Goal: Task Accomplishment & Management: Complete application form

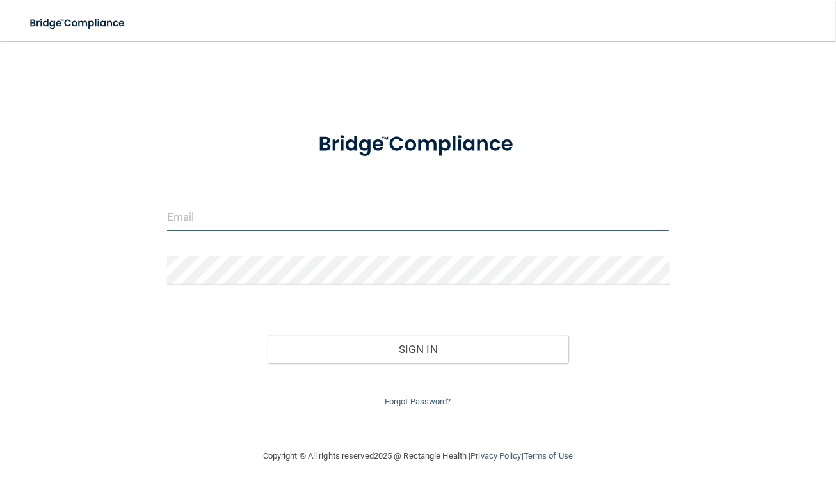
click at [250, 208] on input "email" at bounding box center [418, 216] width 503 height 29
click at [456, 54] on div "Invalid email/password. You don't have permission to access that page. Sign In …" at bounding box center [418, 245] width 785 height 382
click at [339, 216] on input "email" at bounding box center [418, 216] width 503 height 29
paste input "[PERSON_NAME][EMAIL_ADDRESS][DOMAIN_NAME]"
type input "[PERSON_NAME][EMAIL_ADDRESS][DOMAIN_NAME]"
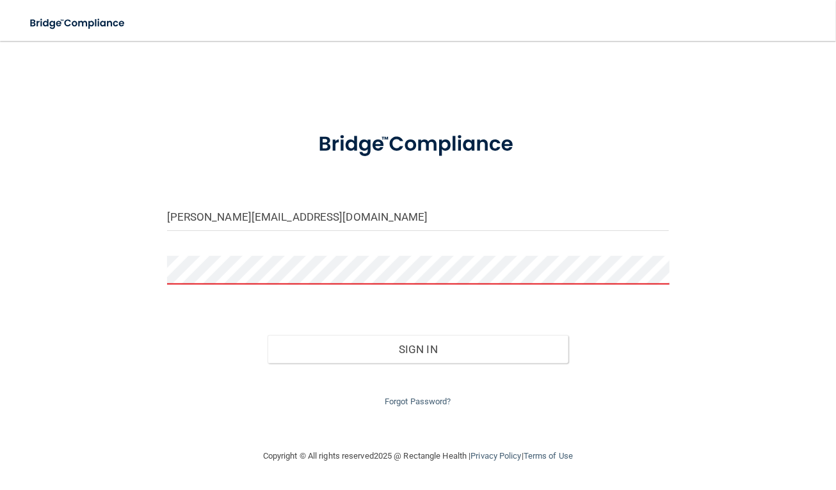
click at [10, 295] on main "[PERSON_NAME][EMAIL_ADDRESS][DOMAIN_NAME] Invalid email/password. You don't hav…" at bounding box center [418, 265] width 836 height 449
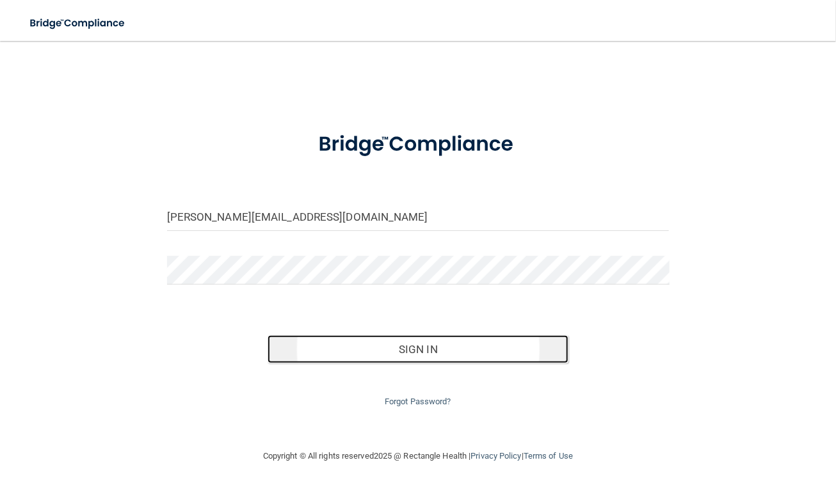
click at [368, 351] on button "Sign In" at bounding box center [419, 349] width 302 height 28
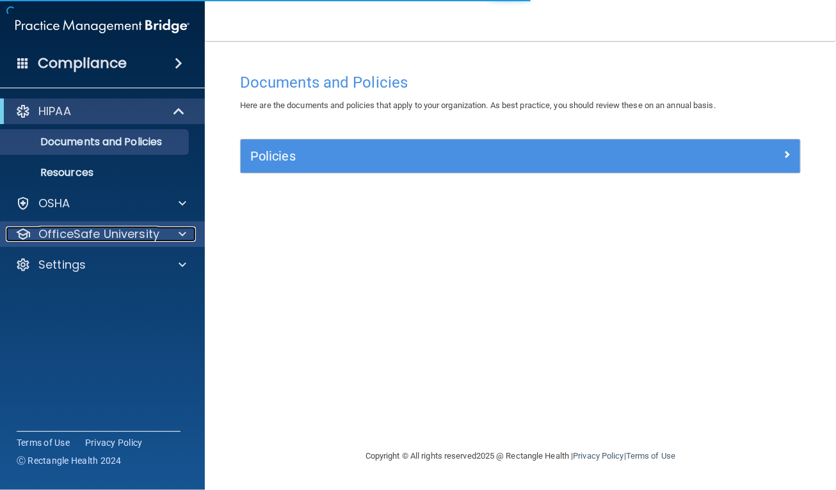
click at [154, 242] on p "OfficeSafe University" at bounding box center [98, 234] width 121 height 15
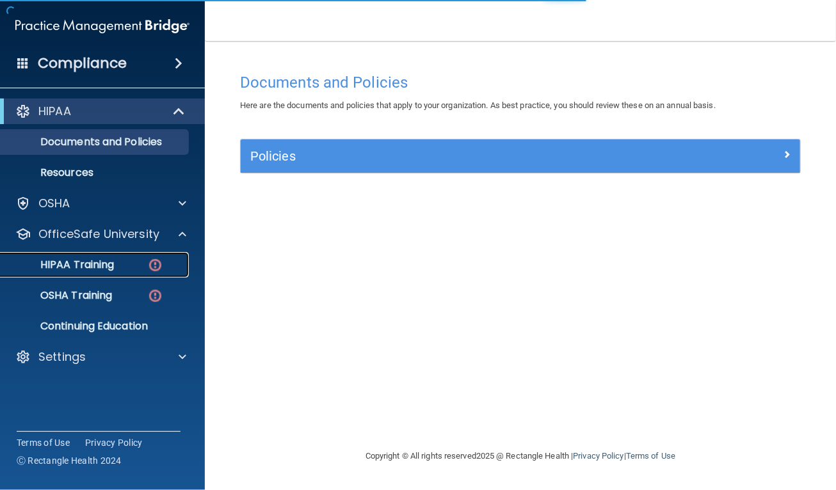
click at [138, 262] on div "HIPAA Training" at bounding box center [95, 265] width 175 height 13
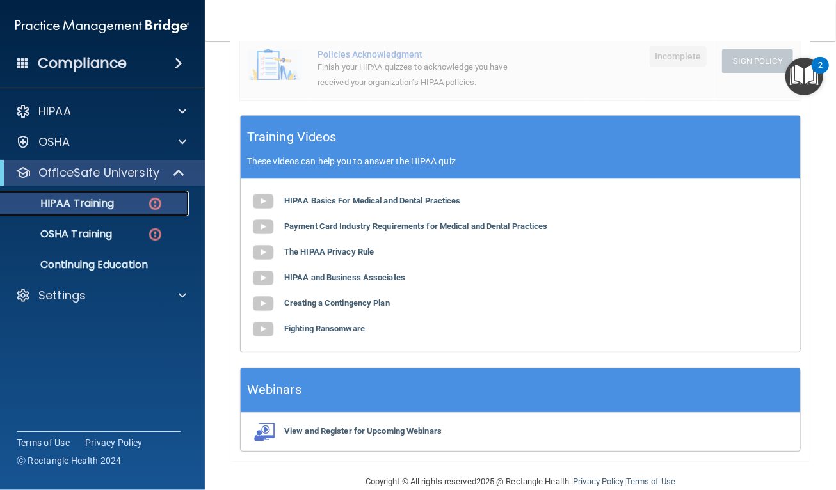
scroll to position [421, 0]
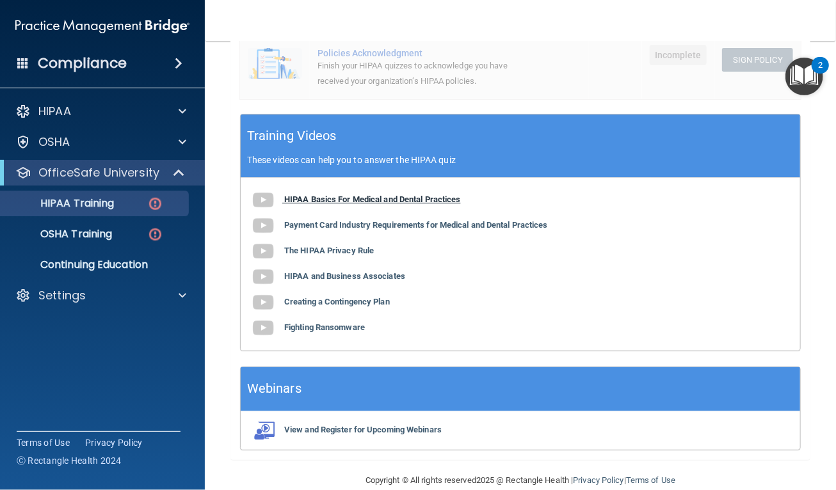
click at [368, 200] on b "HIPAA Basics For Medical and Dental Practices" at bounding box center [372, 200] width 177 height 10
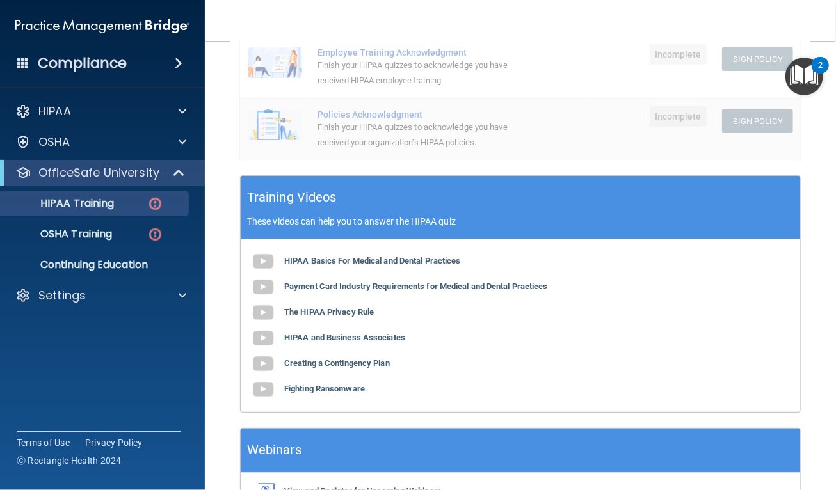
scroll to position [358, 0]
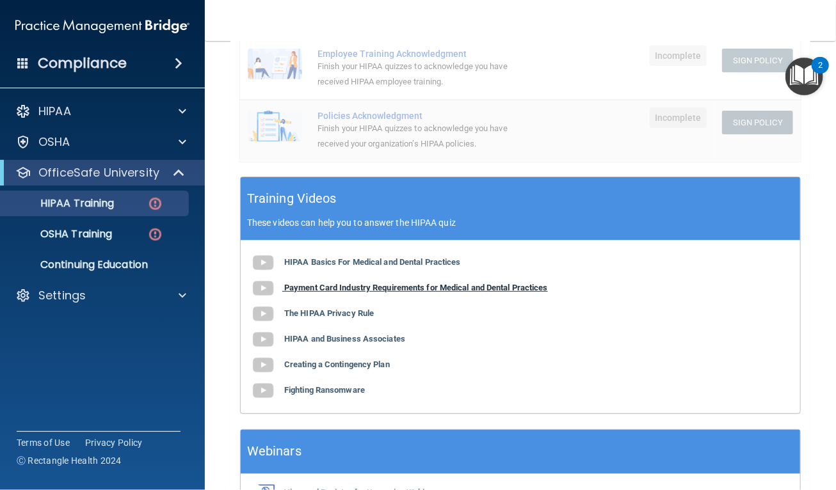
click at [409, 288] on b "Payment Card Industry Requirements for Medical and Dental Practices" at bounding box center [416, 288] width 264 height 10
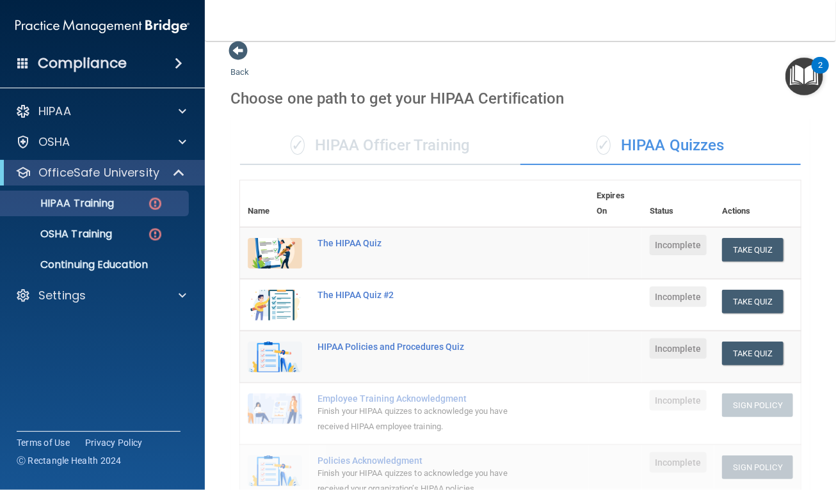
scroll to position [0, 0]
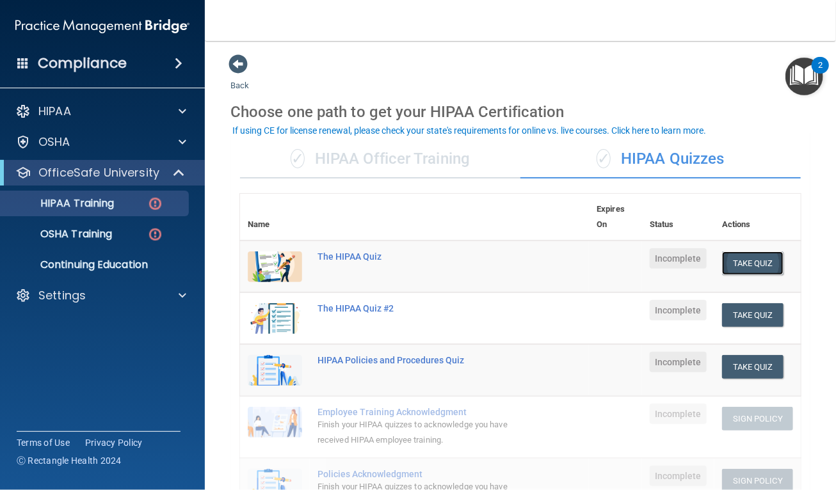
click at [741, 262] on button "Take Quiz" at bounding box center [752, 264] width 61 height 24
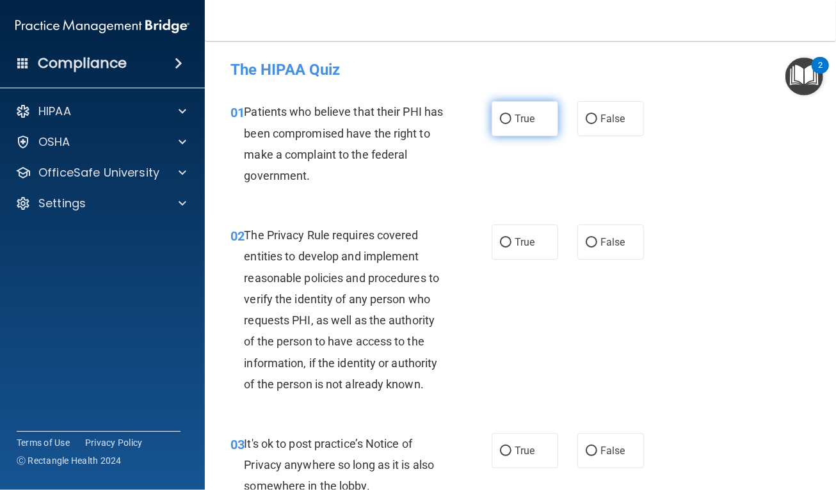
click at [528, 118] on span "True" at bounding box center [525, 119] width 20 height 12
click at [511, 118] on input "True" at bounding box center [506, 120] width 12 height 10
radio input "true"
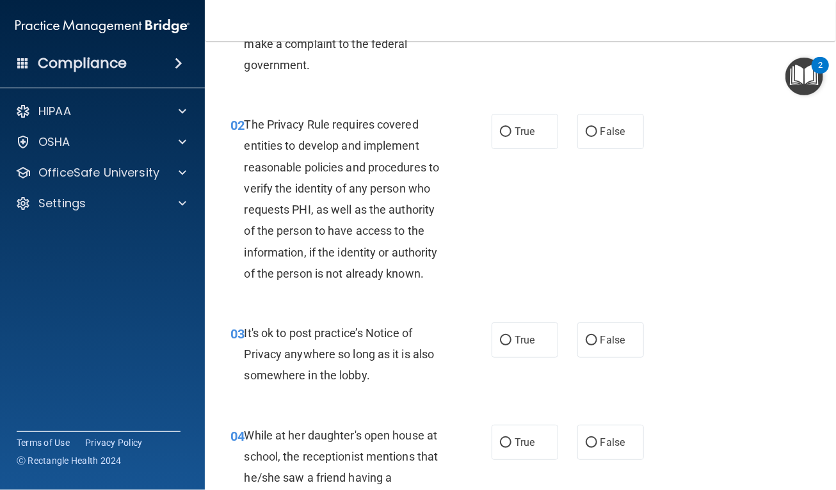
scroll to position [120, 0]
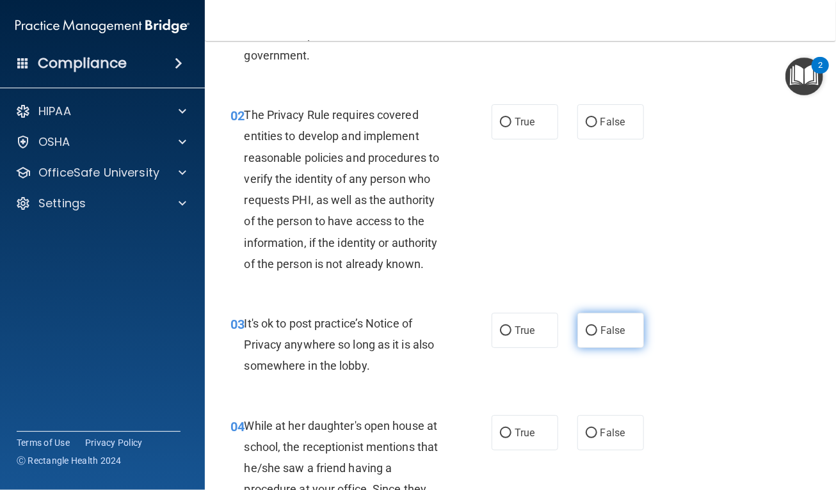
click at [586, 329] on input "False" at bounding box center [592, 331] width 12 height 10
radio input "true"
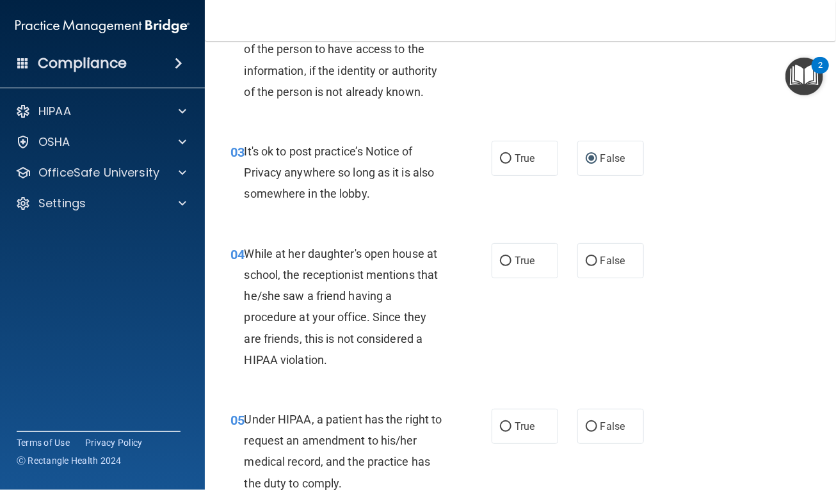
scroll to position [298, 0]
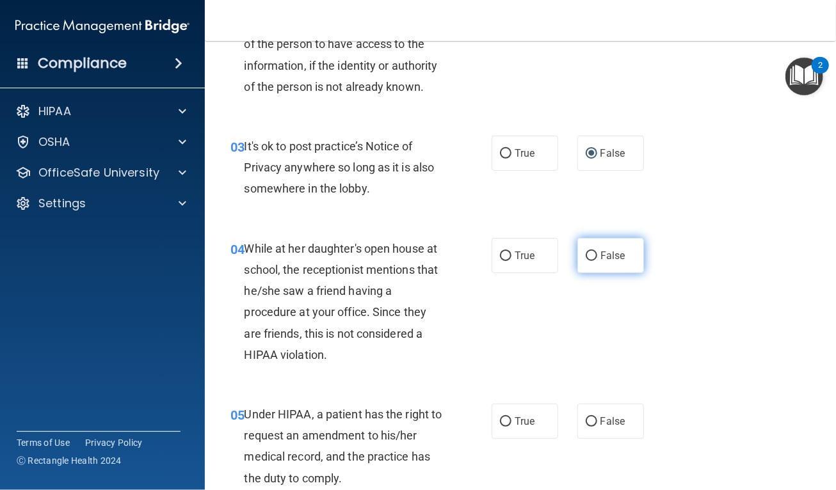
click at [593, 254] on label "False" at bounding box center [610, 255] width 67 height 35
click at [593, 254] on input "False" at bounding box center [592, 257] width 12 height 10
radio input "true"
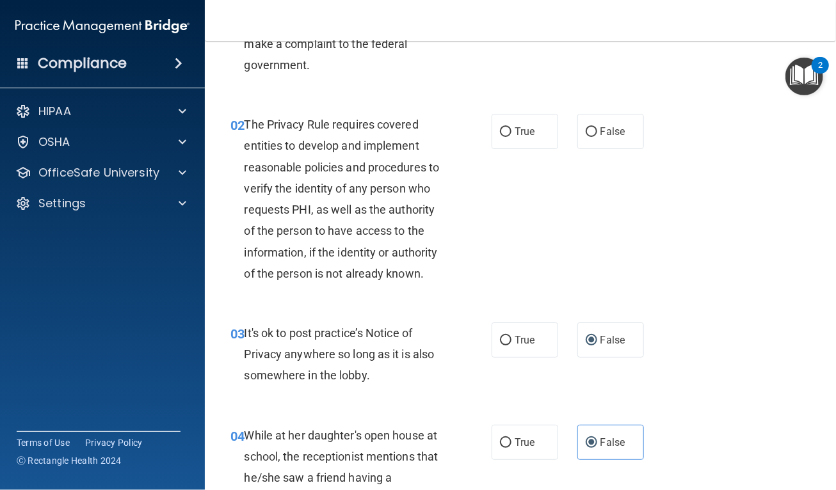
scroll to position [145, 0]
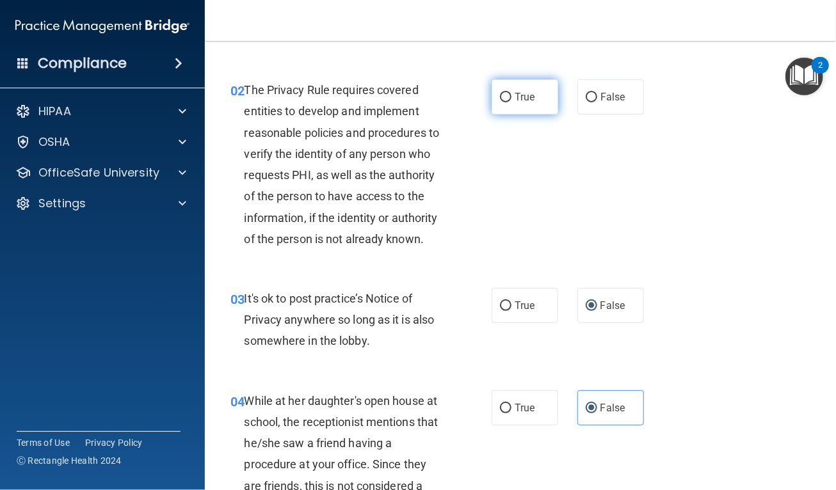
click at [505, 98] on input "True" at bounding box center [506, 98] width 12 height 10
radio input "true"
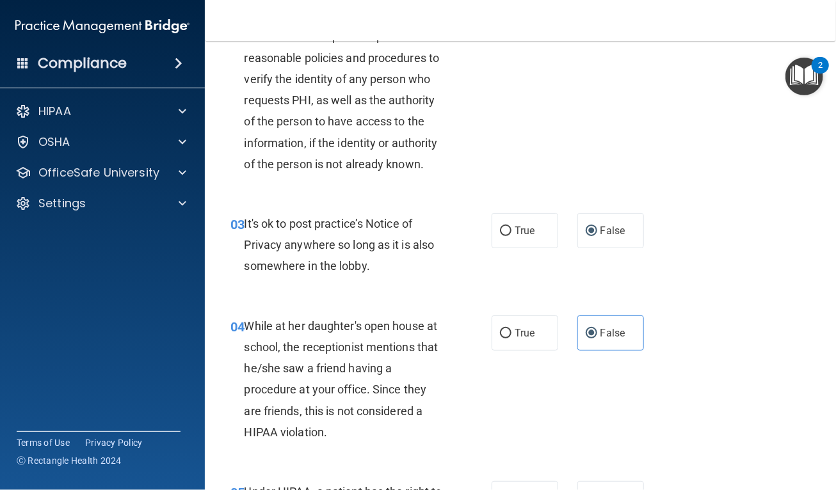
scroll to position [222, 0]
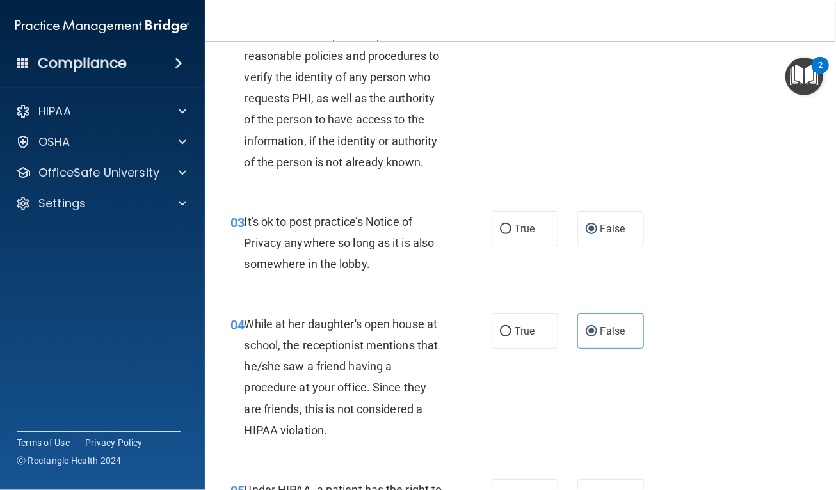
click at [755, 218] on div "03 It's ok to post practice’s Notice of Privacy anywhere so long as it is also …" at bounding box center [520, 246] width 599 height 102
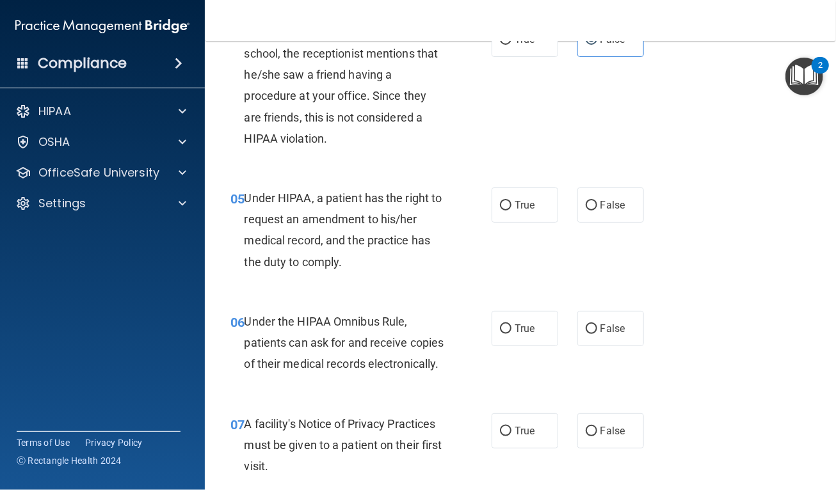
scroll to position [529, 0]
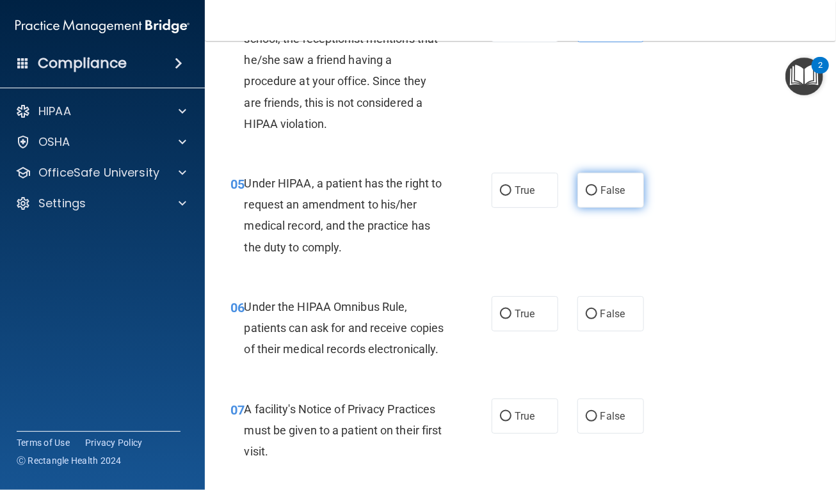
click at [588, 195] on input "False" at bounding box center [592, 191] width 12 height 10
radio input "true"
click at [515, 315] on span "True" at bounding box center [525, 314] width 20 height 12
click at [511, 315] on input "True" at bounding box center [506, 315] width 12 height 10
radio input "true"
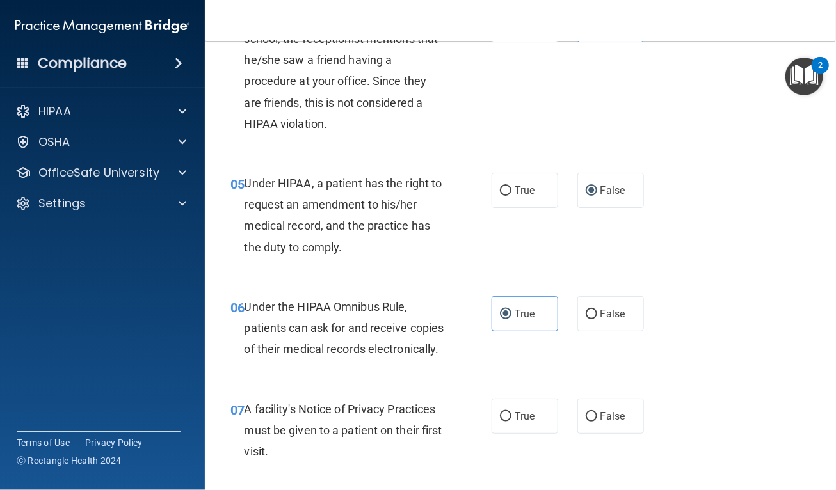
click at [451, 357] on div "06 Under the HIPAA Omnibus Rule, patients can ask for and receive copies of the…" at bounding box center [361, 331] width 300 height 70
click at [711, 321] on div "06 Under the HIPAA Omnibus Rule, patients can ask for and receive copies of the…" at bounding box center [520, 331] width 599 height 102
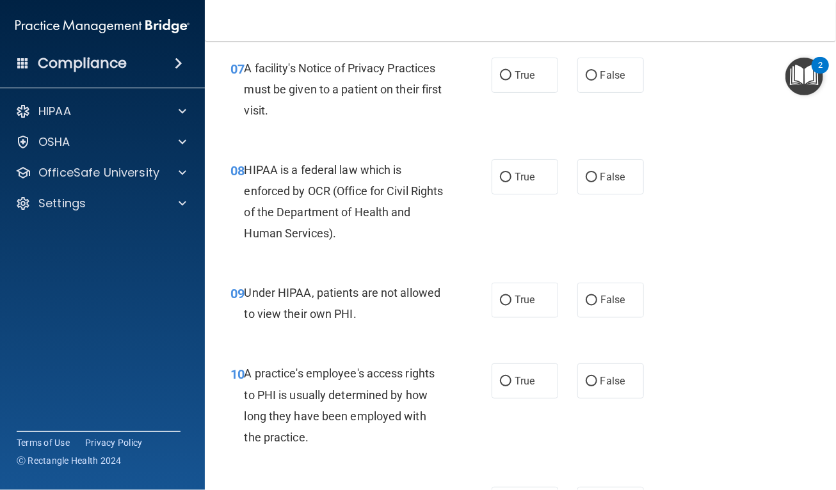
scroll to position [874, 0]
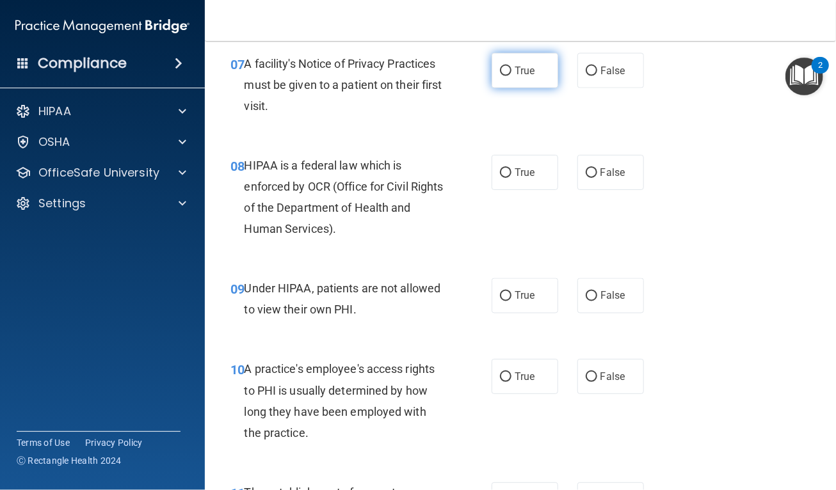
click at [541, 88] on label "True" at bounding box center [525, 70] width 67 height 35
click at [511, 76] on input "True" at bounding box center [506, 72] width 12 height 10
radio input "true"
click at [507, 190] on label "True" at bounding box center [525, 172] width 67 height 35
click at [507, 178] on input "True" at bounding box center [506, 173] width 12 height 10
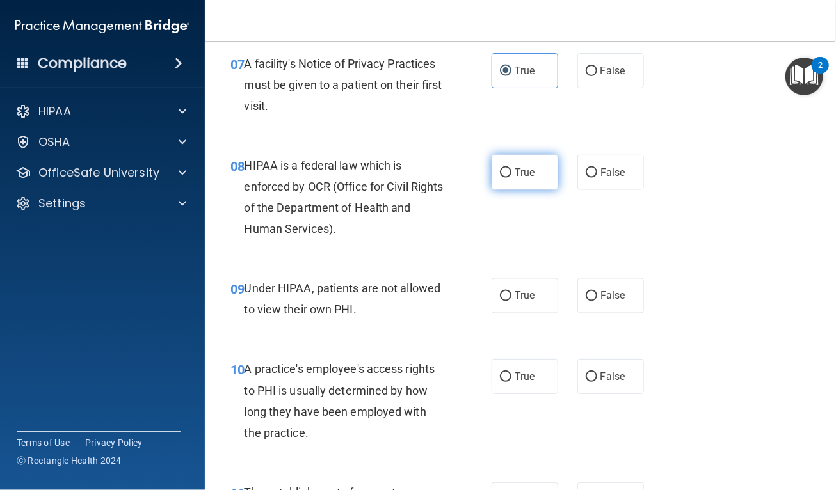
radio input "true"
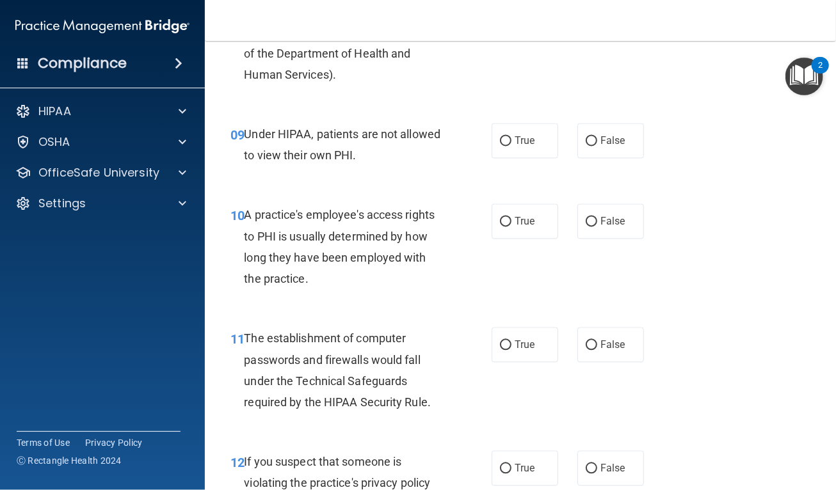
scroll to position [1087, 0]
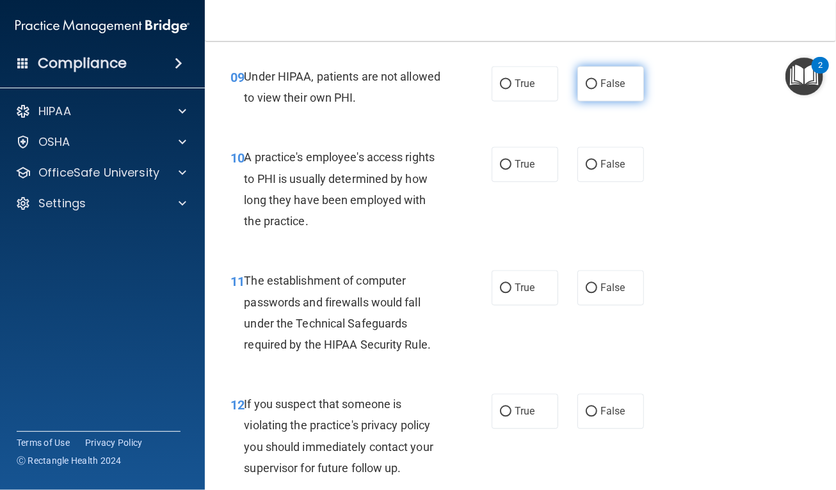
click at [595, 101] on label "False" at bounding box center [610, 83] width 67 height 35
click at [595, 89] on input "False" at bounding box center [592, 84] width 12 height 10
radio input "true"
click at [600, 170] on span "False" at bounding box center [612, 164] width 25 height 12
click at [596, 170] on input "False" at bounding box center [592, 165] width 12 height 10
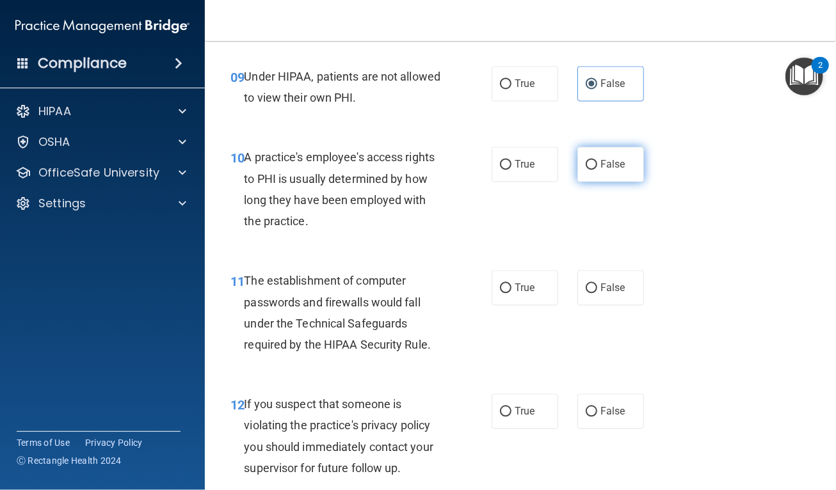
radio input "true"
click at [502, 305] on label "True" at bounding box center [525, 287] width 67 height 35
click at [502, 293] on input "True" at bounding box center [506, 289] width 12 height 10
radio input "true"
click at [737, 307] on div "11 The establishment of computer passwords and firewalls would fall under the T…" at bounding box center [520, 316] width 599 height 124
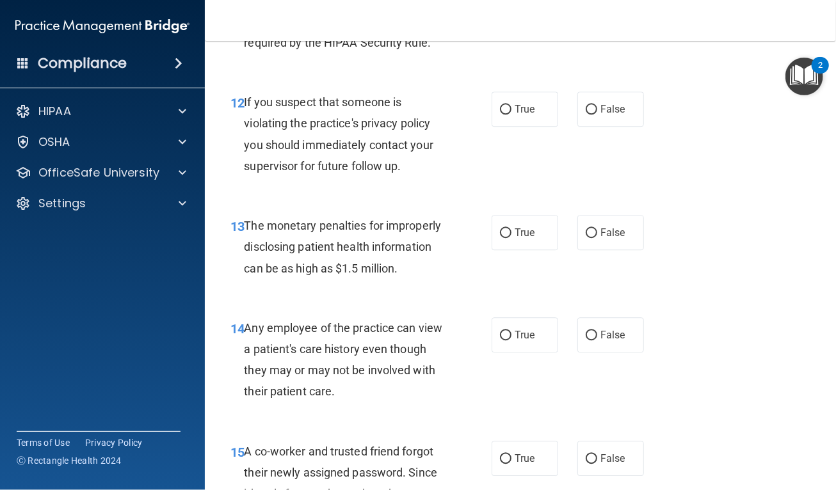
scroll to position [1369, 0]
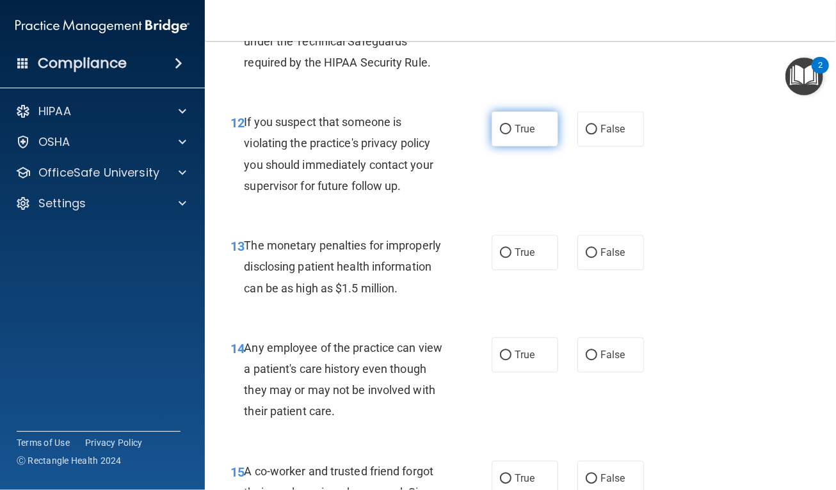
click at [517, 135] on span "True" at bounding box center [525, 129] width 20 height 12
click at [511, 134] on input "True" at bounding box center [506, 130] width 12 height 10
radio input "true"
click at [540, 269] on label "True" at bounding box center [525, 252] width 67 height 35
click at [511, 258] on input "True" at bounding box center [506, 253] width 12 height 10
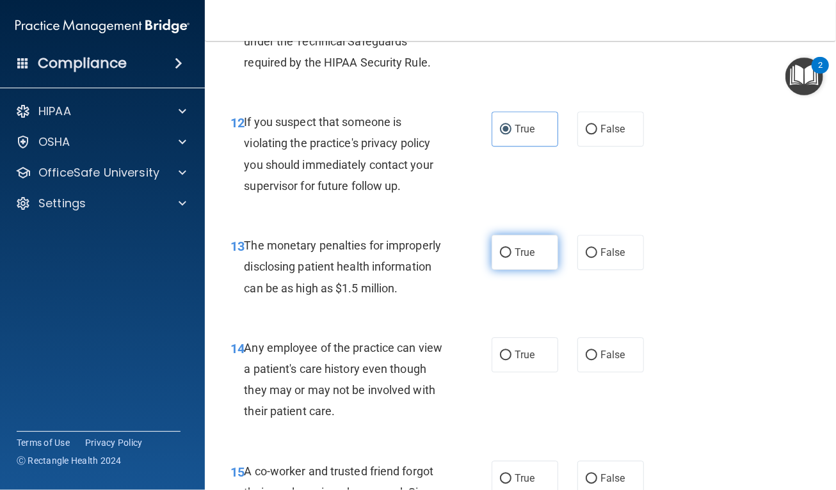
radio input "true"
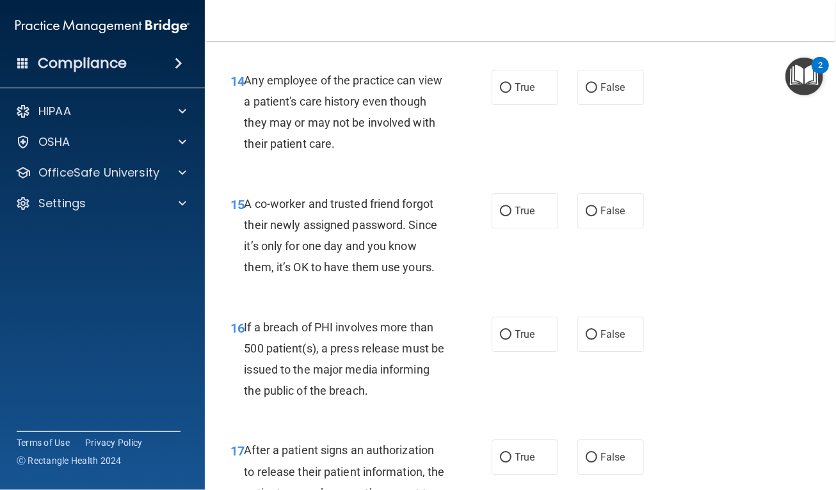
scroll to position [1646, 0]
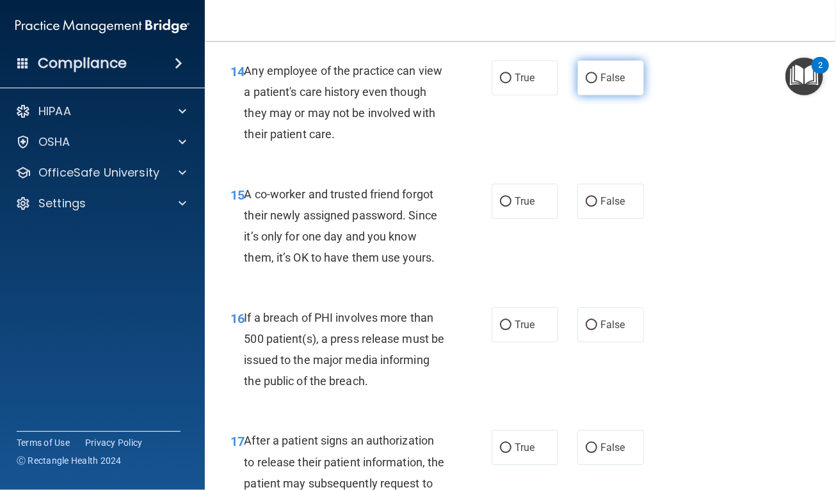
click at [628, 95] on label "False" at bounding box center [610, 77] width 67 height 35
click at [597, 83] on input "False" at bounding box center [592, 79] width 12 height 10
radio input "true"
click at [590, 207] on input "False" at bounding box center [592, 202] width 12 height 10
radio input "true"
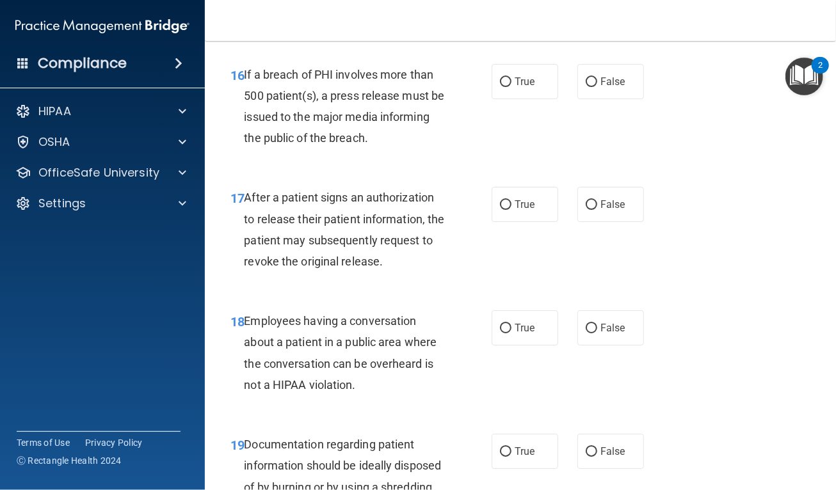
scroll to position [1919, 0]
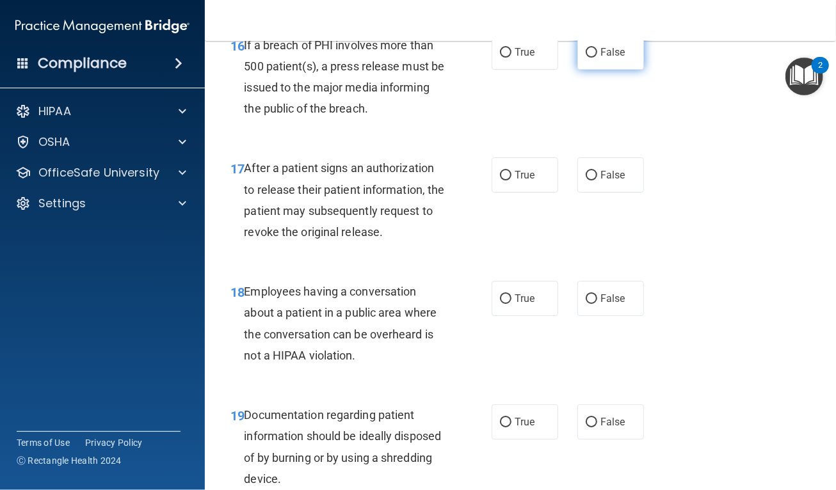
click at [581, 70] on label "False" at bounding box center [610, 52] width 67 height 35
click at [586, 58] on input "False" at bounding box center [592, 53] width 12 height 10
radio input "true"
click at [540, 193] on label "True" at bounding box center [525, 174] width 67 height 35
click at [511, 181] on input "True" at bounding box center [506, 176] width 12 height 10
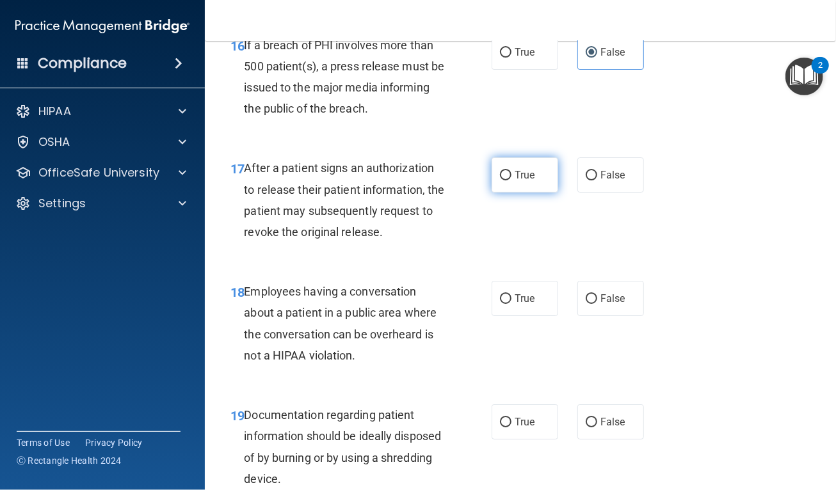
radio input "true"
click at [586, 304] on input "False" at bounding box center [592, 299] width 12 height 10
radio input "true"
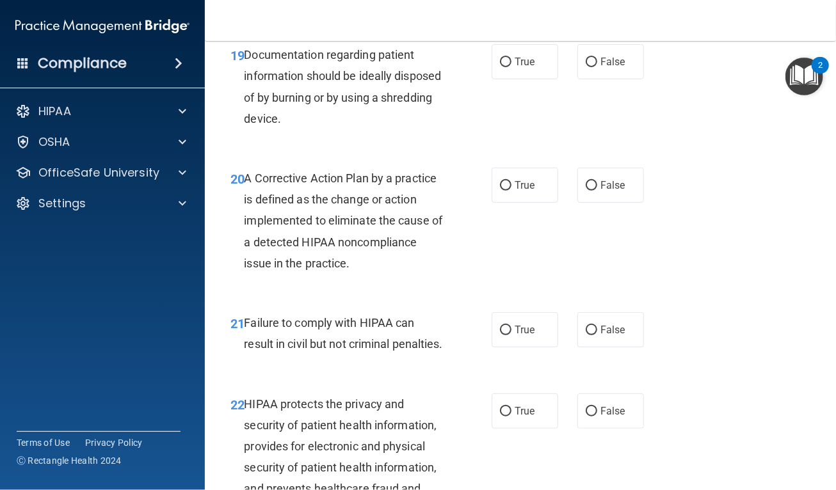
scroll to position [2289, 0]
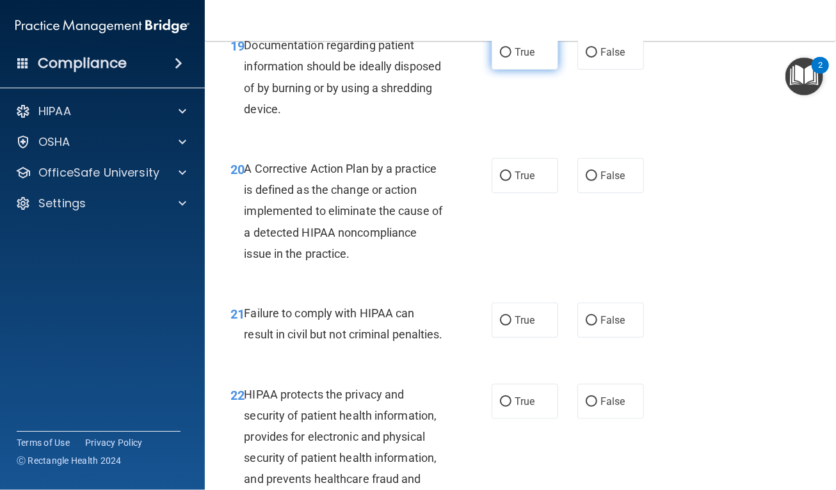
click at [529, 70] on label "True" at bounding box center [525, 52] width 67 height 35
click at [511, 58] on input "True" at bounding box center [506, 53] width 12 height 10
radio input "true"
click at [589, 181] on input "False" at bounding box center [592, 177] width 12 height 10
radio input "true"
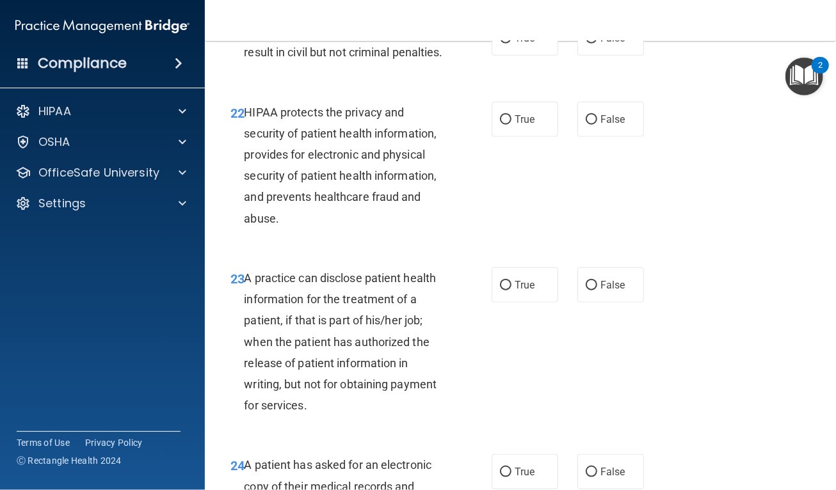
scroll to position [2562, 0]
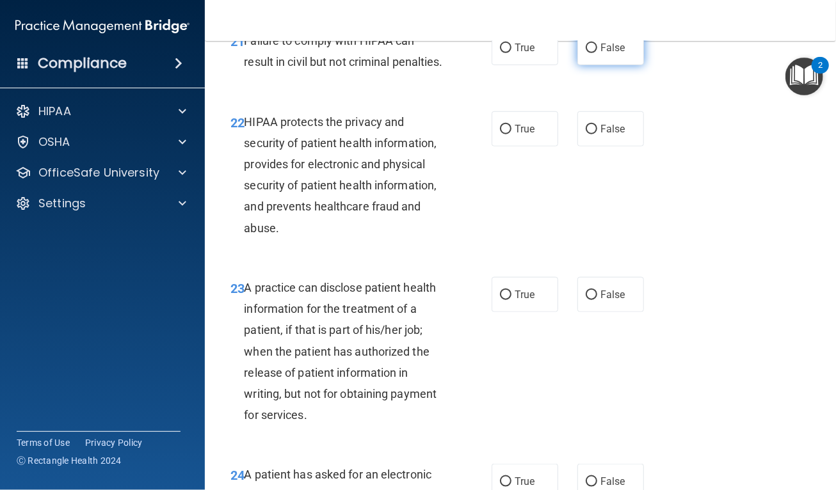
click at [629, 65] on label "False" at bounding box center [610, 47] width 67 height 35
click at [597, 53] on input "False" at bounding box center [592, 49] width 12 height 10
radio input "true"
click at [541, 147] on label "True" at bounding box center [525, 128] width 67 height 35
click at [511, 134] on input "True" at bounding box center [506, 130] width 12 height 10
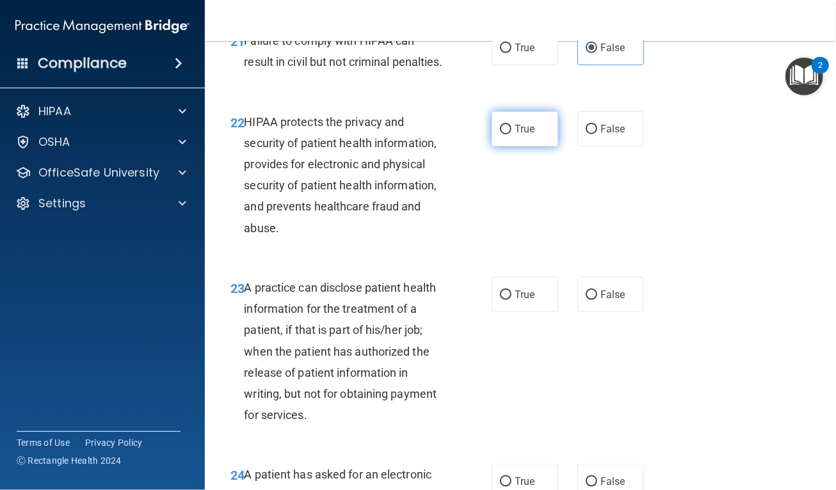
radio input "true"
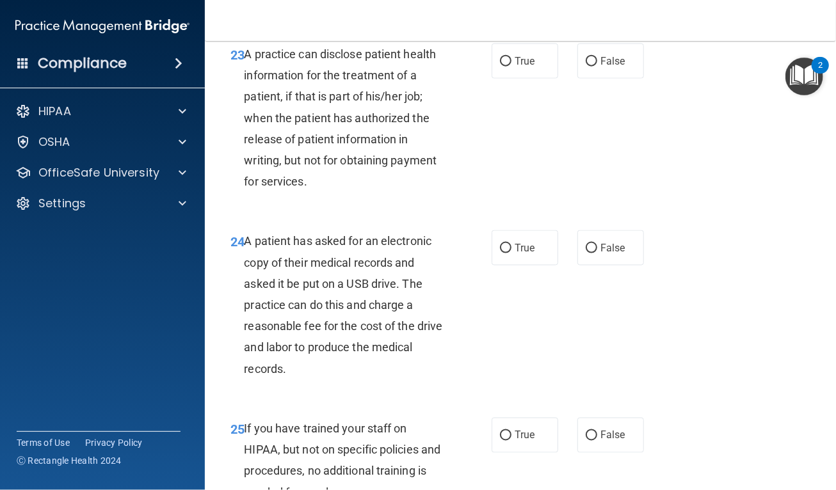
scroll to position [2829, 0]
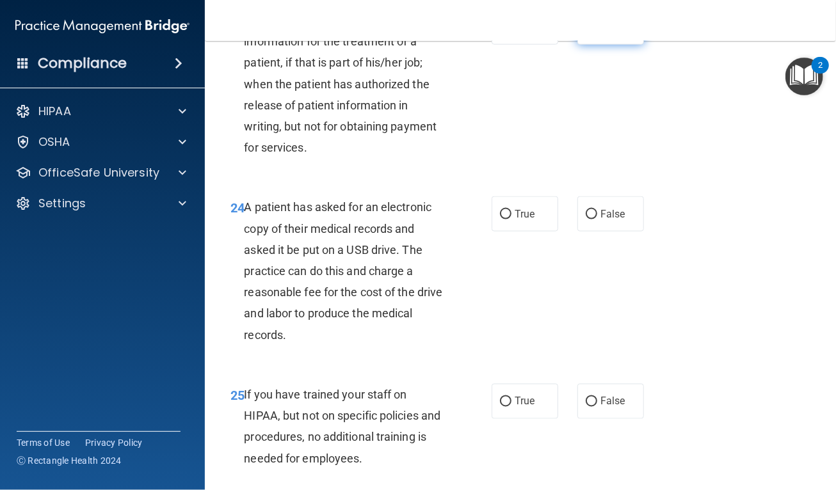
click at [615, 45] on label "False" at bounding box center [610, 27] width 67 height 35
click at [597, 33] on input "False" at bounding box center [592, 28] width 12 height 10
radio input "true"
click at [536, 232] on label "True" at bounding box center [525, 214] width 67 height 35
click at [511, 220] on input "True" at bounding box center [506, 215] width 12 height 10
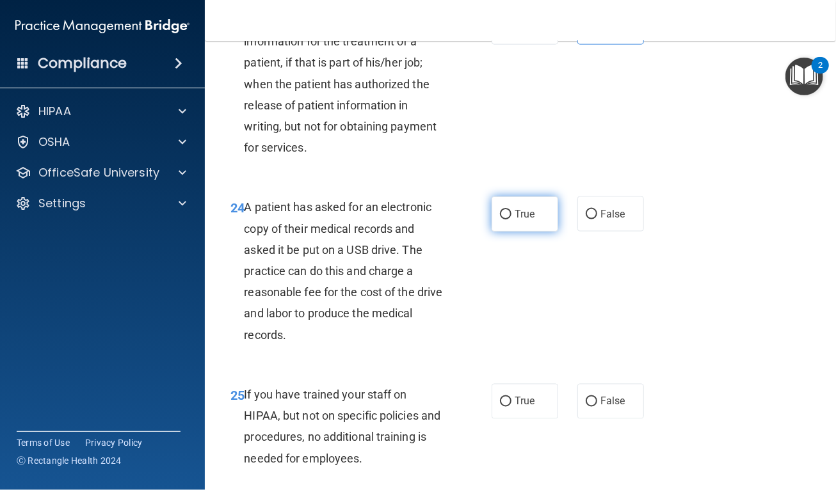
radio input "true"
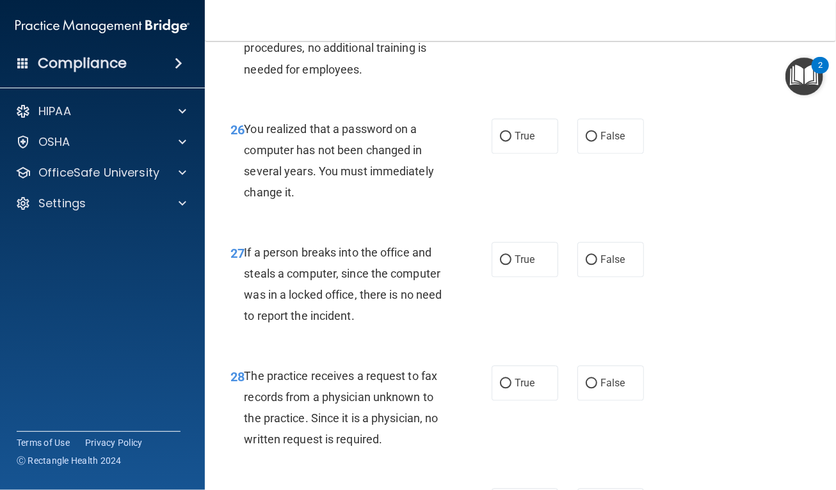
scroll to position [3229, 0]
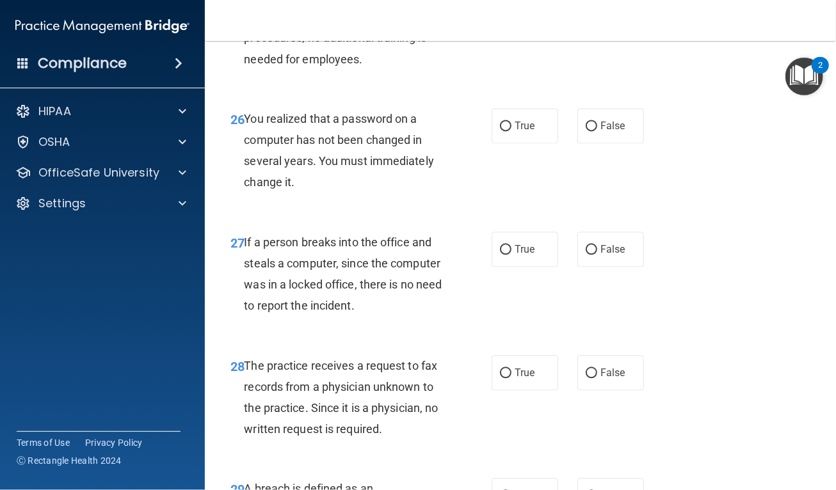
click at [600, 8] on span "False" at bounding box center [612, 2] width 25 height 12
click at [595, 8] on input "False" at bounding box center [592, 3] width 12 height 10
radio input "true"
click at [530, 143] on label "True" at bounding box center [525, 125] width 67 height 35
click at [511, 131] on input "True" at bounding box center [506, 127] width 12 height 10
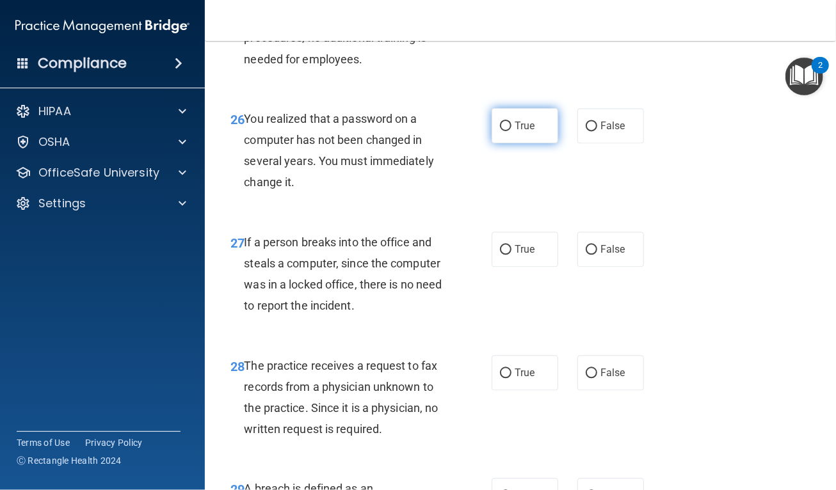
radio input "true"
click at [543, 216] on div "26 You realized that a password on a computer has not been changed in several y…" at bounding box center [520, 154] width 599 height 124
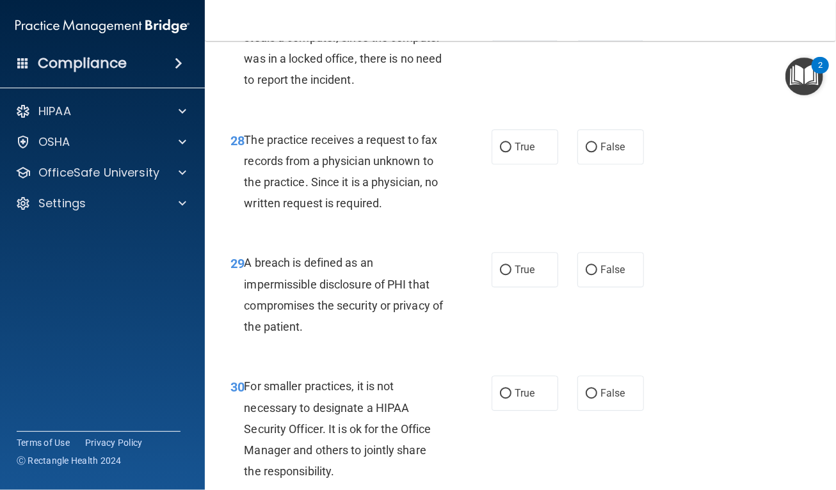
scroll to position [3459, 0]
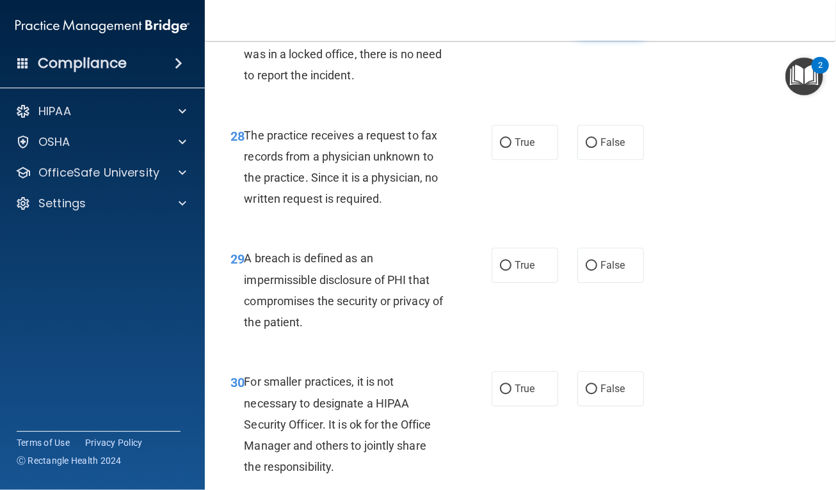
click at [601, 25] on span "False" at bounding box center [612, 19] width 25 height 12
click at [597, 24] on input "False" at bounding box center [592, 20] width 12 height 10
radio input "true"
click at [587, 160] on label "False" at bounding box center [610, 142] width 67 height 35
click at [587, 148] on input "False" at bounding box center [592, 143] width 12 height 10
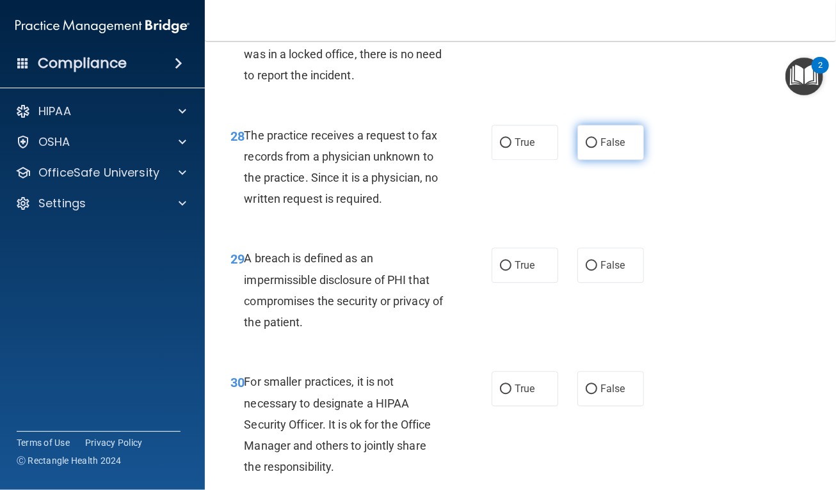
radio input "true"
click at [468, 299] on div "29 A breach is defined as an impermissible disclosure of PHI that compromises t…" at bounding box center [520, 294] width 599 height 124
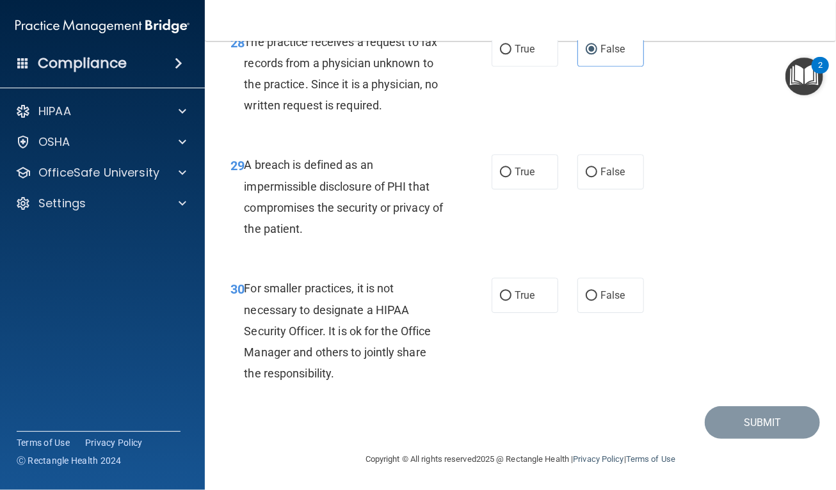
scroll to position [3613, 0]
click at [500, 187] on label "True" at bounding box center [525, 171] width 67 height 35
click at [500, 177] on input "True" at bounding box center [506, 173] width 12 height 10
radio input "true"
click at [600, 300] on span "False" at bounding box center [612, 295] width 25 height 12
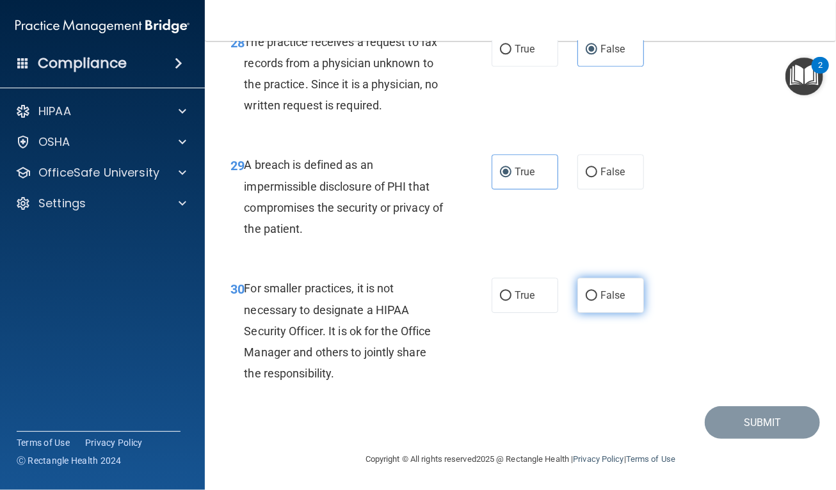
click at [597, 300] on input "False" at bounding box center [592, 296] width 12 height 10
radio input "true"
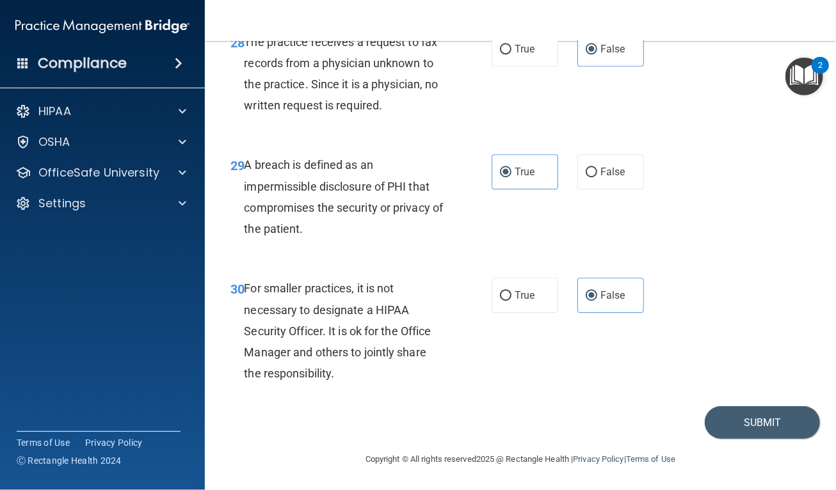
scroll to position [3616, 0]
click at [737, 417] on button "Submit" at bounding box center [762, 422] width 115 height 33
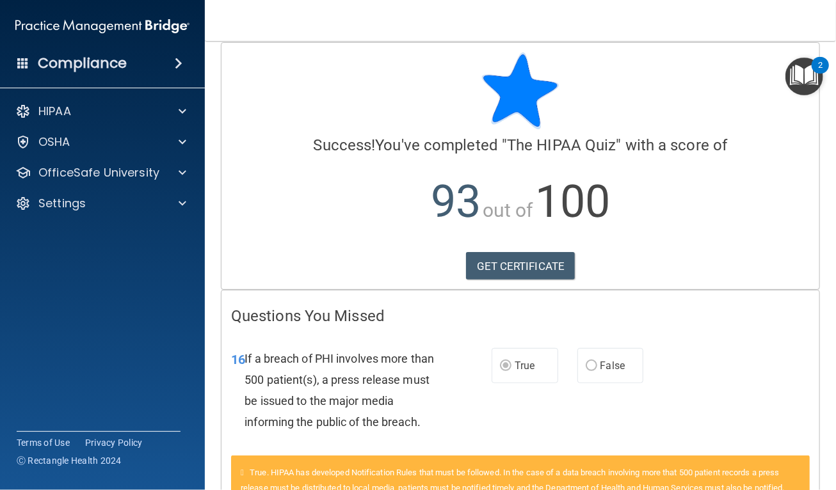
scroll to position [8, 0]
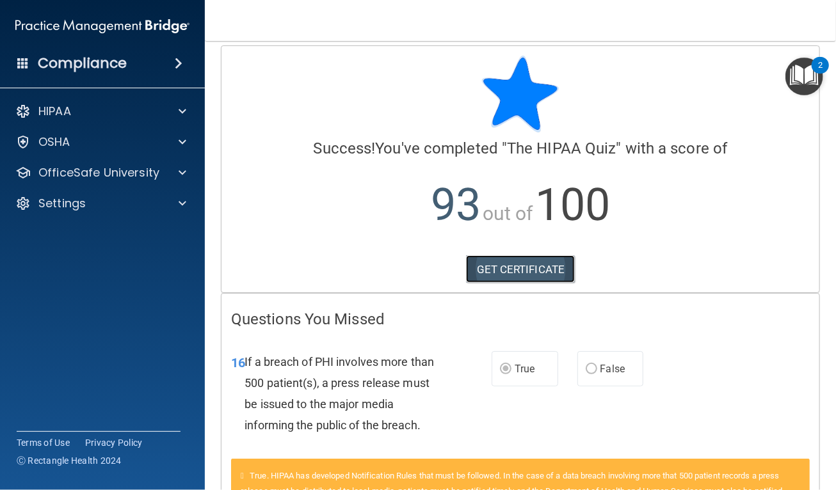
click at [545, 264] on link "GET CERTIFICATE" at bounding box center [520, 269] width 109 height 28
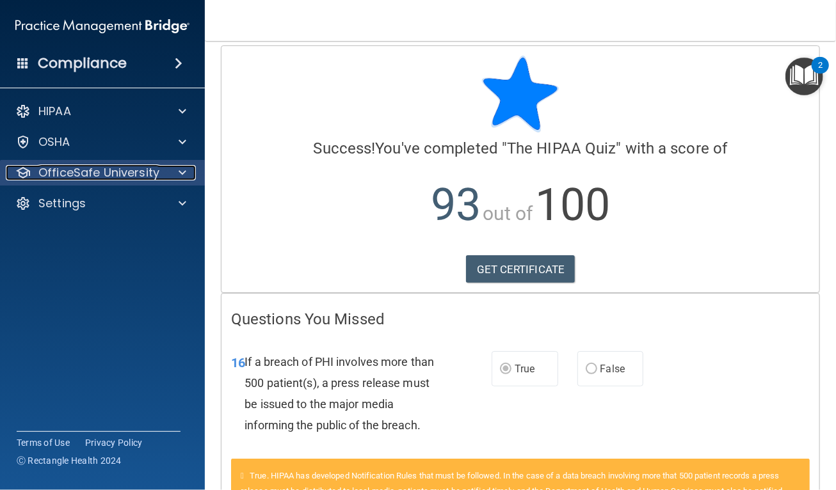
click at [100, 170] on p "OfficeSafe University" at bounding box center [98, 172] width 121 height 15
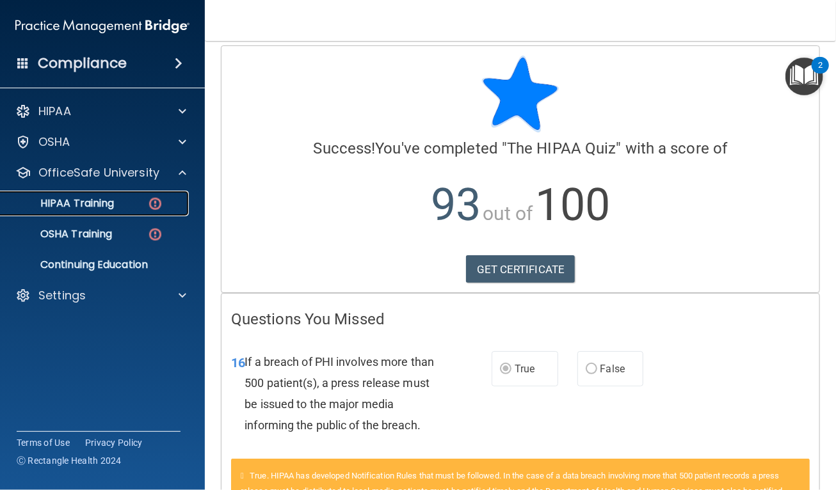
click at [96, 202] on p "HIPAA Training" at bounding box center [61, 203] width 106 height 13
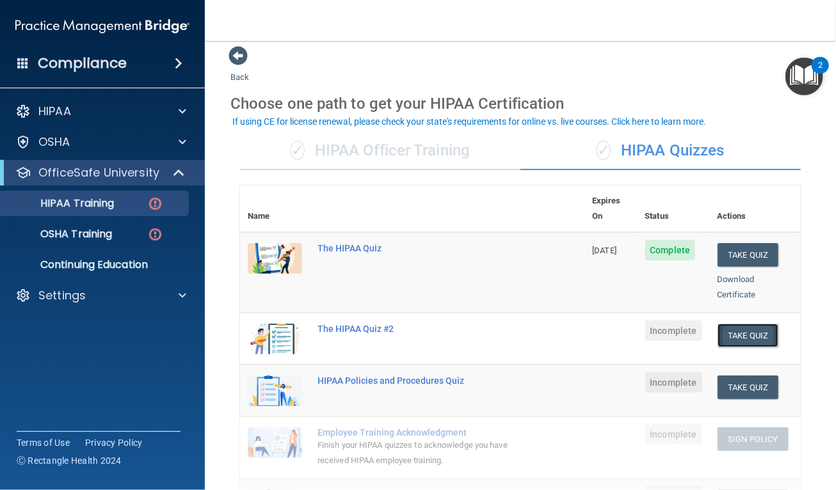
click at [730, 324] on button "Take Quiz" at bounding box center [748, 336] width 61 height 24
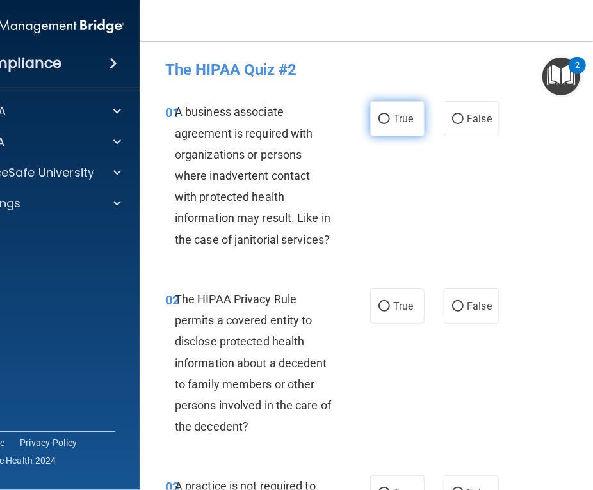
click at [397, 121] on span "True" at bounding box center [403, 119] width 20 height 12
click at [390, 121] on input "True" at bounding box center [384, 120] width 12 height 10
radio input "true"
click at [564, 175] on div "01 A business associate agreement is required with organizations or persons whe…" at bounding box center [399, 179] width 487 height 188
click at [568, 177] on div "01 A business associate agreement is required with organizations or persons whe…" at bounding box center [399, 179] width 487 height 188
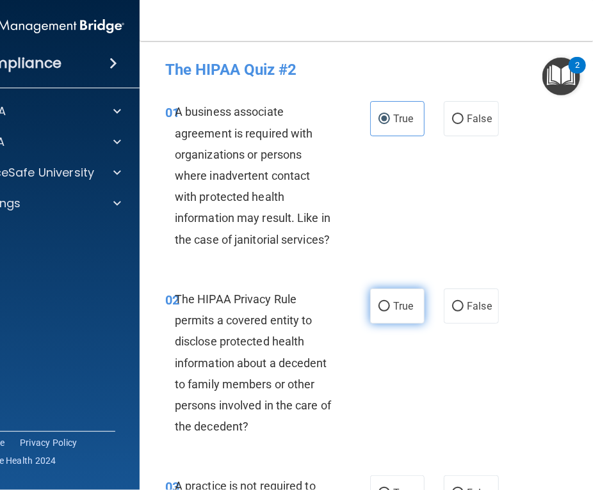
click at [380, 295] on label "True" at bounding box center [397, 306] width 54 height 35
click at [380, 302] on input "True" at bounding box center [384, 307] width 12 height 10
radio input "true"
click at [453, 421] on div "02 The HIPAA Privacy Rule permits a covered entity to disclose protected health…" at bounding box center [399, 367] width 487 height 188
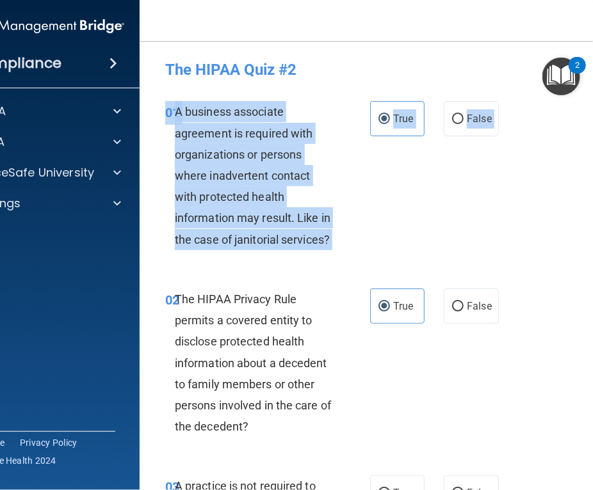
drag, startPoint x: 526, startPoint y: 192, endPoint x: 561, endPoint y: 285, distance: 99.3
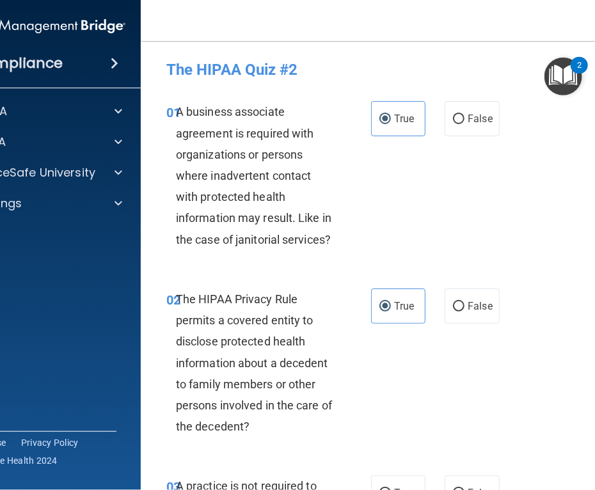
click at [526, 157] on div "01 A business associate agreement is required with organizations or persons whe…" at bounding box center [400, 179] width 487 height 188
click at [440, 214] on div "01 A business associate agreement is required with organizations or persons whe…" at bounding box center [400, 179] width 487 height 188
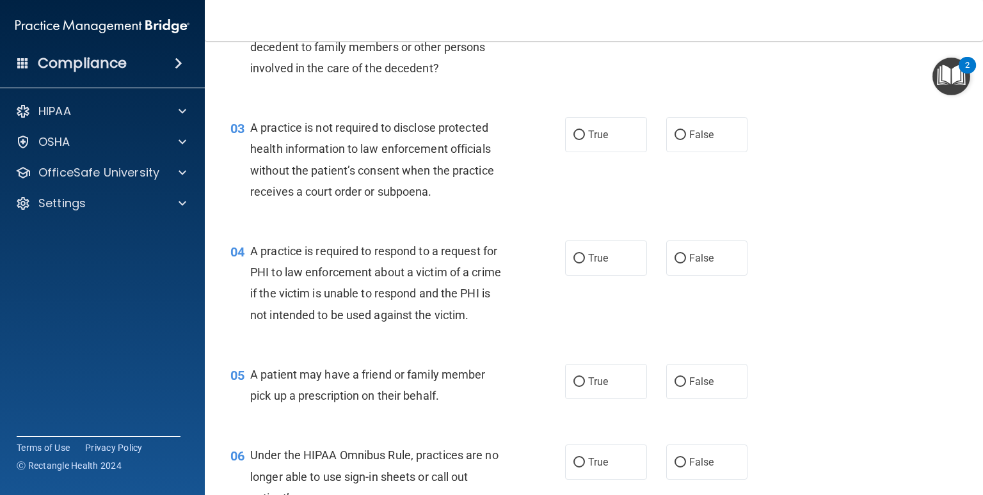
scroll to position [269, 0]
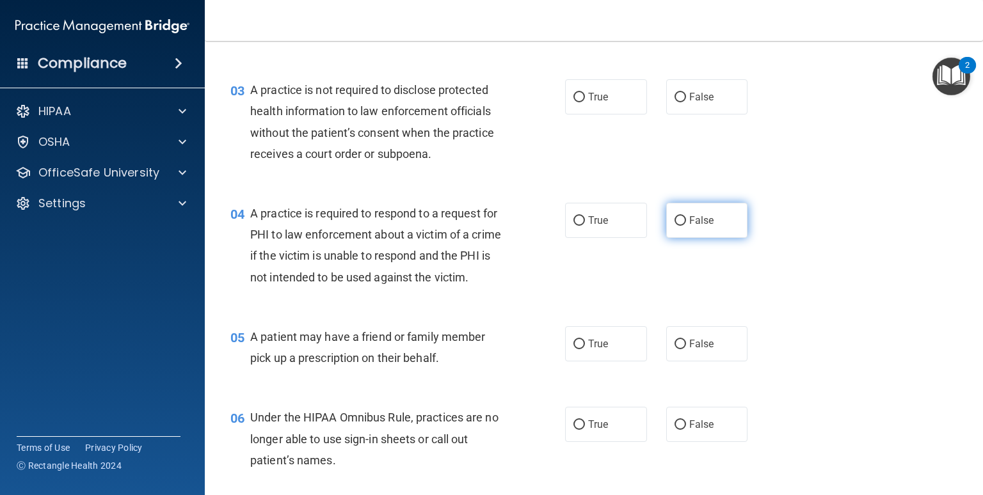
click at [698, 229] on label "False" at bounding box center [707, 220] width 82 height 35
click at [686, 226] on input "False" at bounding box center [681, 221] width 12 height 10
radio input "true"
click at [696, 86] on label "False" at bounding box center [707, 96] width 82 height 35
click at [686, 93] on input "False" at bounding box center [681, 98] width 12 height 10
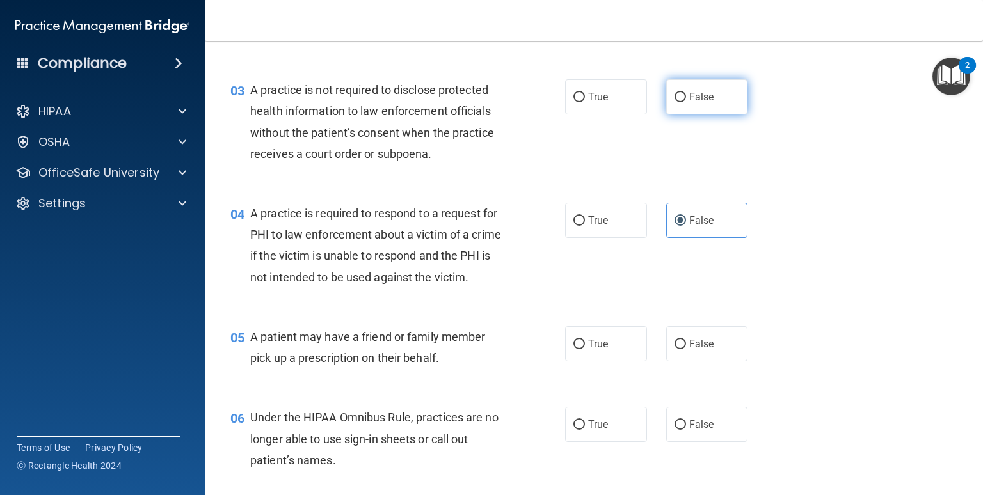
radio input "true"
click at [594, 231] on label "True" at bounding box center [606, 220] width 82 height 35
click at [585, 226] on input "True" at bounding box center [580, 221] width 12 height 10
radio input "true"
radio input "false"
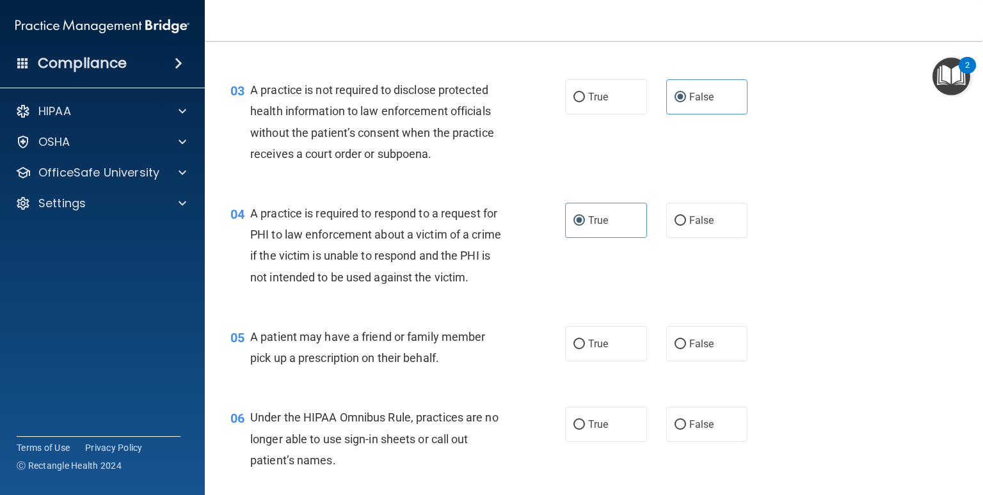
click at [551, 285] on div "04 A practice is required to respond to a request for PHI to law enforcement ab…" at bounding box center [397, 249] width 373 height 92
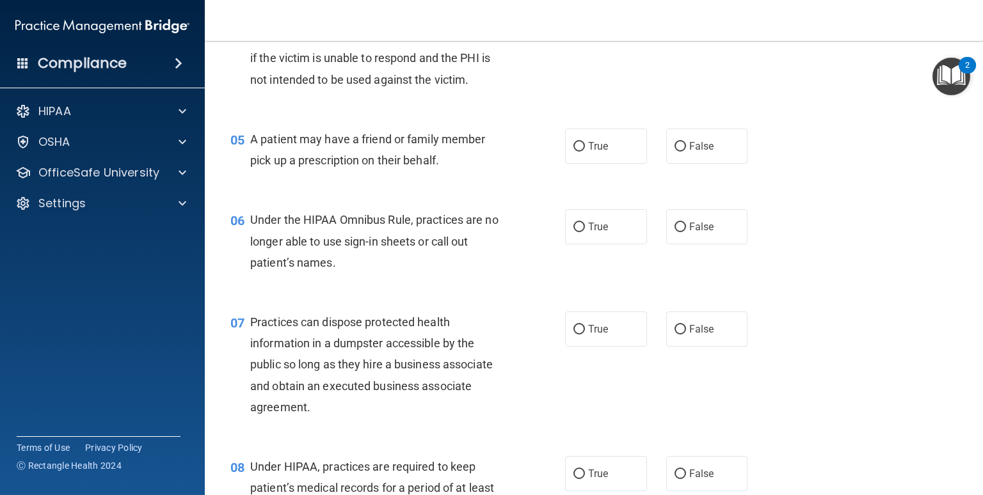
scroll to position [487, 0]
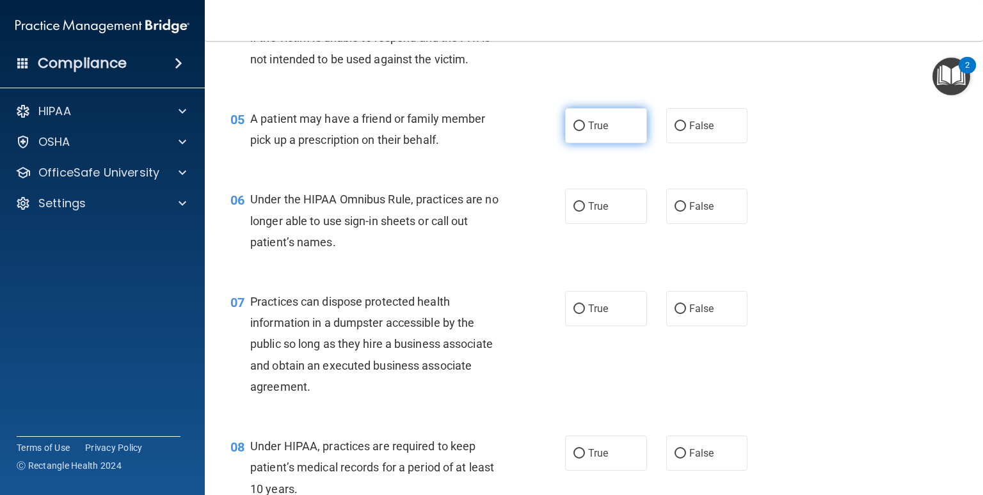
click at [622, 143] on label "True" at bounding box center [606, 125] width 82 height 35
click at [585, 131] on input "True" at bounding box center [580, 127] width 12 height 10
radio input "true"
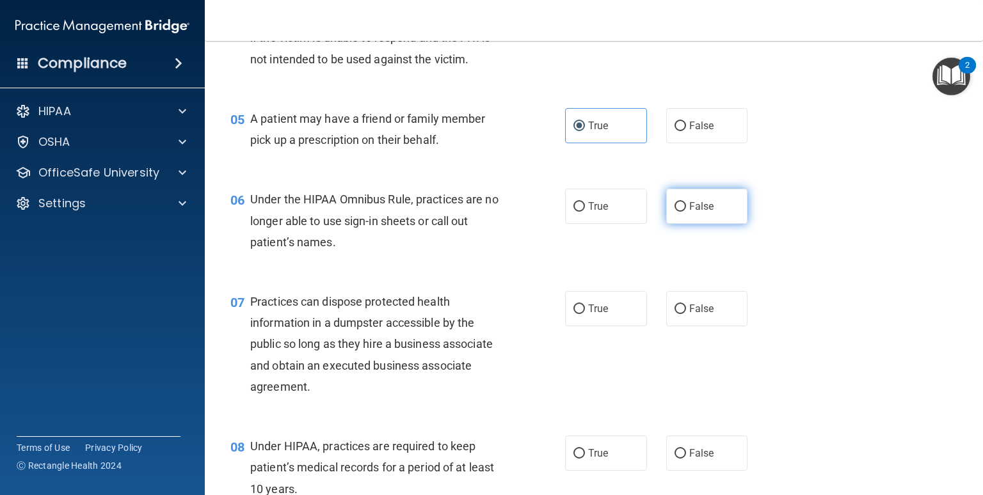
click at [675, 224] on label "False" at bounding box center [707, 206] width 82 height 35
click at [675, 212] on input "False" at bounding box center [681, 207] width 12 height 10
radio input "true"
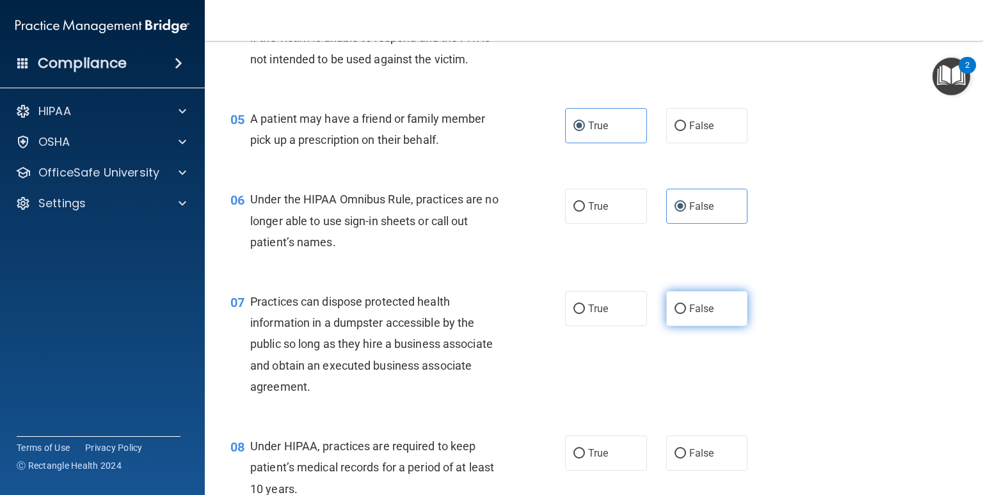
click at [686, 322] on label "False" at bounding box center [707, 308] width 82 height 35
click at [686, 314] on input "False" at bounding box center [681, 310] width 12 height 10
radio input "true"
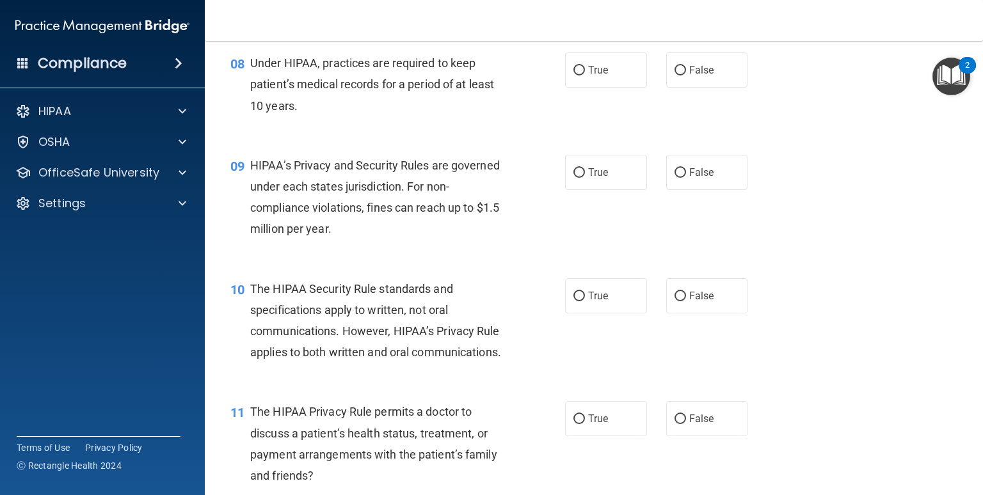
scroll to position [871, 0]
click at [625, 87] on label "True" at bounding box center [606, 69] width 82 height 35
click at [585, 75] on input "True" at bounding box center [580, 70] width 12 height 10
radio input "true"
click at [679, 177] on input "False" at bounding box center [681, 173] width 12 height 10
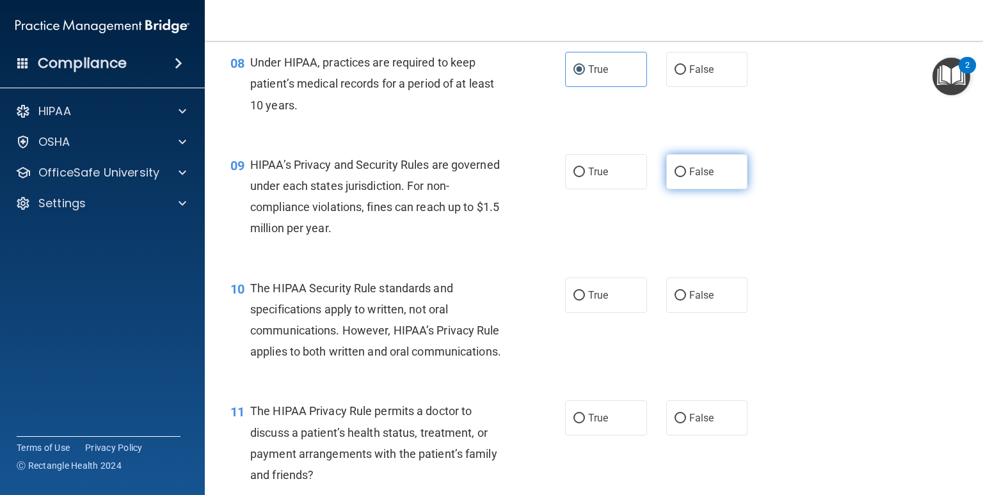
radio input "true"
click at [682, 313] on label "False" at bounding box center [707, 295] width 82 height 35
click at [682, 301] on input "False" at bounding box center [681, 296] width 12 height 10
radio input "true"
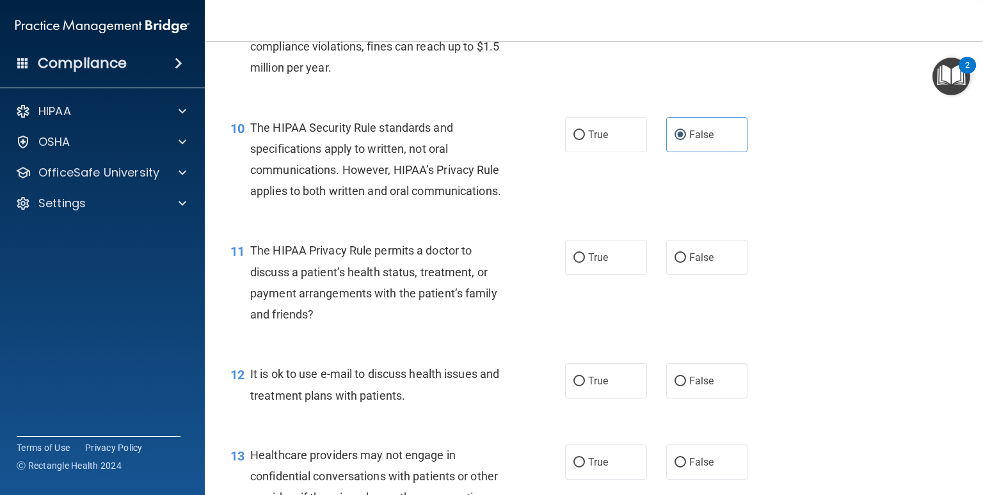
scroll to position [1045, 0]
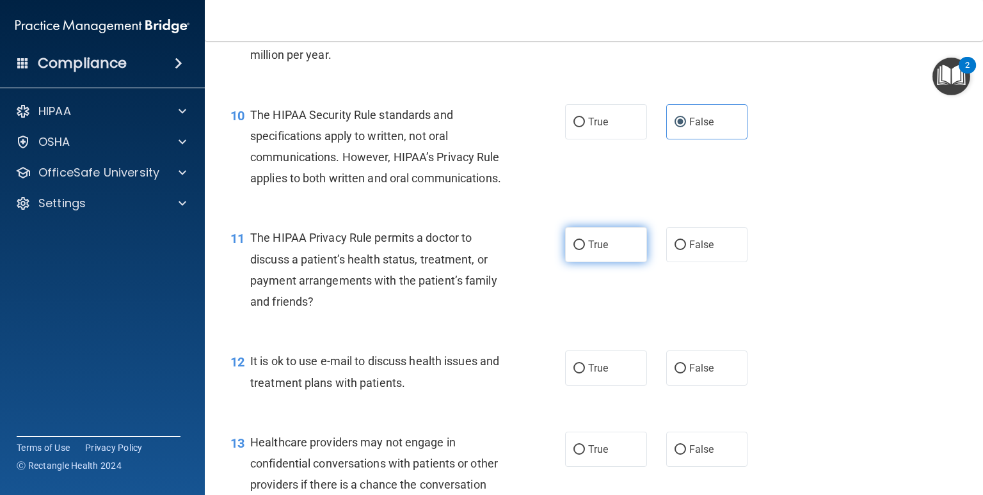
click at [628, 262] on label "True" at bounding box center [606, 244] width 82 height 35
click at [585, 250] on input "True" at bounding box center [580, 246] width 12 height 10
radio input "true"
click at [835, 212] on div "10 The HIPAA Security Rule standards and specifications apply to written, not o…" at bounding box center [594, 150] width 746 height 124
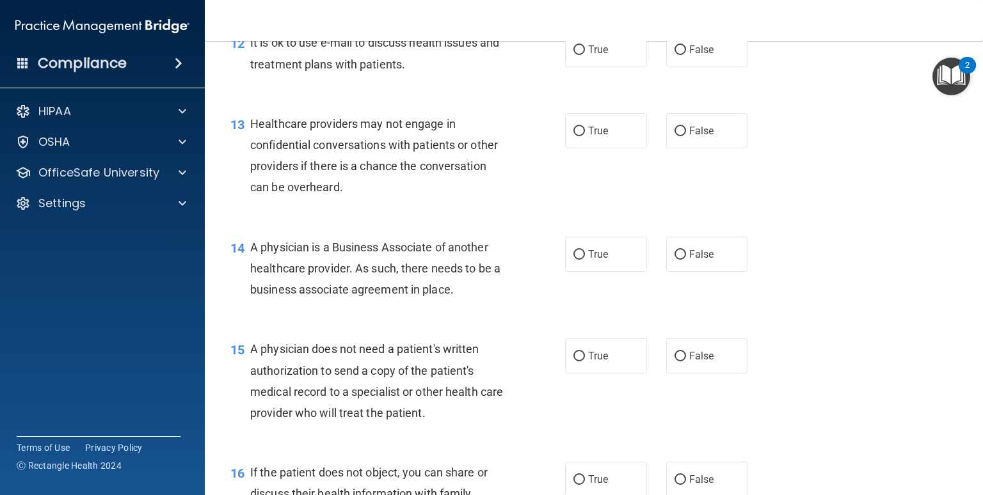
scroll to position [1367, 0]
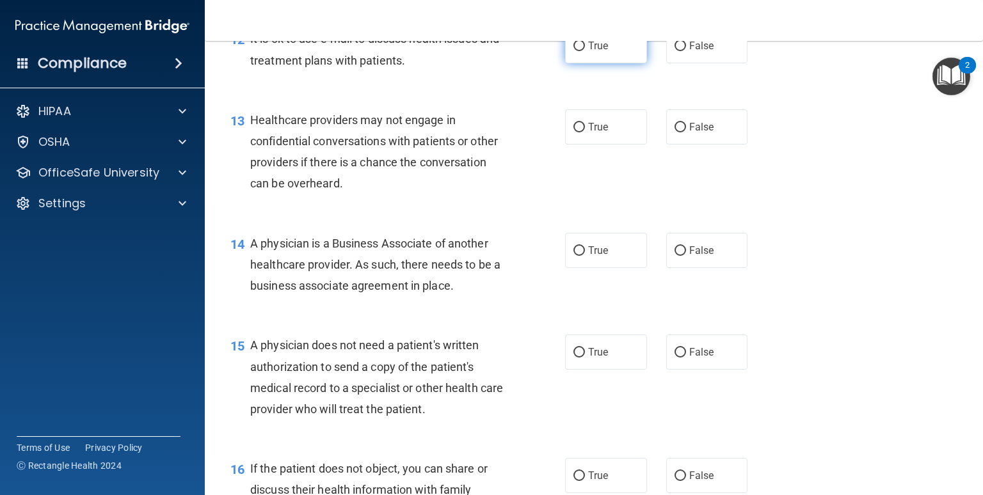
click at [629, 63] on label "True" at bounding box center [606, 45] width 82 height 35
click at [585, 51] on input "True" at bounding box center [580, 47] width 12 height 10
radio input "true"
click at [677, 133] on input "False" at bounding box center [681, 128] width 12 height 10
radio input "true"
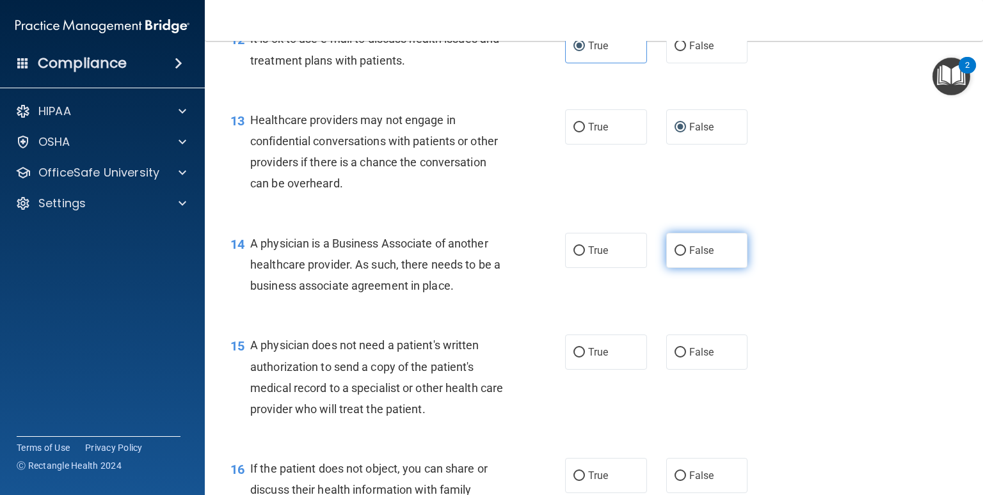
click at [680, 268] on label "False" at bounding box center [707, 250] width 82 height 35
click at [680, 256] on input "False" at bounding box center [681, 251] width 12 height 10
radio input "true"
click at [831, 308] on div "14 A physician is a Business Associate of another healthcare provider. As such,…" at bounding box center [594, 268] width 746 height 102
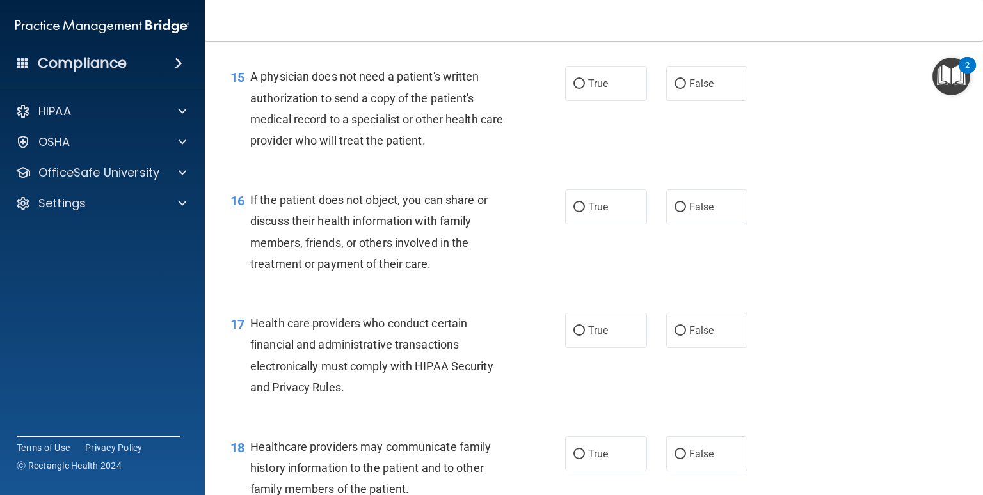
scroll to position [1657, 0]
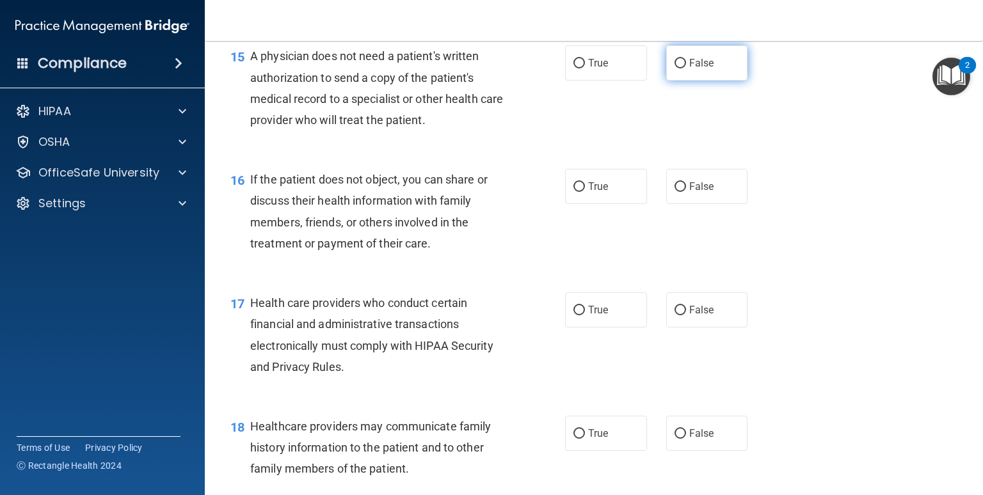
click at [708, 81] on label "False" at bounding box center [707, 62] width 82 height 35
click at [686, 68] on input "False" at bounding box center [681, 64] width 12 height 10
radio input "true"
click at [604, 204] on label "True" at bounding box center [606, 186] width 82 height 35
click at [585, 192] on input "True" at bounding box center [580, 187] width 12 height 10
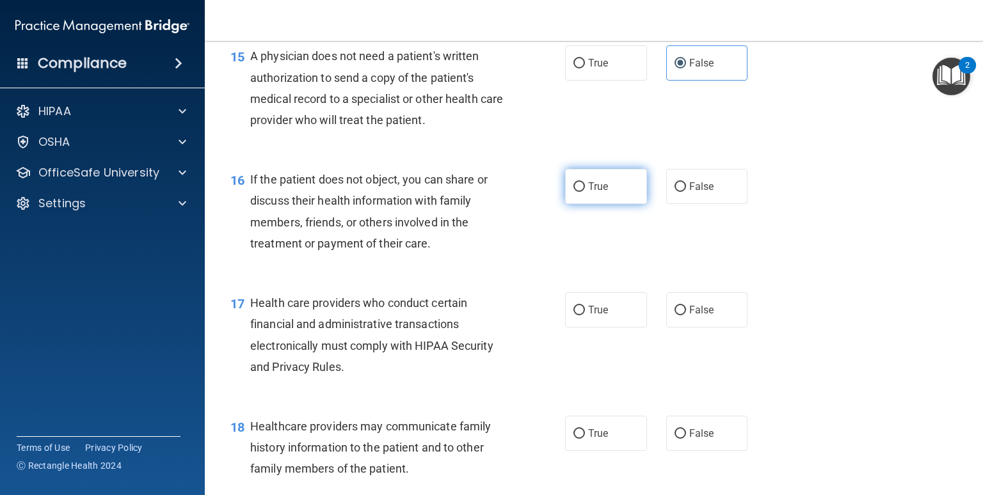
radio input "true"
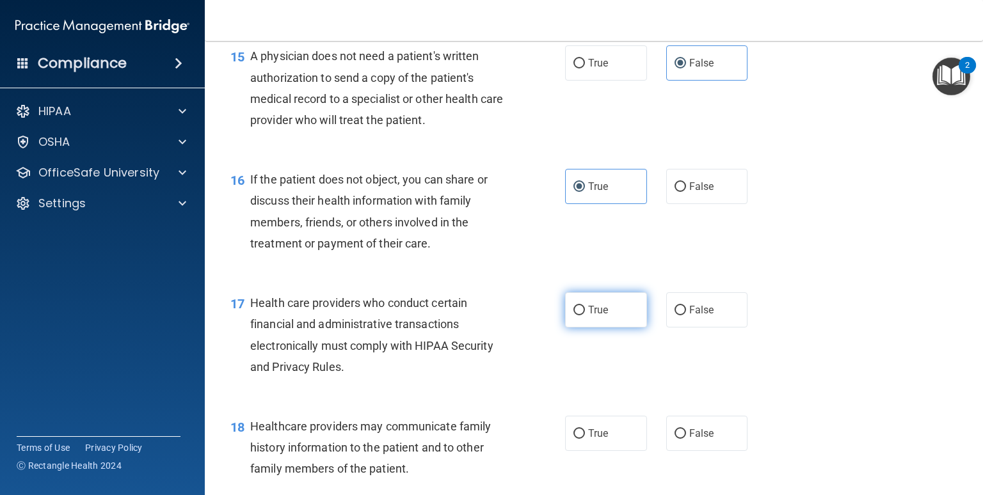
click at [596, 316] on span "True" at bounding box center [598, 310] width 20 height 12
click at [585, 316] on input "True" at bounding box center [580, 311] width 12 height 10
radio input "true"
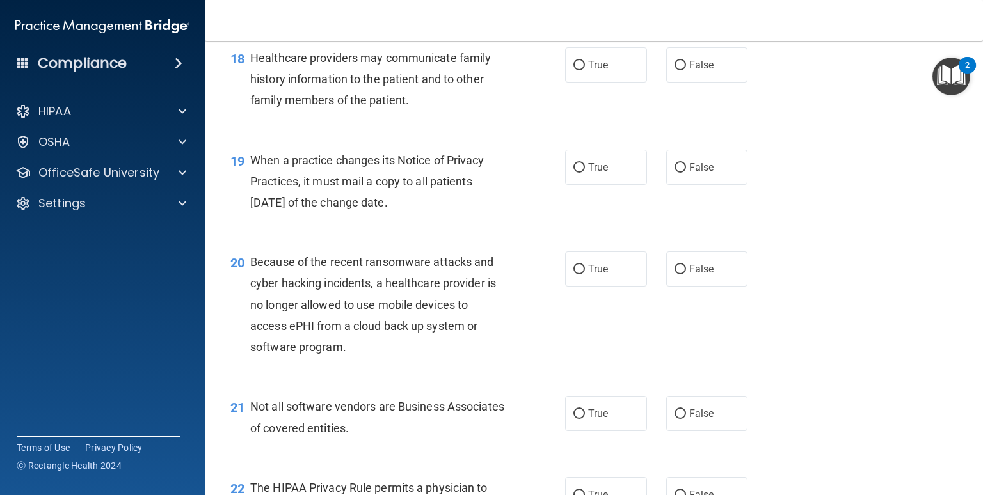
scroll to position [2029, 0]
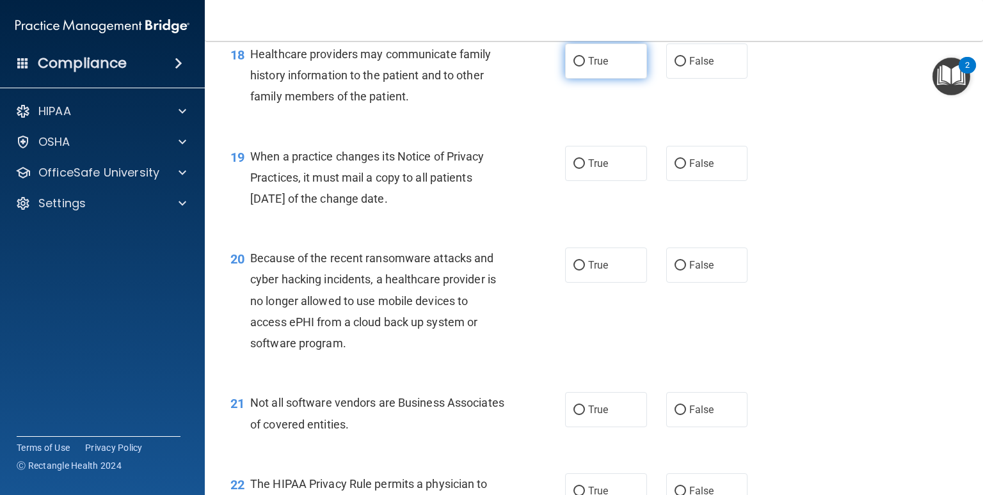
click at [597, 79] on label "True" at bounding box center [606, 61] width 82 height 35
click at [585, 67] on input "True" at bounding box center [580, 62] width 12 height 10
radio input "true"
click at [687, 181] on label "False" at bounding box center [707, 163] width 82 height 35
click at [686, 169] on input "False" at bounding box center [681, 164] width 12 height 10
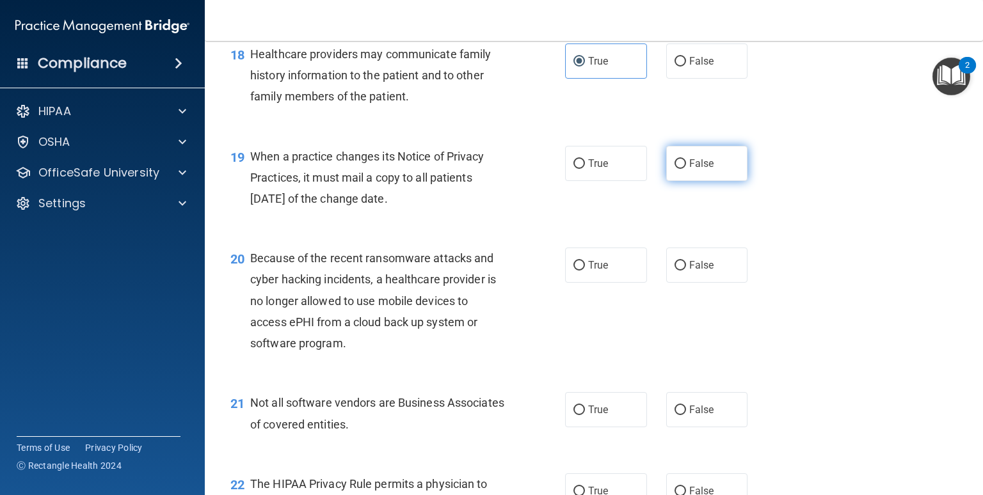
radio input "true"
click at [702, 283] on label "False" at bounding box center [707, 265] width 82 height 35
click at [686, 271] on input "False" at bounding box center [681, 266] width 12 height 10
radio input "true"
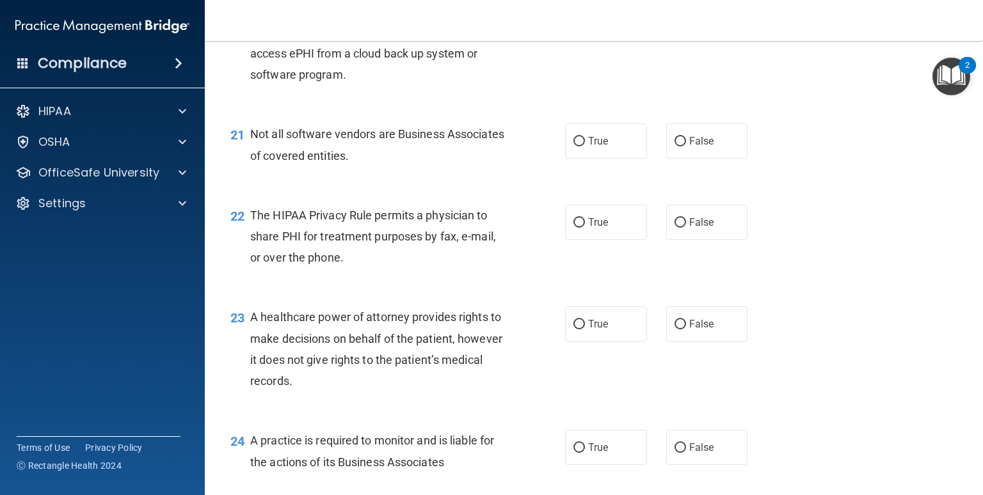
scroll to position [2319, 0]
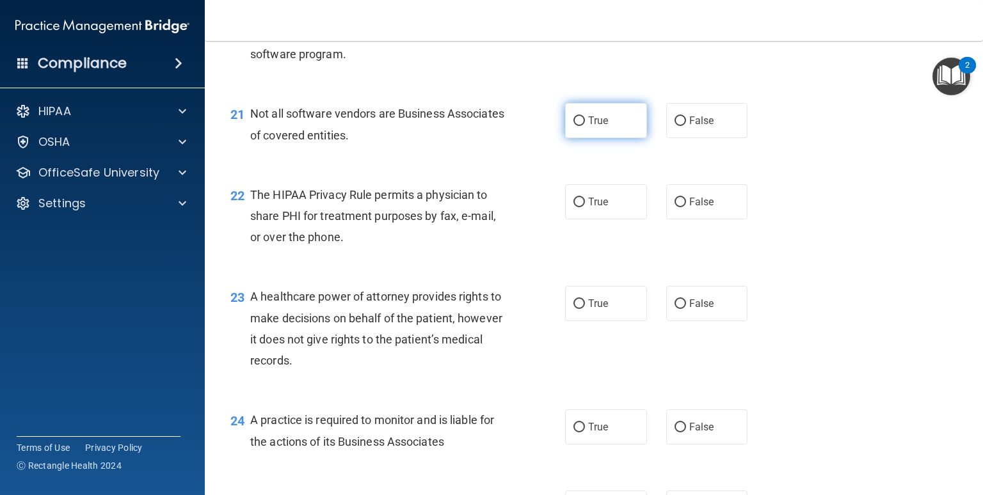
click at [632, 138] on label "True" at bounding box center [606, 120] width 82 height 35
click at [585, 126] on input "True" at bounding box center [580, 122] width 12 height 10
radio input "true"
click at [581, 220] on label "True" at bounding box center [606, 201] width 82 height 35
click at [581, 207] on input "True" at bounding box center [580, 203] width 12 height 10
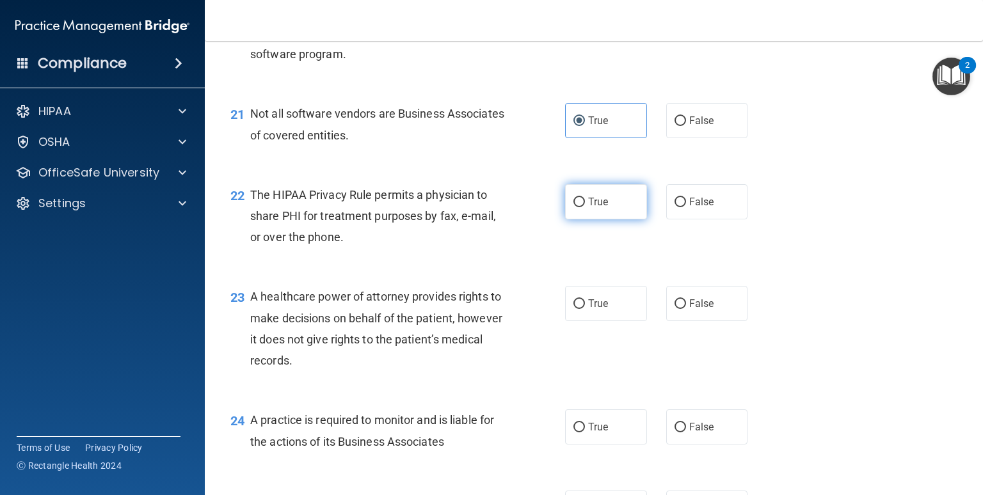
radio input "true"
click at [540, 271] on div "22 The HIPAA Privacy Rule permits a physician to share PHI for treatment purpos…" at bounding box center [594, 219] width 746 height 102
drag, startPoint x: 978, startPoint y: 347, endPoint x: 885, endPoint y: 456, distance: 142.6
click at [835, 456] on div "24 A practice is required to monitor and is liable for the actions of its Busin…" at bounding box center [594, 434] width 746 height 81
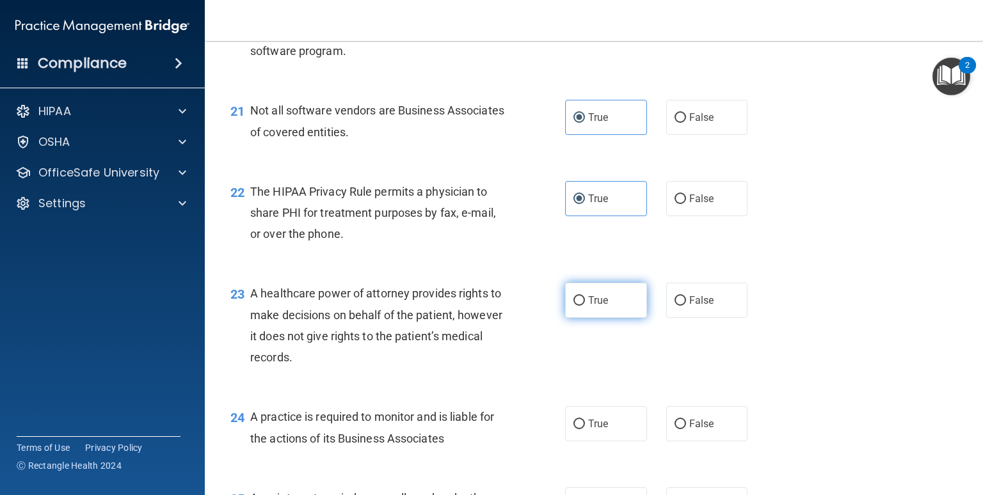
click at [635, 318] on label "True" at bounding box center [606, 300] width 82 height 35
click at [585, 306] on input "True" at bounding box center [580, 301] width 12 height 10
radio input "true"
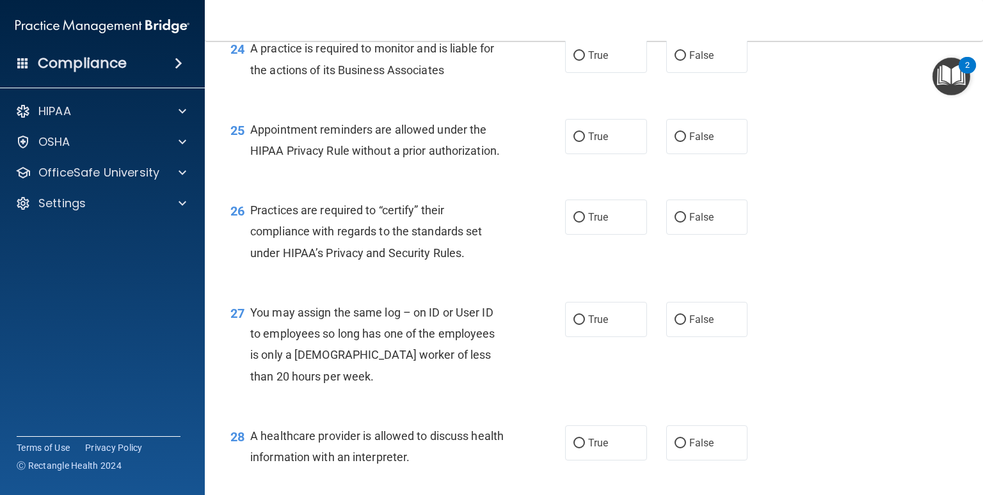
scroll to position [2694, 0]
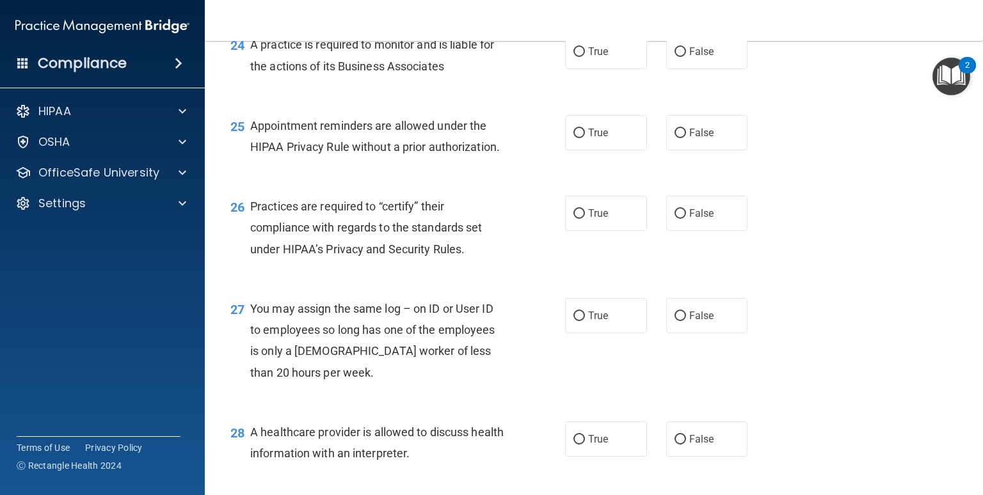
click at [625, 99] on div "24 A practice is required to monitor and is liable for the actions of its Busin…" at bounding box center [594, 58] width 746 height 81
click at [623, 69] on label "True" at bounding box center [606, 51] width 82 height 35
click at [585, 57] on input "True" at bounding box center [580, 52] width 12 height 10
radio input "true"
click at [609, 150] on label "True" at bounding box center [606, 132] width 82 height 35
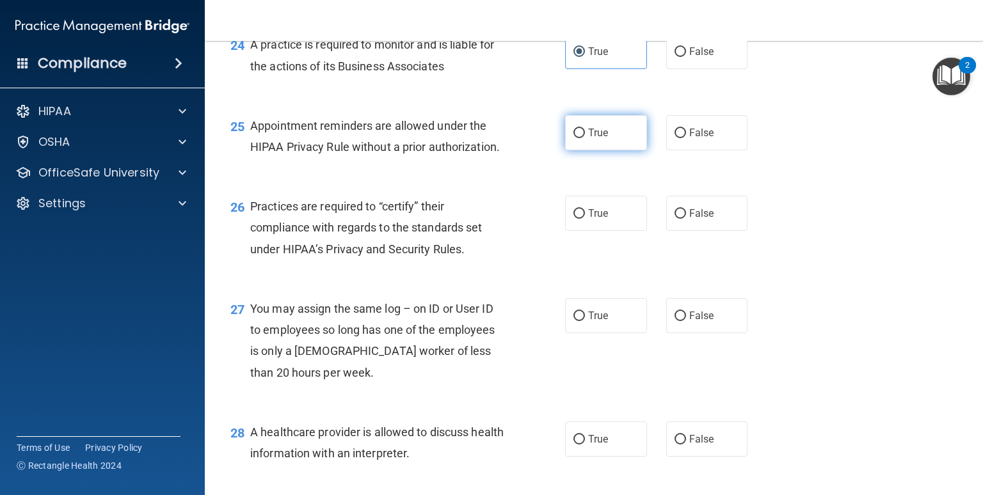
click at [585, 138] on input "True" at bounding box center [580, 134] width 12 height 10
radio input "true"
click at [691, 220] on span "False" at bounding box center [701, 213] width 25 height 12
click at [686, 219] on input "False" at bounding box center [681, 214] width 12 height 10
radio input "true"
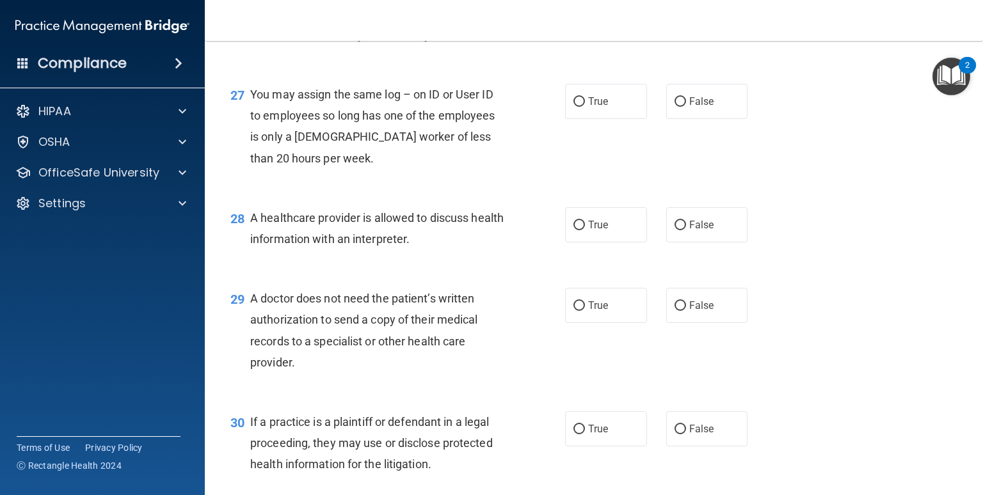
scroll to position [2917, 0]
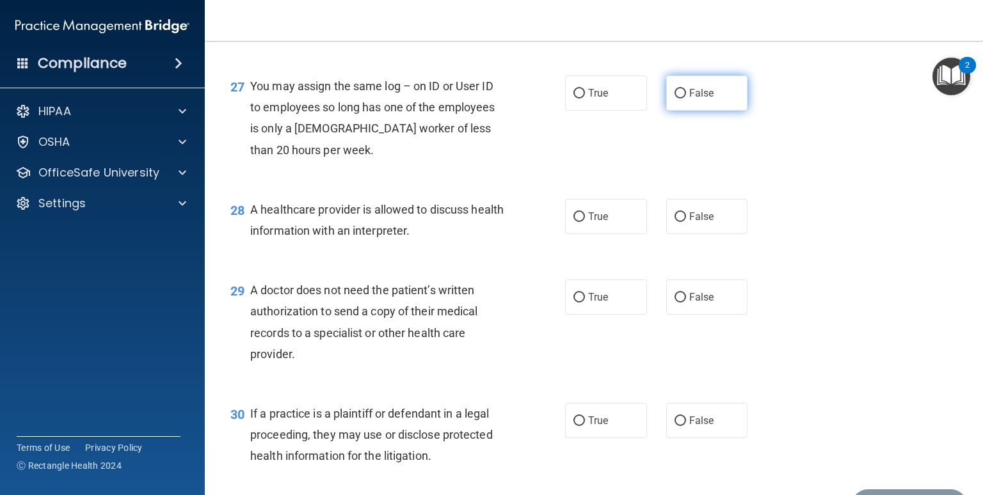
click at [720, 111] on label "False" at bounding box center [707, 93] width 82 height 35
click at [686, 99] on input "False" at bounding box center [681, 94] width 12 height 10
radio input "true"
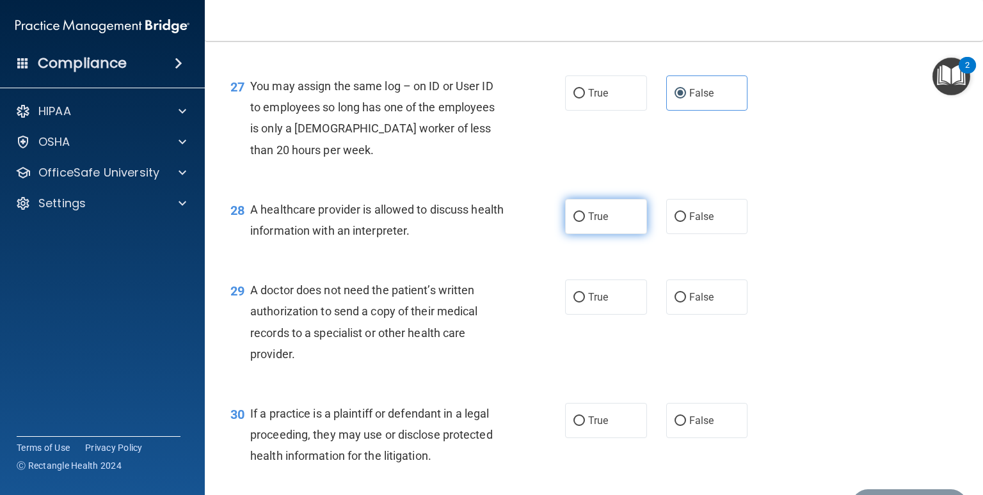
click at [612, 234] on label "True" at bounding box center [606, 216] width 82 height 35
click at [585, 222] on input "True" at bounding box center [580, 218] width 12 height 10
radio input "true"
click at [501, 248] on div "28 A healthcare provider is allowed to discuss health information with an inter…" at bounding box center [397, 223] width 373 height 49
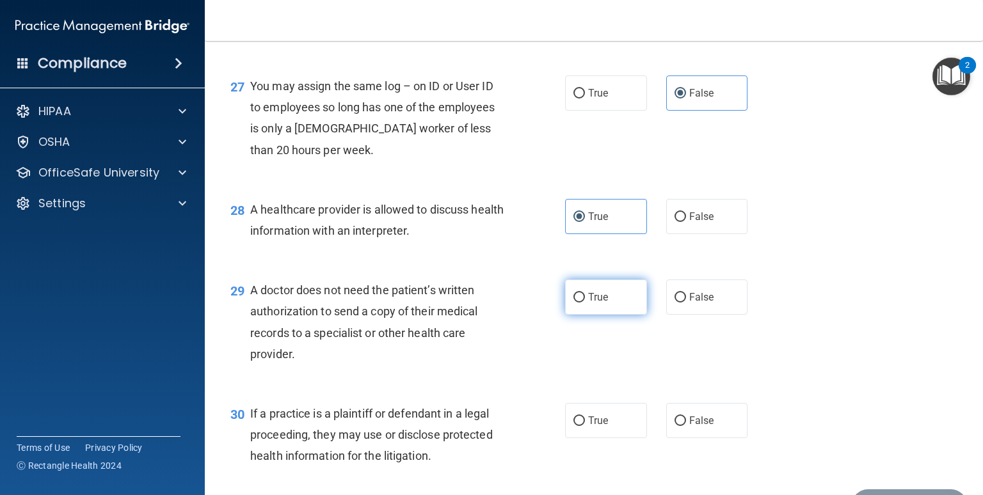
click at [604, 315] on label "True" at bounding box center [606, 297] width 82 height 35
click at [585, 303] on input "True" at bounding box center [580, 298] width 12 height 10
radio input "true"
drag, startPoint x: 976, startPoint y: 420, endPoint x: 973, endPoint y: 488, distance: 68.6
click at [835, 488] on main "- The HIPAA Quiz #2 This quiz doesn’t expire until . Are you sure you want to t…" at bounding box center [594, 268] width 778 height 455
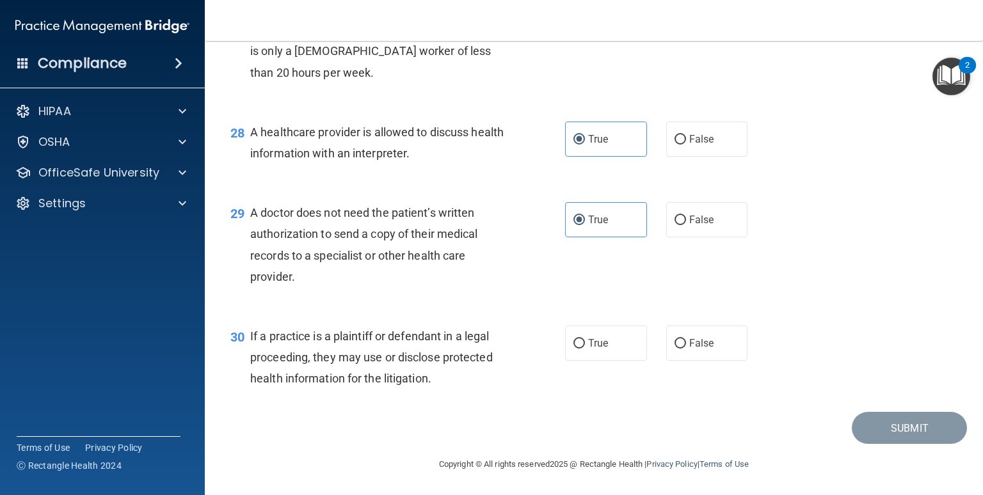
scroll to position [3038, 0]
click at [588, 338] on span "True" at bounding box center [598, 343] width 20 height 12
click at [585, 339] on input "True" at bounding box center [580, 344] width 12 height 10
radio input "true"
click at [835, 423] on button "Submit" at bounding box center [909, 428] width 115 height 33
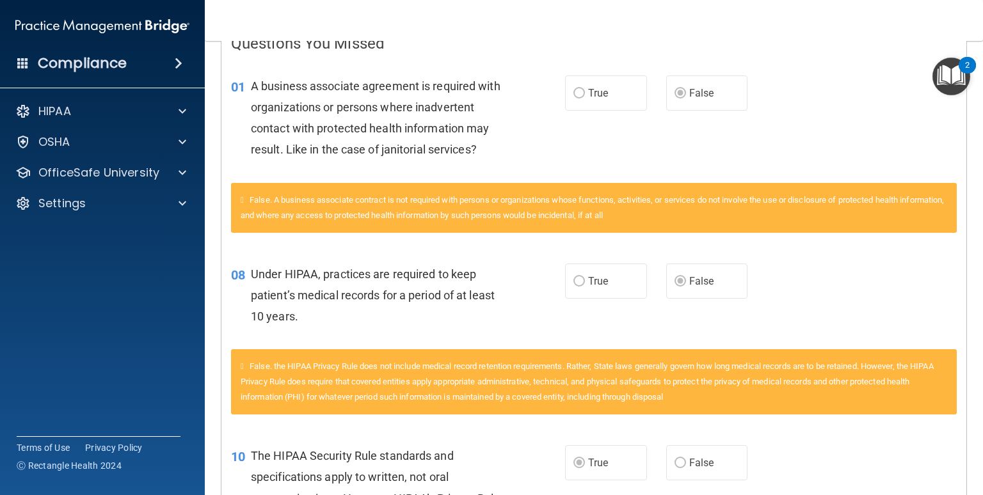
scroll to position [87, 0]
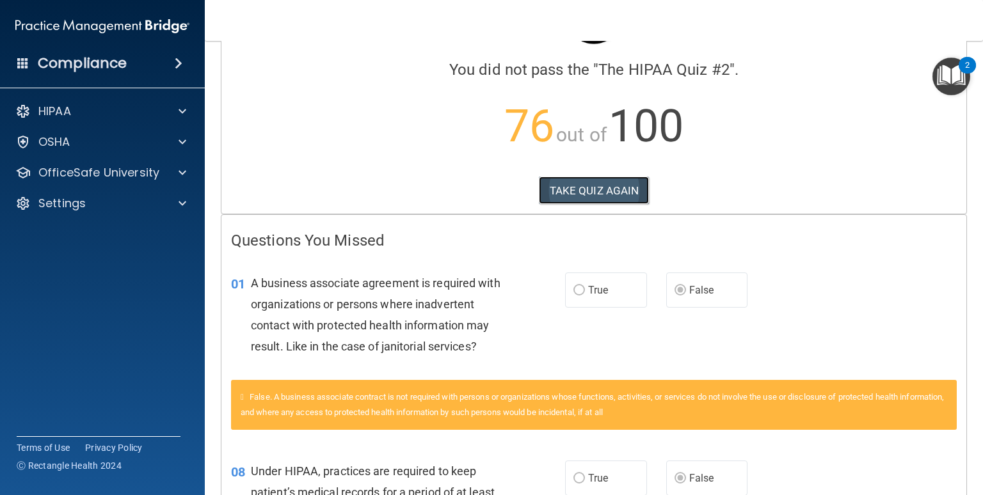
click at [615, 195] on button "TAKE QUIZ AGAIN" at bounding box center [594, 191] width 111 height 28
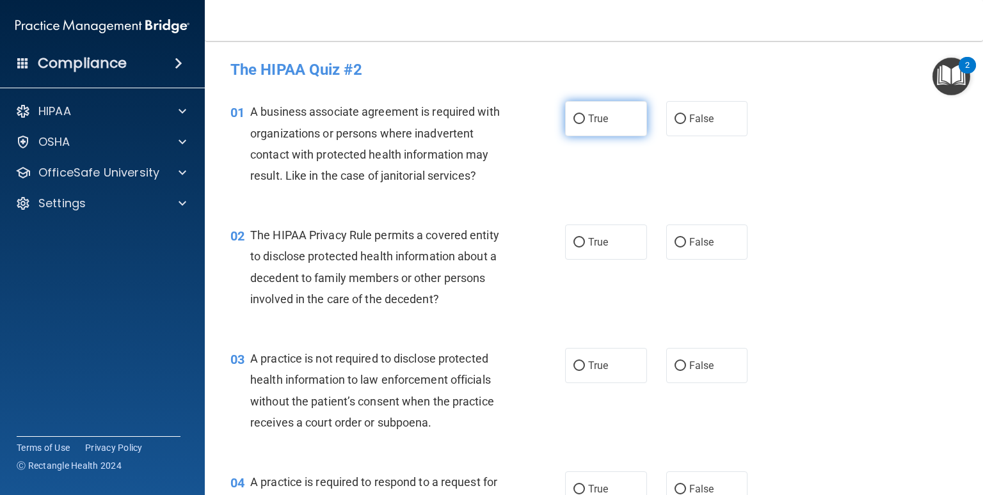
click at [594, 129] on label "True" at bounding box center [606, 118] width 82 height 35
click at [585, 124] on input "True" at bounding box center [580, 120] width 12 height 10
radio input "true"
click at [666, 129] on label "False" at bounding box center [707, 118] width 82 height 35
click at [675, 124] on input "False" at bounding box center [681, 120] width 12 height 10
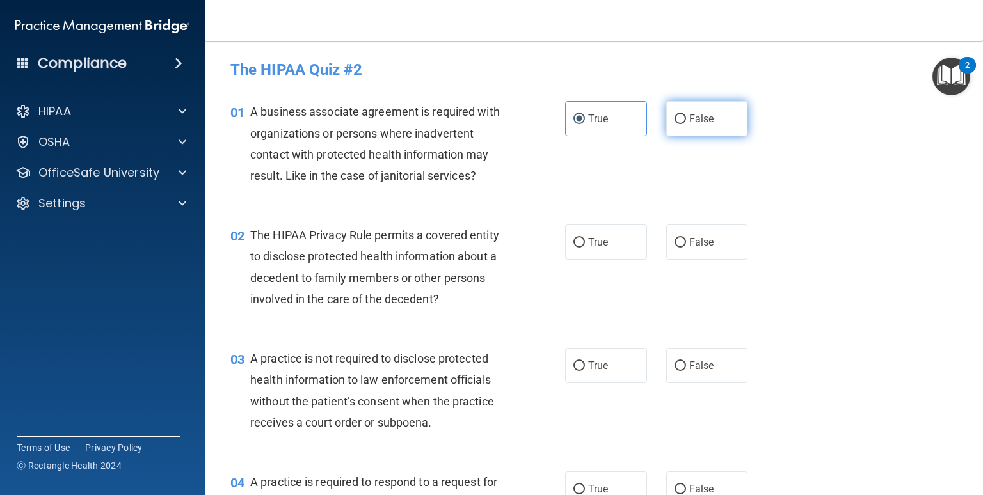
radio input "true"
radio input "false"
click at [602, 246] on span "True" at bounding box center [598, 242] width 20 height 12
click at [585, 246] on input "True" at bounding box center [580, 243] width 12 height 10
radio input "true"
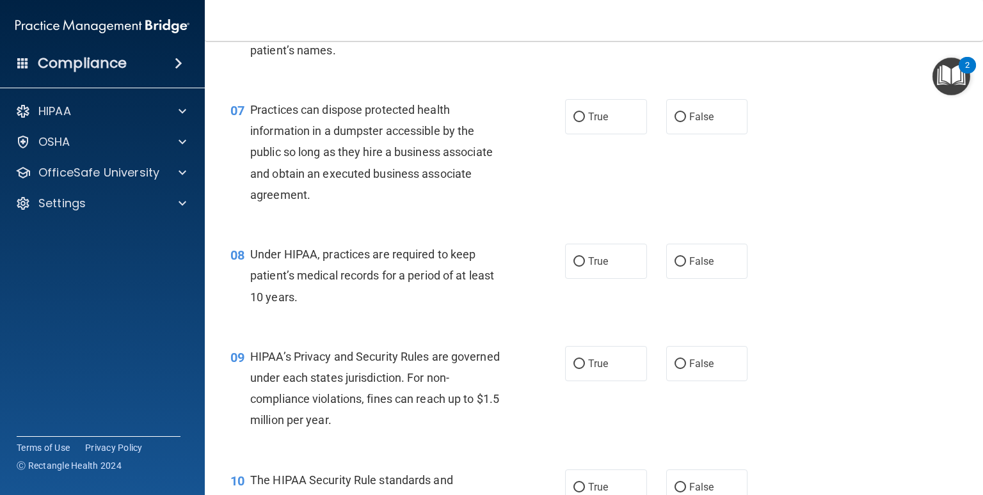
scroll to position [696, 0]
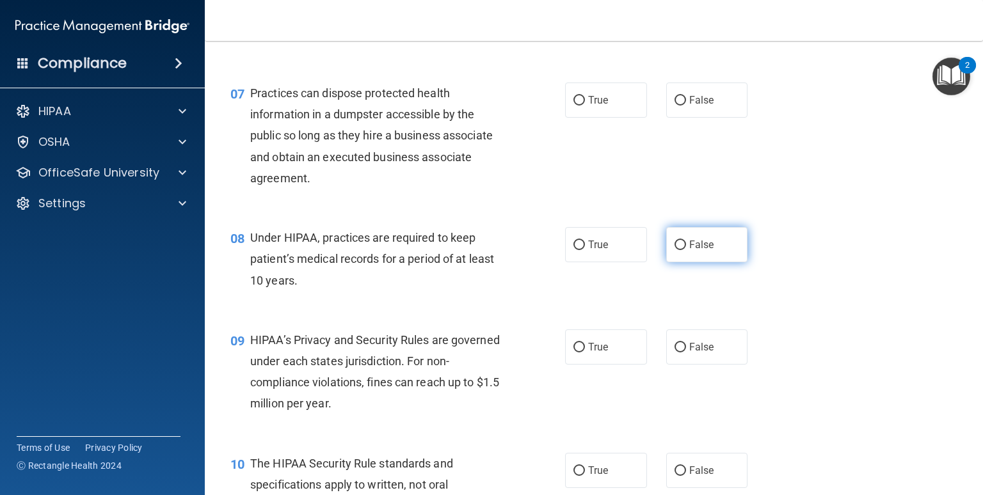
click at [709, 262] on label "False" at bounding box center [707, 244] width 82 height 35
click at [686, 250] on input "False" at bounding box center [681, 246] width 12 height 10
radio input "true"
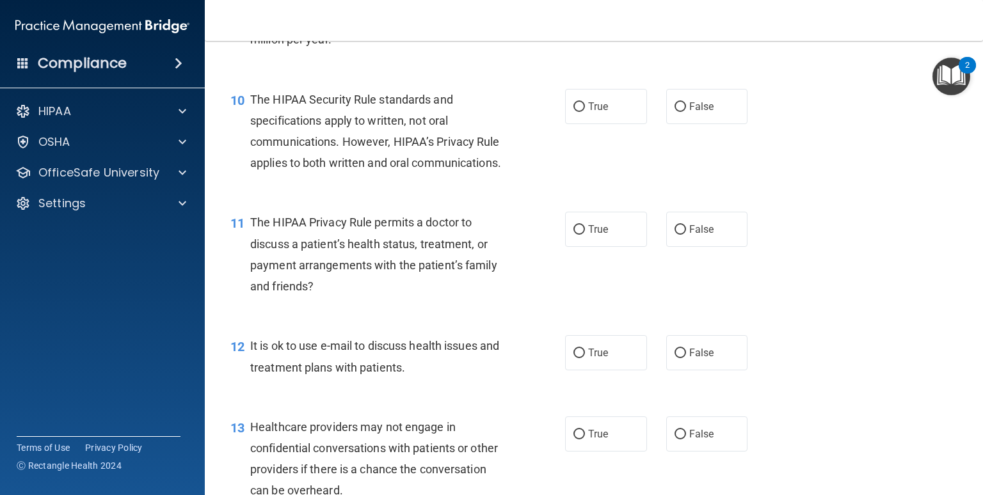
scroll to position [1056, 0]
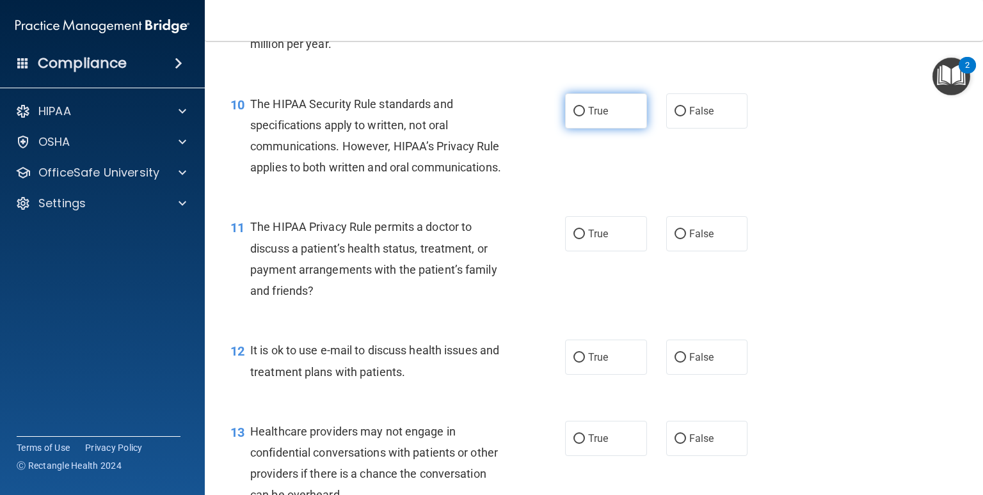
click at [616, 126] on label "True" at bounding box center [606, 110] width 82 height 35
click at [585, 117] on input "True" at bounding box center [580, 112] width 12 height 10
radio input "true"
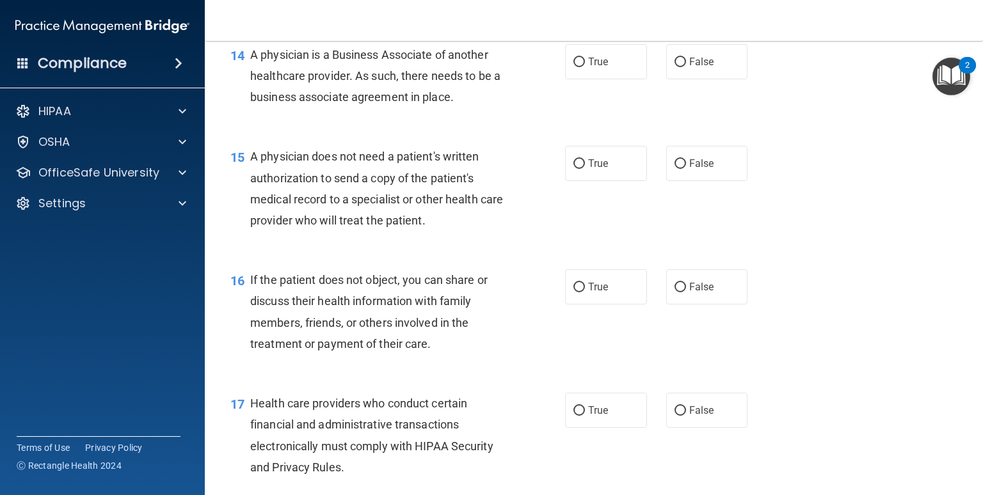
scroll to position [1535, 0]
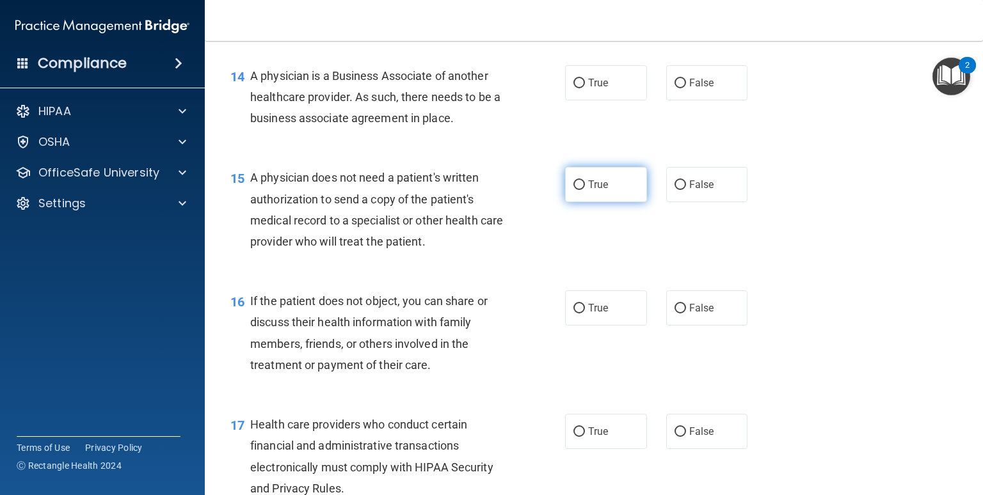
click at [593, 191] on span "True" at bounding box center [598, 185] width 20 height 12
click at [585, 190] on input "True" at bounding box center [580, 186] width 12 height 10
radio input "true"
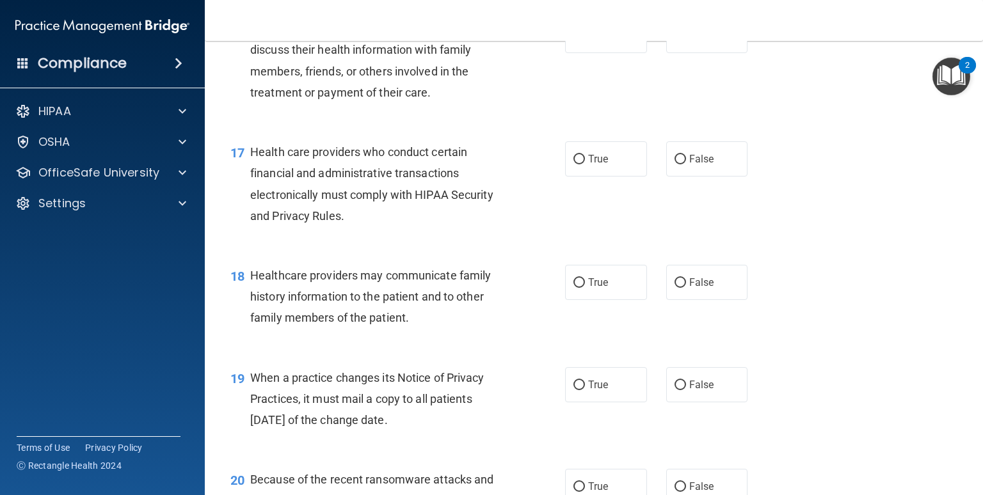
scroll to position [1821, 0]
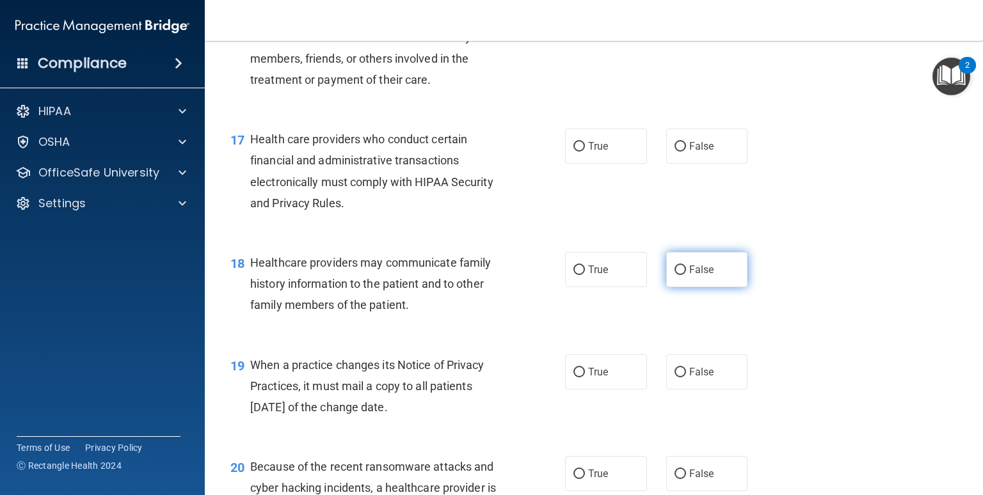
click at [711, 287] on label "False" at bounding box center [707, 269] width 82 height 35
click at [686, 275] on input "False" at bounding box center [681, 271] width 12 height 10
radio input "true"
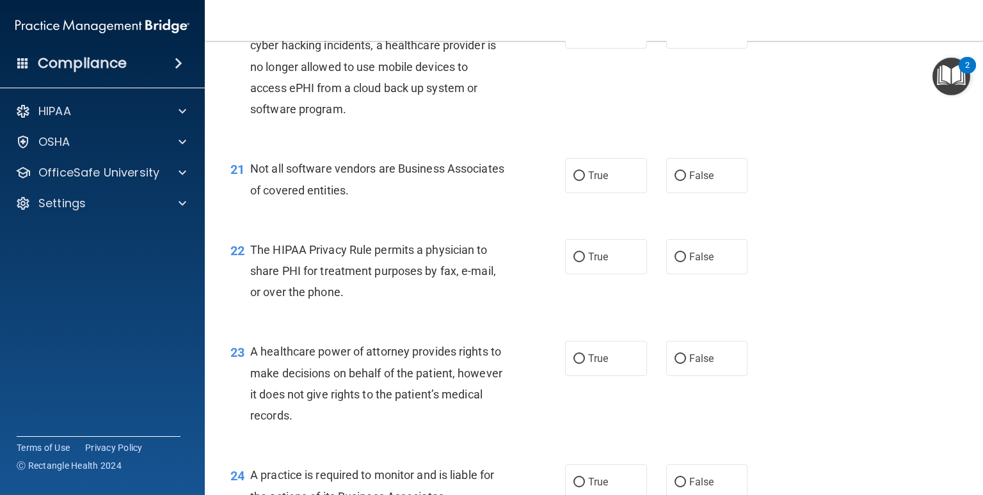
scroll to position [2272, 0]
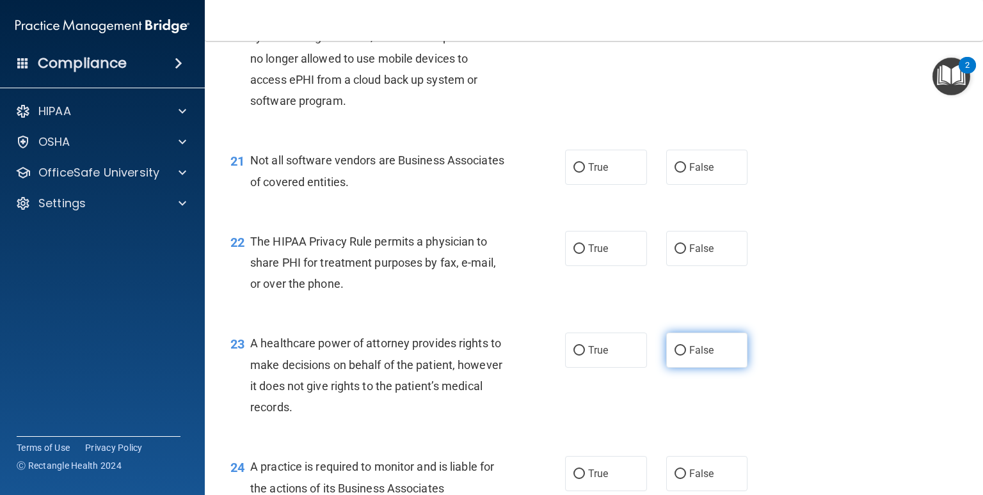
click at [712, 368] on label "False" at bounding box center [707, 350] width 82 height 35
click at [686, 356] on input "False" at bounding box center [681, 351] width 12 height 10
radio input "true"
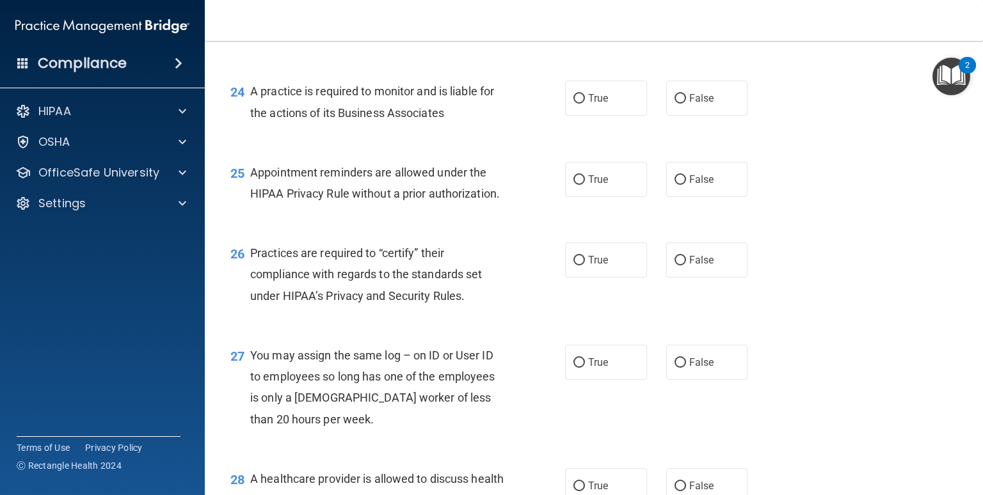
scroll to position [2619, 0]
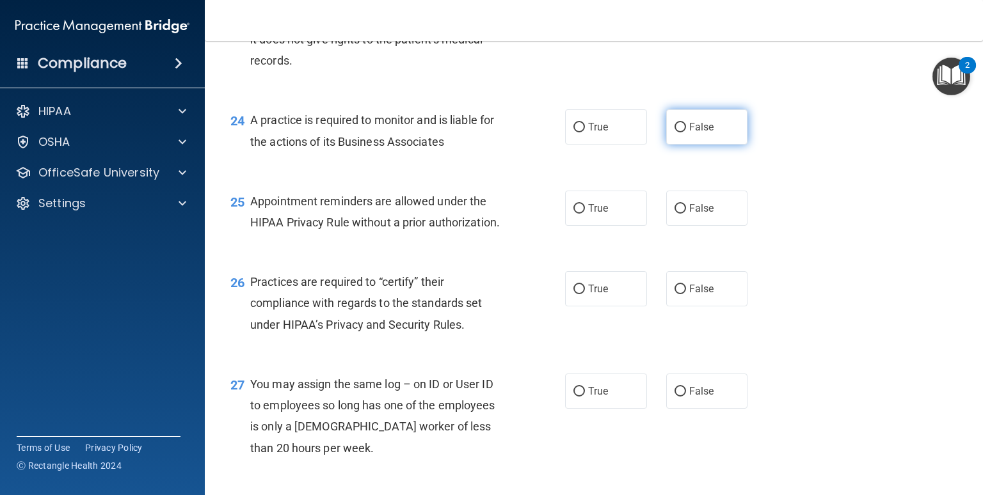
click at [725, 145] on label "False" at bounding box center [707, 126] width 82 height 35
click at [686, 133] on input "False" at bounding box center [681, 128] width 12 height 10
radio input "true"
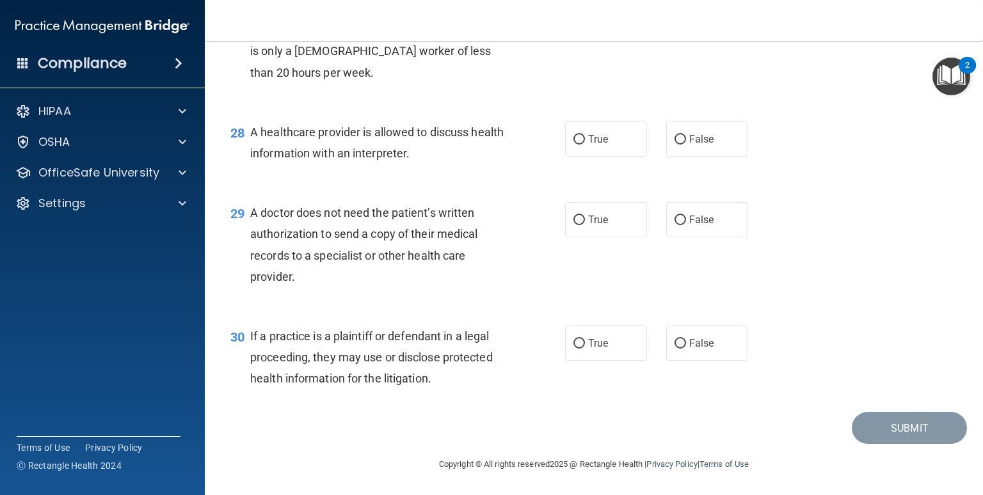
scroll to position [3038, 0]
click at [630, 336] on label "True" at bounding box center [606, 343] width 82 height 35
click at [585, 339] on input "True" at bounding box center [580, 344] width 12 height 10
radio input "true"
click at [622, 224] on label "True" at bounding box center [606, 219] width 82 height 35
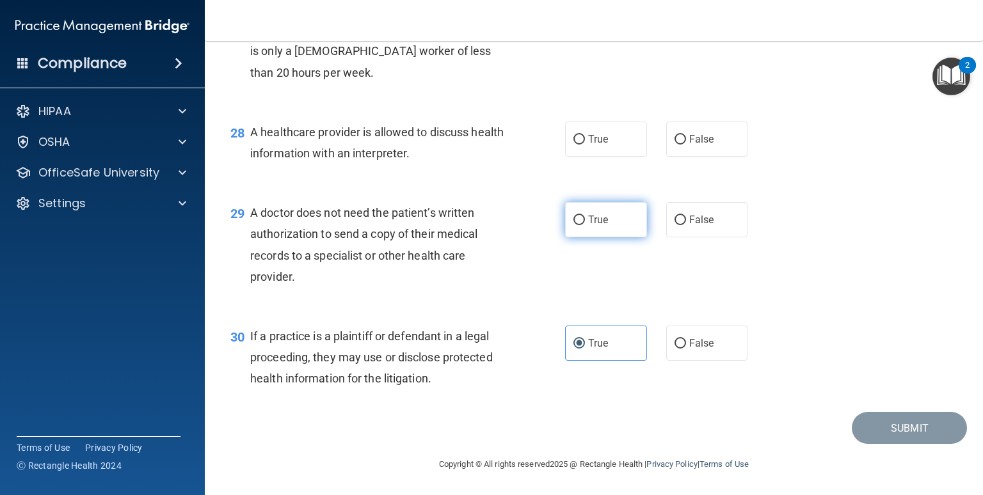
click at [585, 224] on input "True" at bounding box center [580, 221] width 12 height 10
radio input "true"
click at [613, 145] on label "True" at bounding box center [606, 139] width 82 height 35
click at [585, 145] on input "True" at bounding box center [580, 140] width 12 height 10
radio input "true"
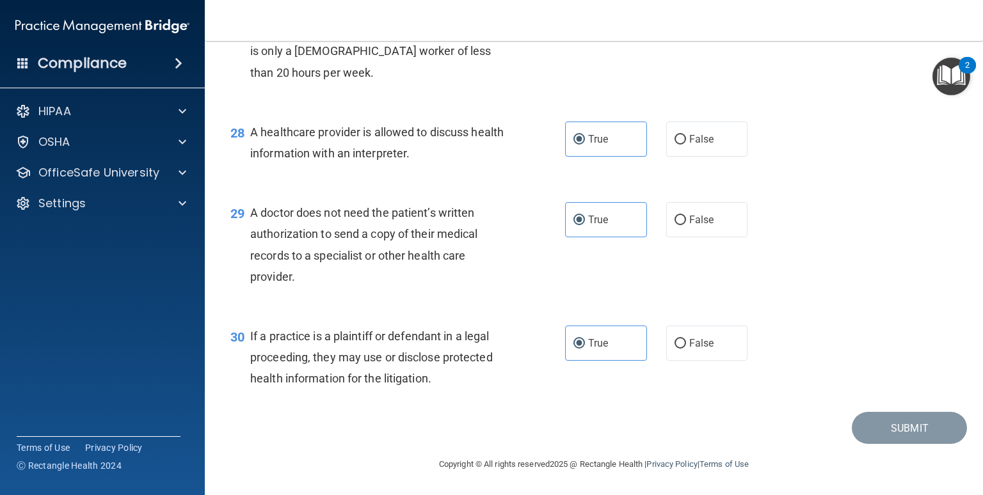
click at [835, 101] on div "27 You may assign the same log – on ID or User ID to employees so long has one …" at bounding box center [594, 44] width 746 height 124
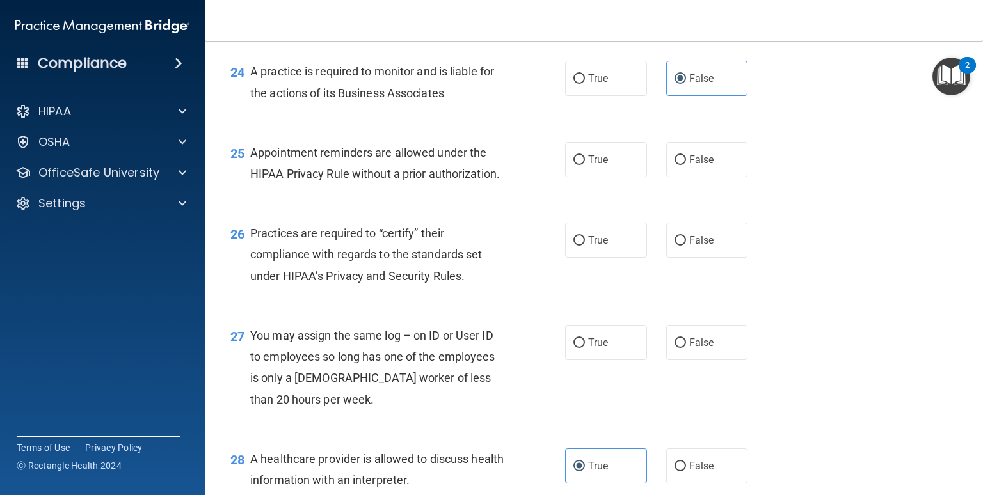
scroll to position [2646, 0]
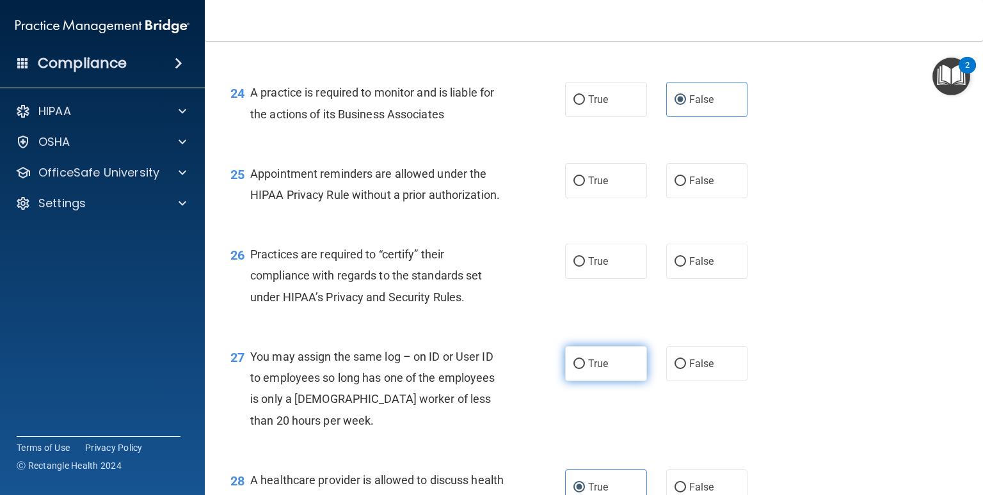
click at [624, 382] on label "True" at bounding box center [606, 363] width 82 height 35
click at [585, 369] on input "True" at bounding box center [580, 365] width 12 height 10
radio input "true"
click at [696, 268] on span "False" at bounding box center [701, 261] width 25 height 12
click at [686, 267] on input "False" at bounding box center [681, 262] width 12 height 10
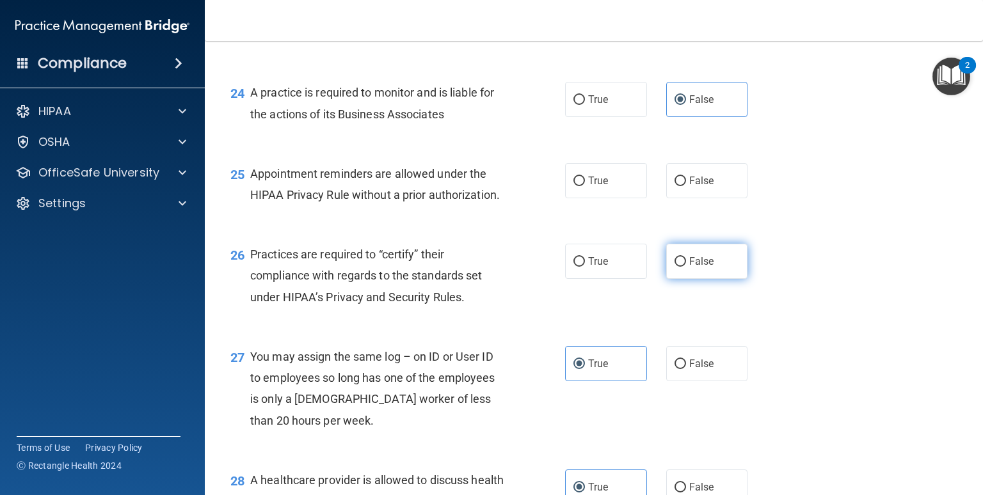
radio input "true"
click at [627, 198] on label "True" at bounding box center [606, 180] width 82 height 35
click at [585, 186] on input "True" at bounding box center [580, 182] width 12 height 10
radio input "true"
click at [649, 66] on div "23 A healthcare power of attorney provides rights to make decisions on behalf o…" at bounding box center [594, 4] width 746 height 124
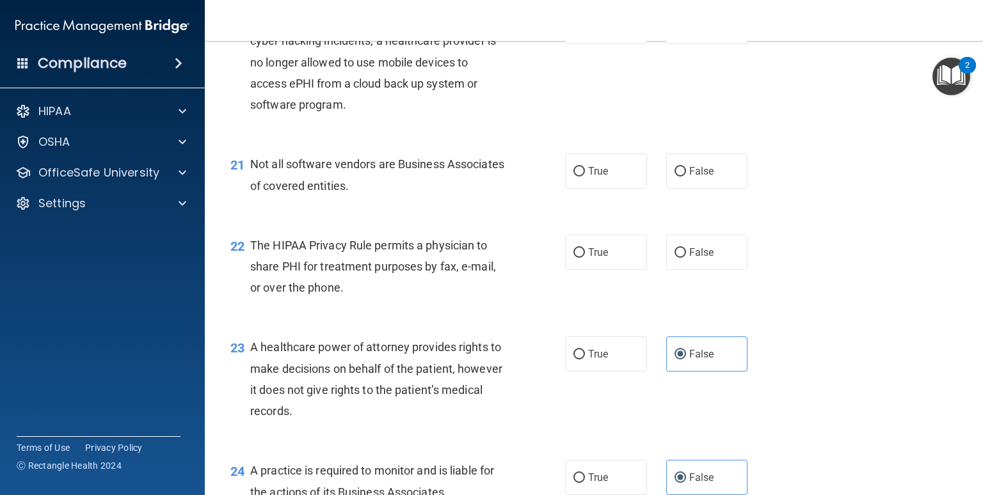
scroll to position [2260, 0]
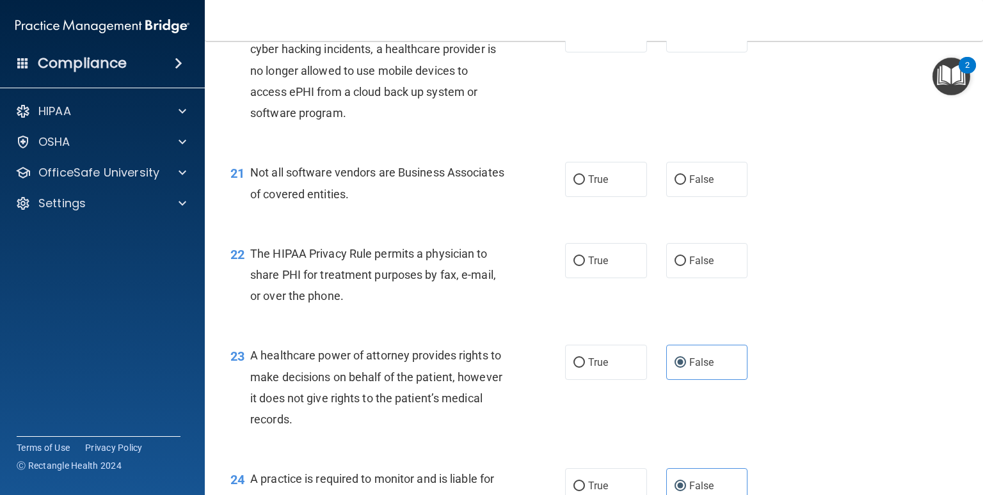
drag, startPoint x: 978, startPoint y: 342, endPoint x: 883, endPoint y: 387, distance: 104.8
click at [835, 387] on div "23 A healthcare power of attorney provides rights to make decisions on behalf o…" at bounding box center [594, 391] width 746 height 124
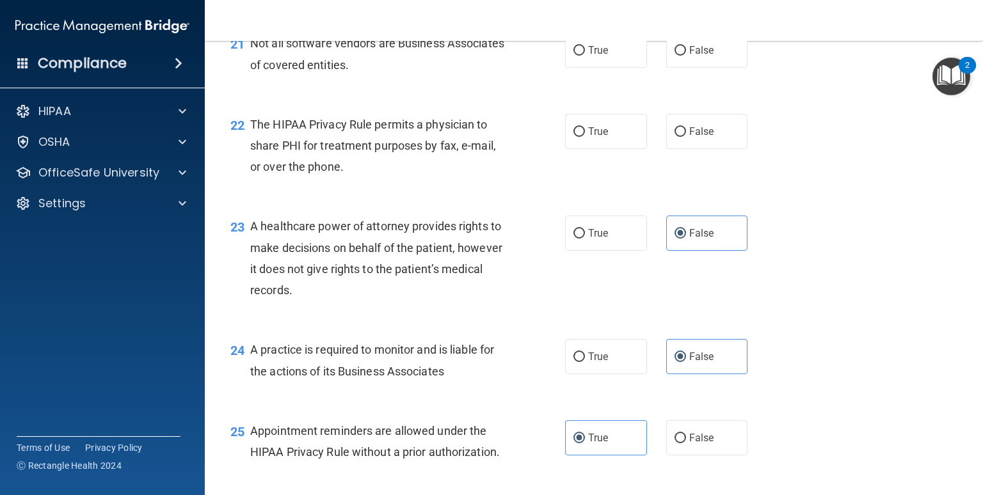
scroll to position [2344, 0]
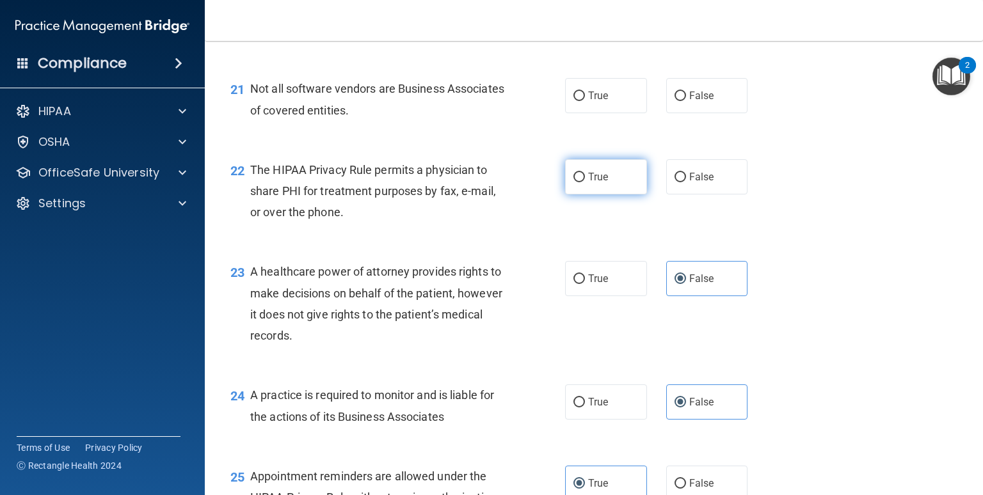
click at [600, 183] on span "True" at bounding box center [598, 177] width 20 height 12
click at [585, 182] on input "True" at bounding box center [580, 178] width 12 height 10
radio input "true"
click at [622, 113] on label "True" at bounding box center [606, 95] width 82 height 35
click at [585, 101] on input "True" at bounding box center [580, 97] width 12 height 10
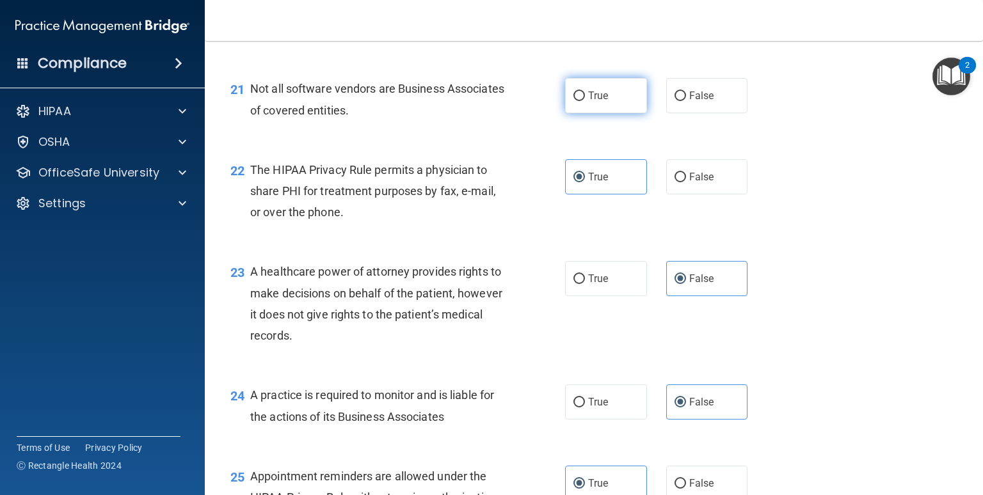
radio input "true"
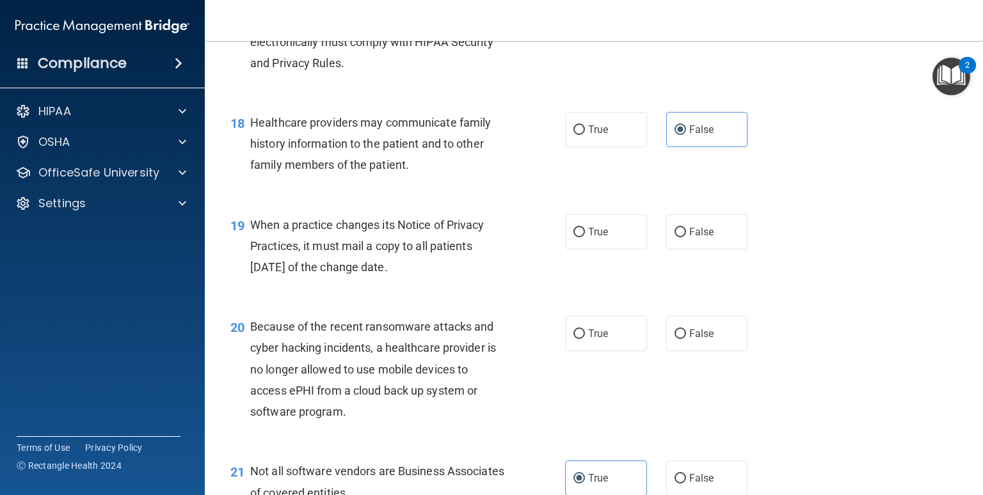
scroll to position [1960, 0]
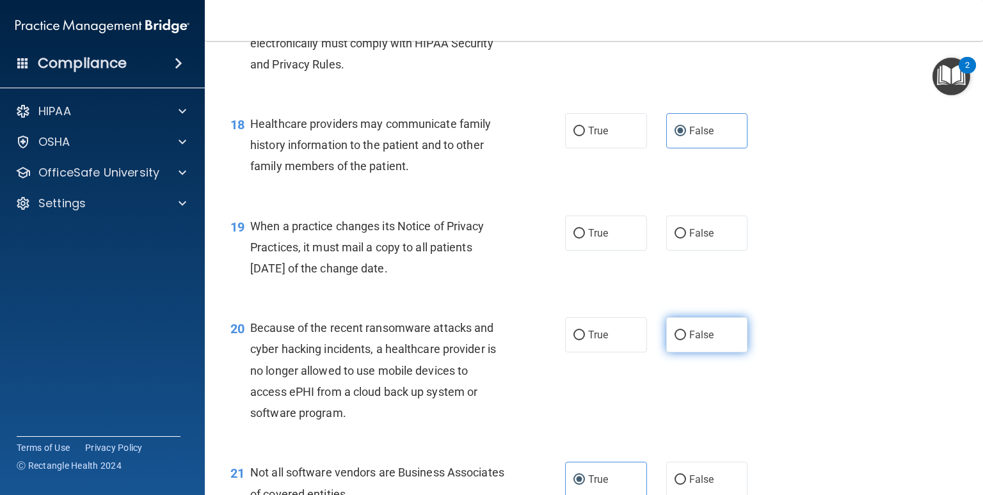
click at [705, 353] on label "False" at bounding box center [707, 335] width 82 height 35
click at [686, 341] on input "False" at bounding box center [681, 336] width 12 height 10
radio input "true"
click at [689, 239] on span "False" at bounding box center [701, 233] width 25 height 12
click at [684, 239] on input "False" at bounding box center [681, 234] width 12 height 10
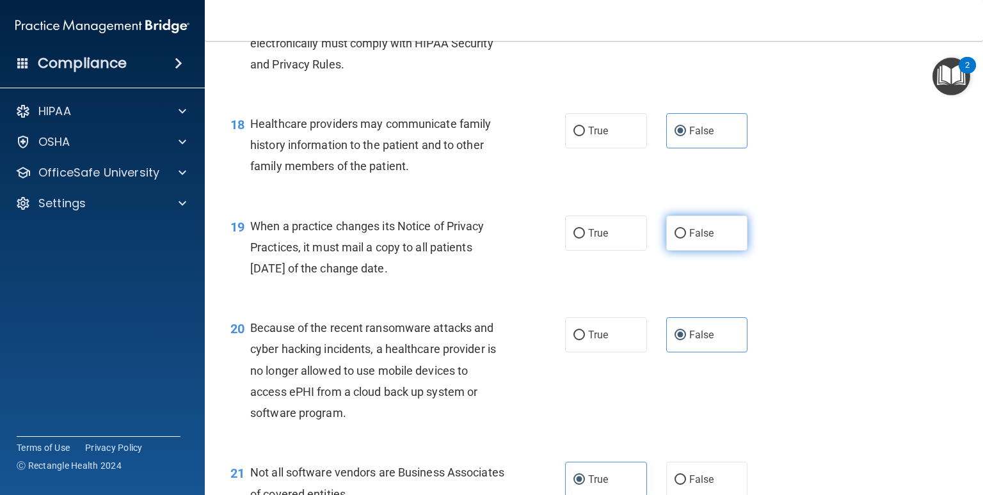
radio input "true"
click at [612, 25] on label "True" at bounding box center [606, 7] width 82 height 35
click at [585, 13] on input "True" at bounding box center [580, 8] width 12 height 10
radio input "true"
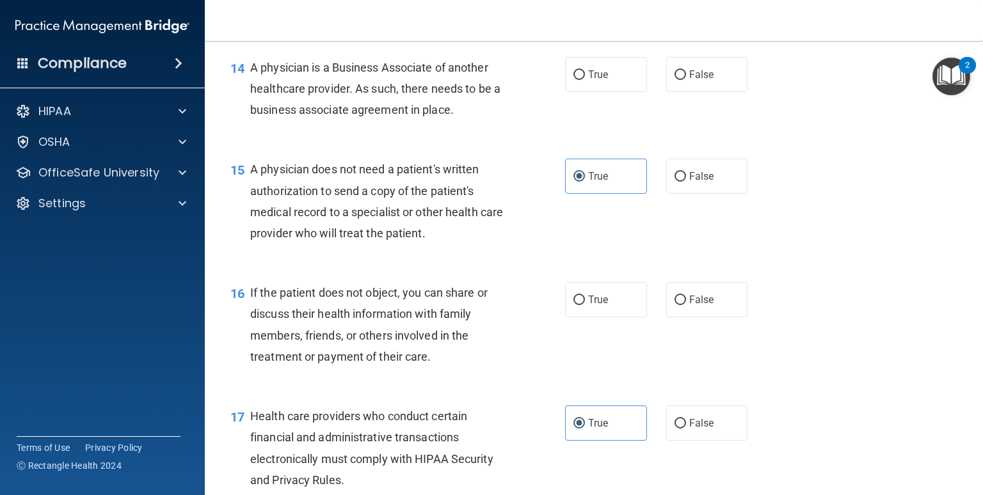
scroll to position [1535, 0]
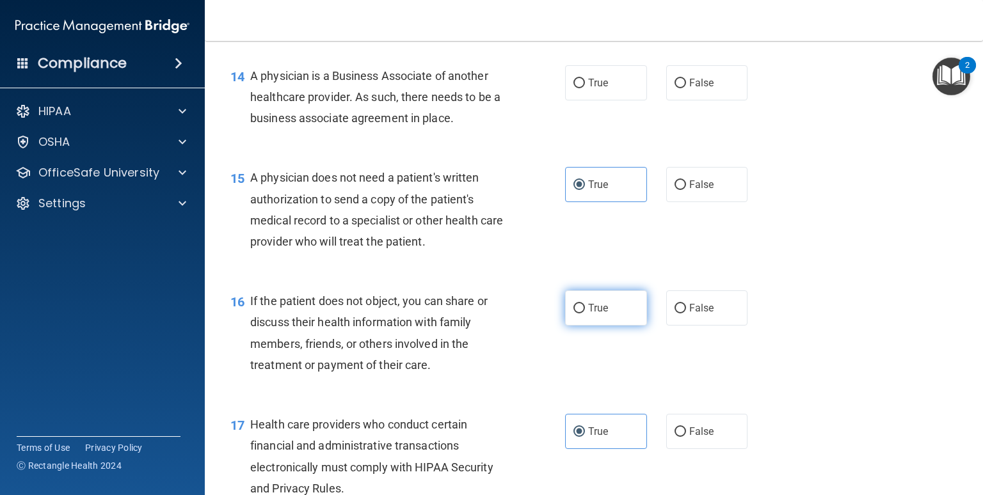
click at [627, 326] on label "True" at bounding box center [606, 308] width 82 height 35
click at [585, 314] on input "True" at bounding box center [580, 309] width 12 height 10
radio input "true"
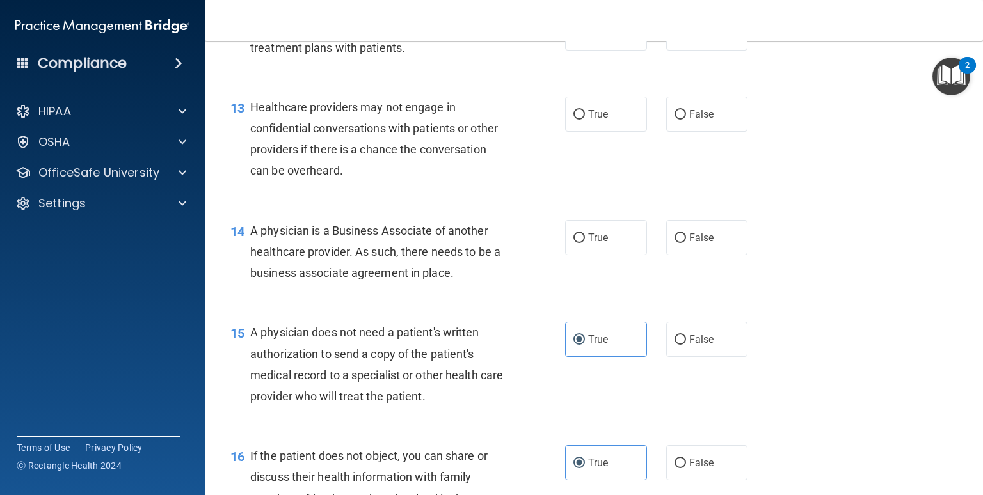
scroll to position [1375, 0]
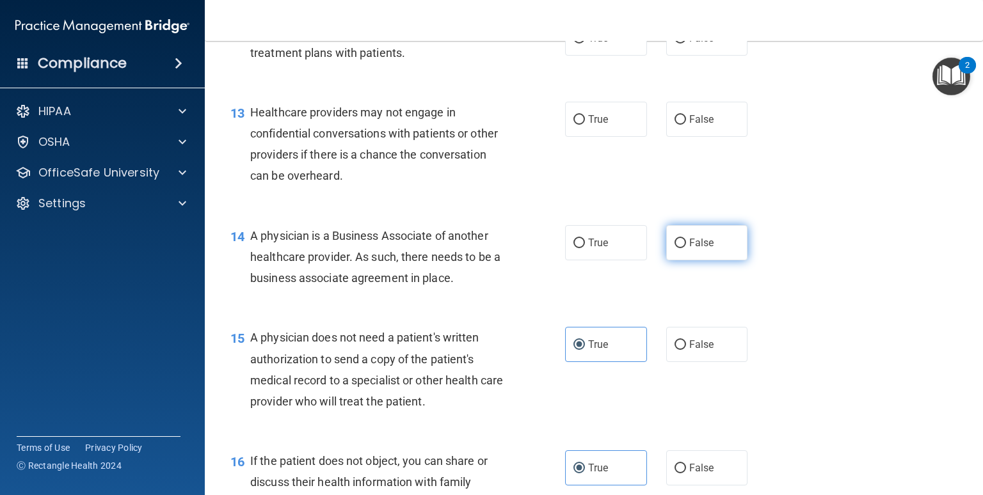
click at [718, 261] on label "False" at bounding box center [707, 242] width 82 height 35
click at [686, 248] on input "False" at bounding box center [681, 244] width 12 height 10
radio input "true"
click at [689, 125] on span "False" at bounding box center [701, 119] width 25 height 12
click at [686, 125] on input "False" at bounding box center [681, 120] width 12 height 10
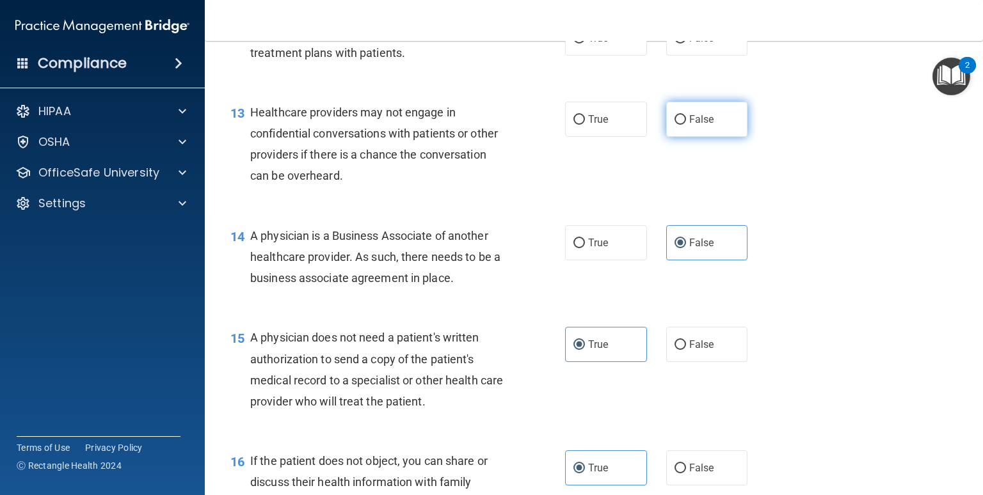
radio input "true"
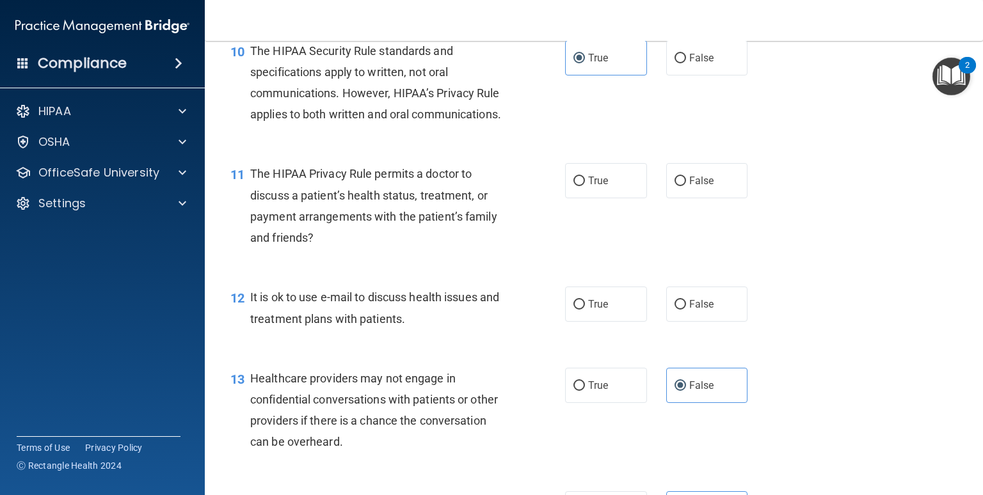
scroll to position [1105, 0]
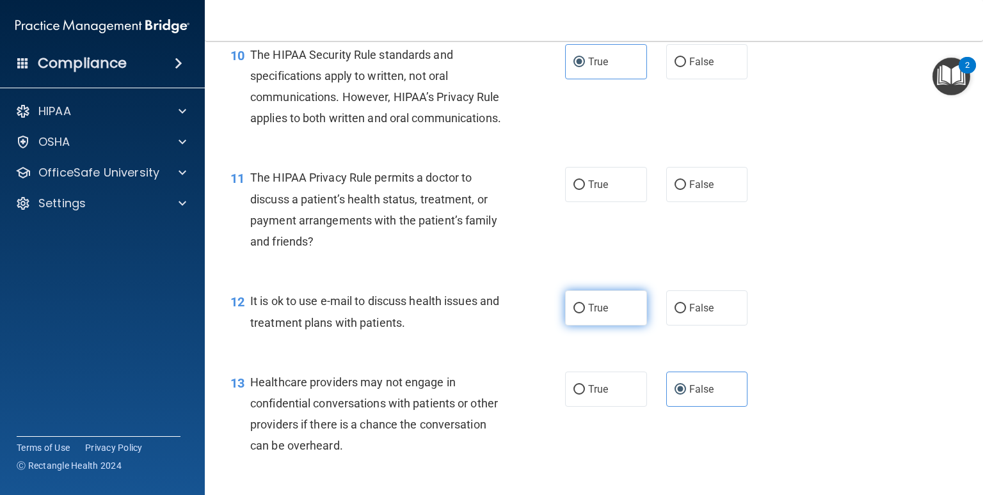
click at [635, 326] on label "True" at bounding box center [606, 308] width 82 height 35
click at [585, 314] on input "True" at bounding box center [580, 309] width 12 height 10
radio input "true"
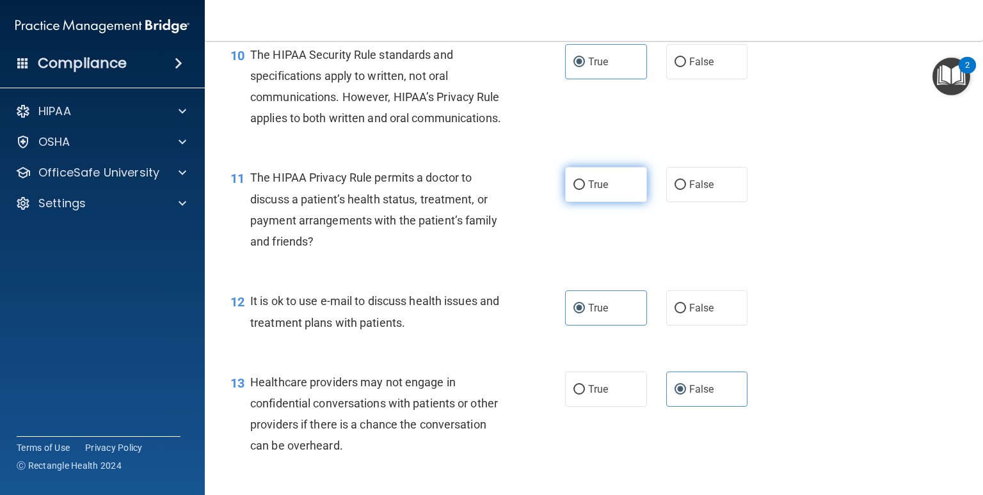
click at [625, 202] on label "True" at bounding box center [606, 184] width 82 height 35
click at [585, 190] on input "True" at bounding box center [580, 186] width 12 height 10
radio input "true"
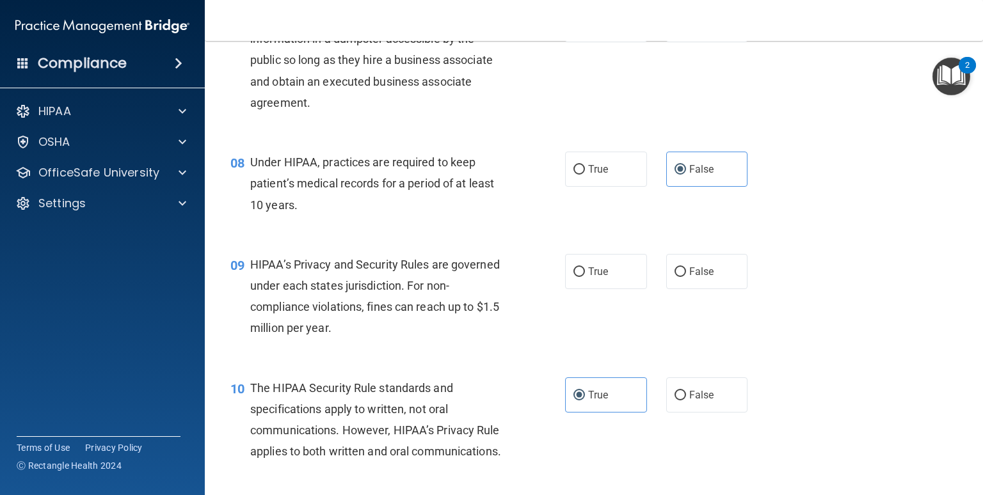
scroll to position [784, 0]
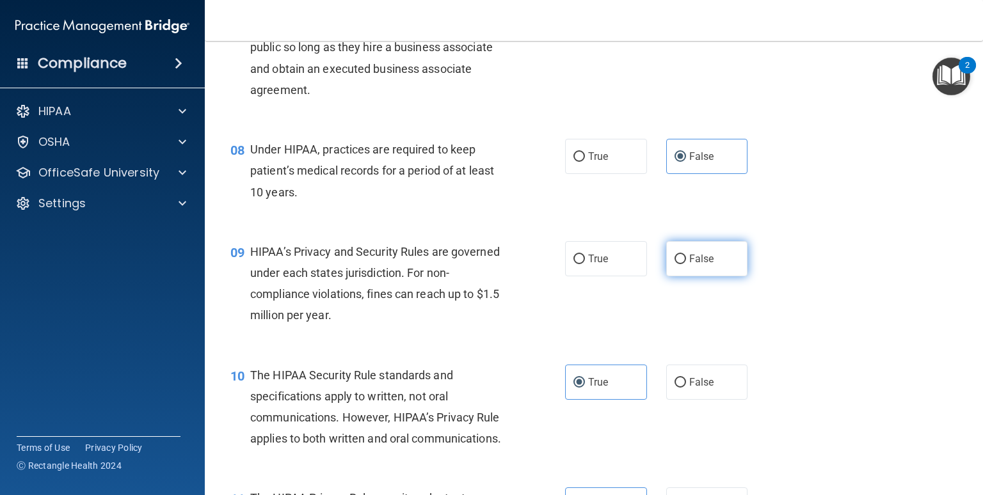
click at [732, 271] on label "False" at bounding box center [707, 258] width 82 height 35
click at [686, 264] on input "False" at bounding box center [681, 260] width 12 height 10
radio input "true"
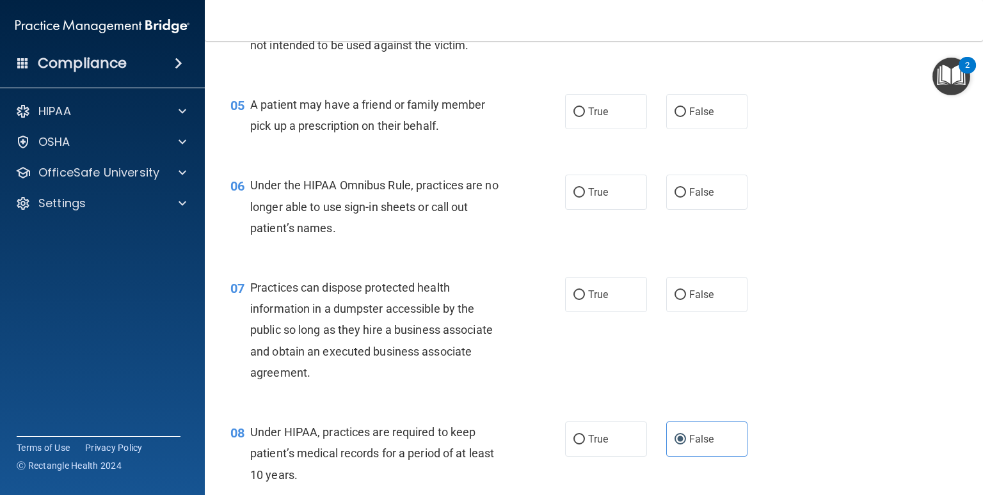
scroll to position [492, 0]
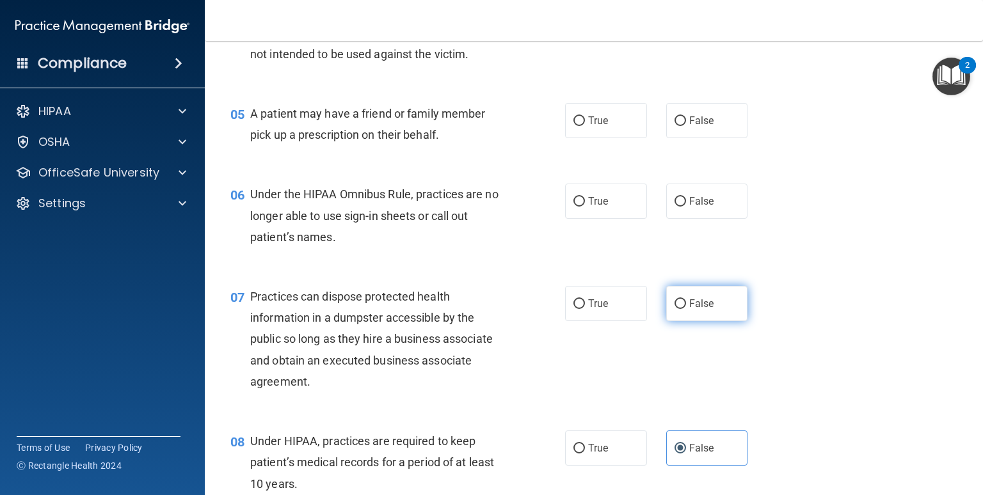
click at [693, 310] on span "False" at bounding box center [701, 304] width 25 height 12
click at [686, 309] on input "False" at bounding box center [681, 305] width 12 height 10
radio input "true"
click at [585, 138] on label "True" at bounding box center [606, 120] width 82 height 35
click at [585, 126] on input "True" at bounding box center [580, 122] width 12 height 10
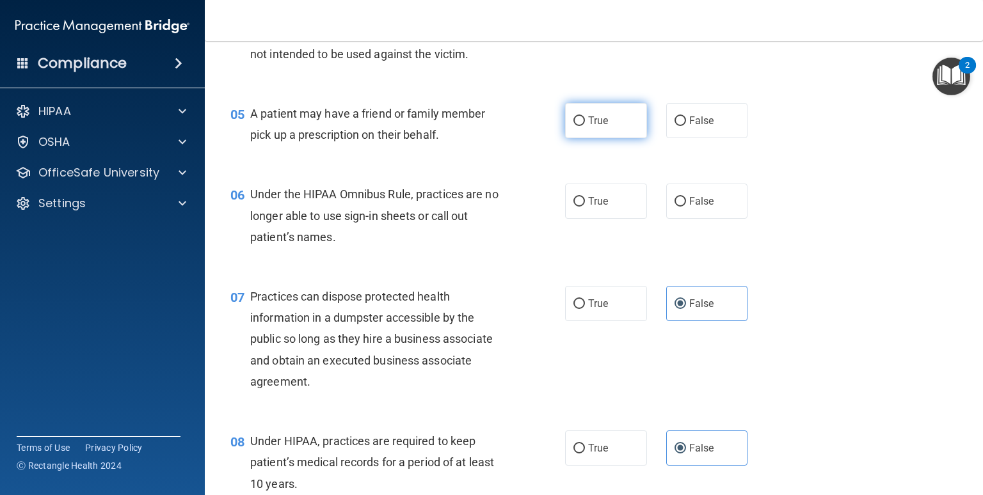
radio input "true"
click at [696, 219] on label "False" at bounding box center [707, 201] width 82 height 35
click at [686, 207] on input "False" at bounding box center [681, 202] width 12 height 10
radio input "true"
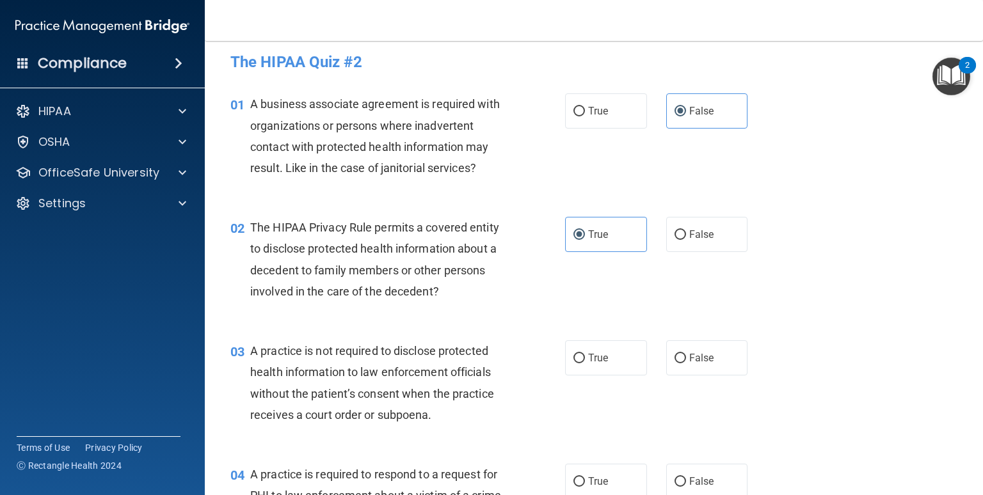
scroll to position [0, 0]
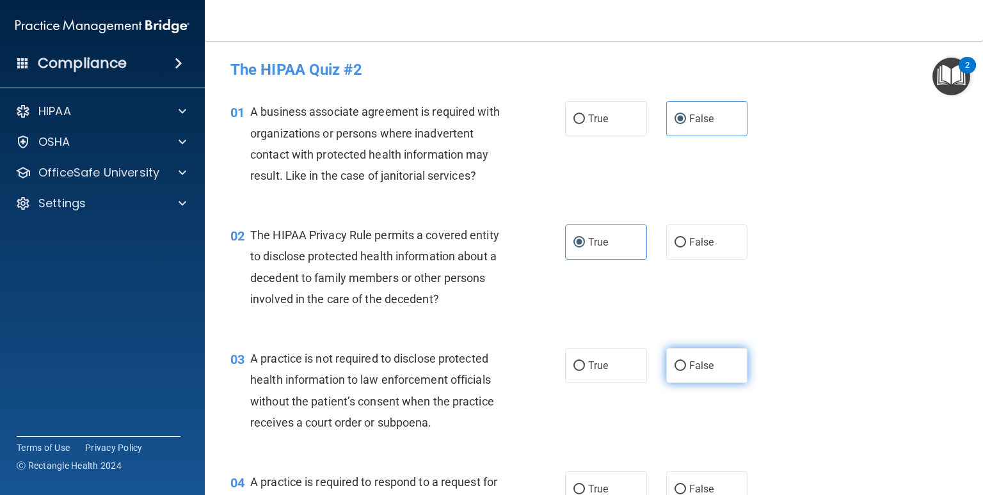
click at [699, 373] on label "False" at bounding box center [707, 365] width 82 height 35
click at [686, 371] on input "False" at bounding box center [681, 367] width 12 height 10
radio input "true"
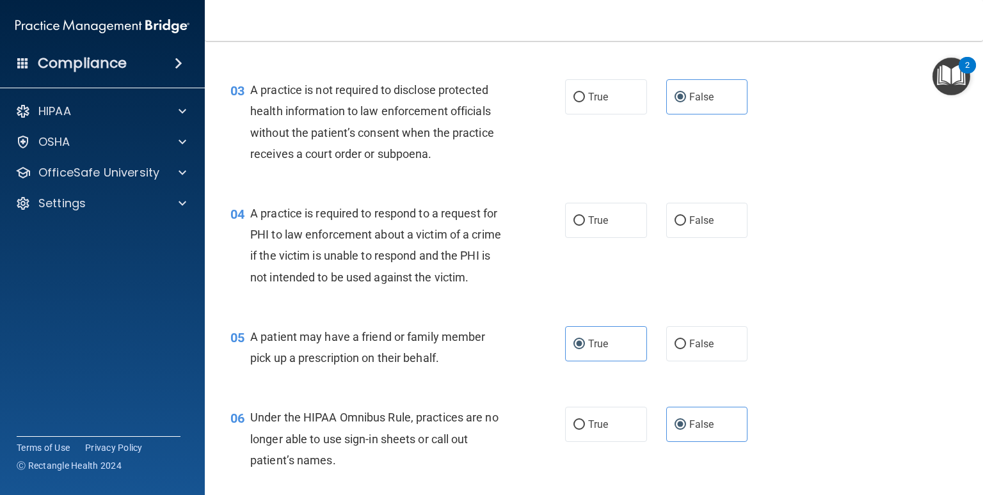
scroll to position [287, 0]
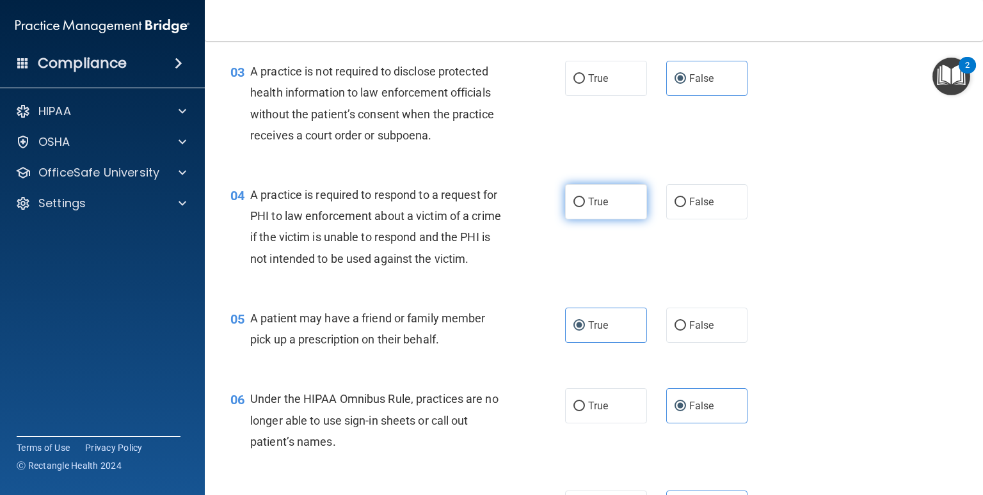
click at [601, 205] on span "True" at bounding box center [598, 202] width 20 height 12
click at [585, 205] on input "True" at bounding box center [580, 203] width 12 height 10
radio input "true"
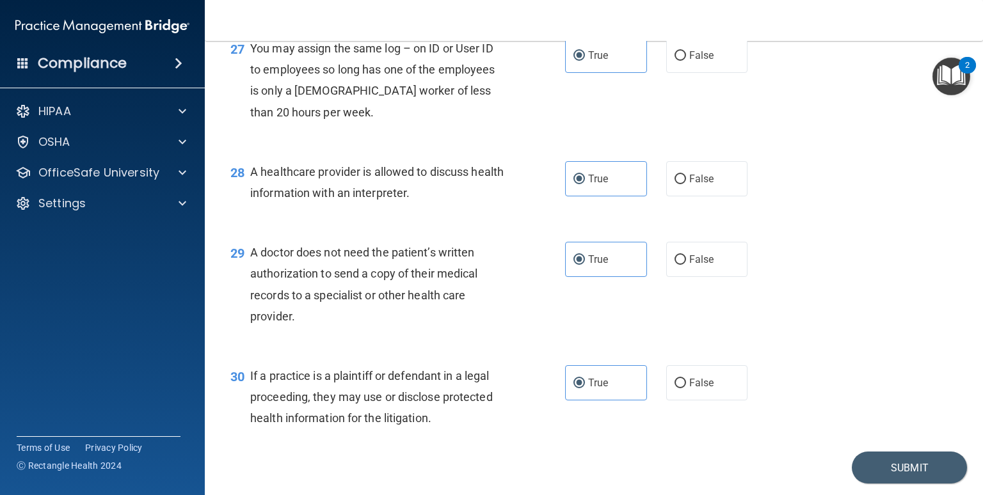
scroll to position [3038, 0]
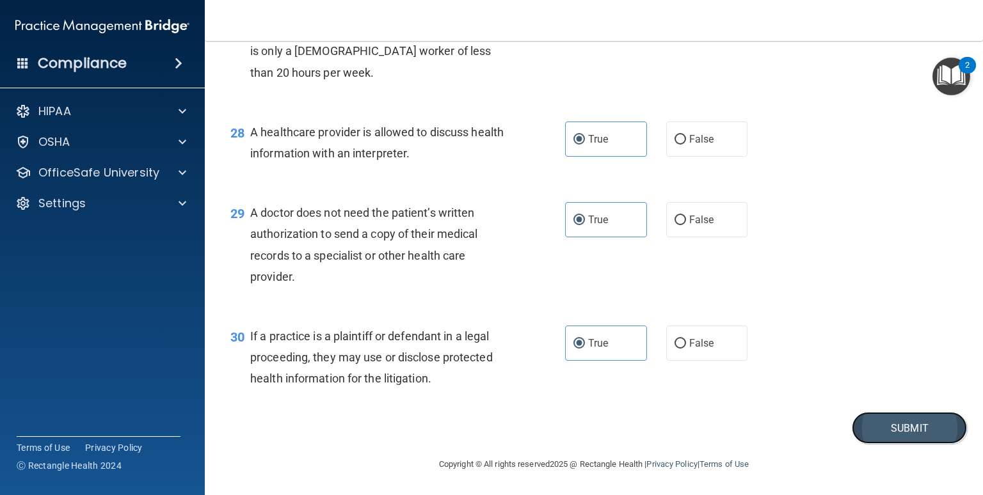
click at [835, 436] on button "Submit" at bounding box center [909, 428] width 115 height 33
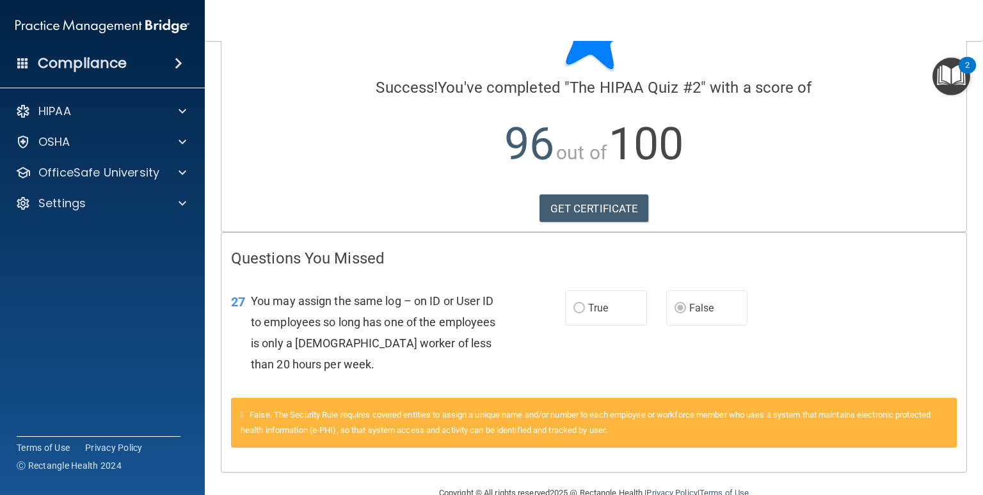
scroll to position [97, 0]
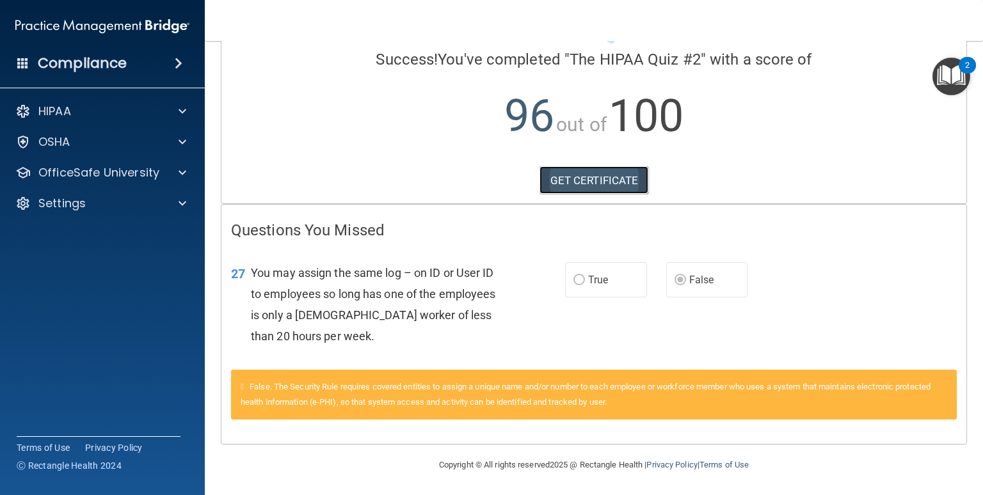
click at [618, 181] on link "GET CERTIFICATE" at bounding box center [594, 180] width 109 height 28
click at [111, 113] on div "HIPAA" at bounding box center [85, 111] width 159 height 15
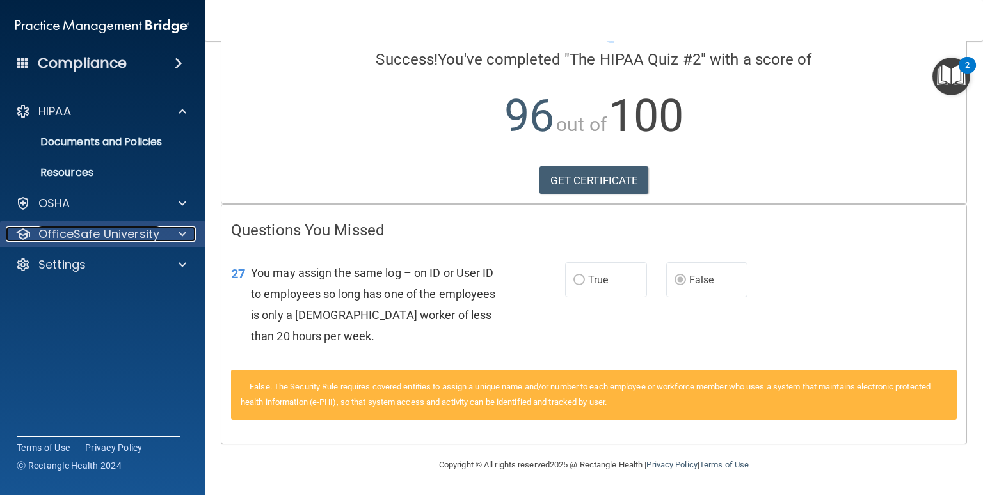
click at [106, 233] on p "OfficeSafe University" at bounding box center [98, 234] width 121 height 15
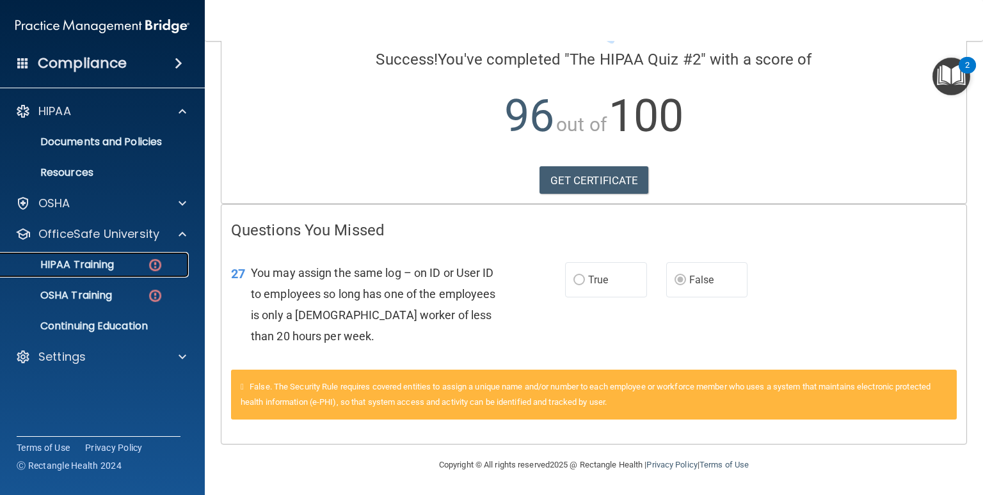
click at [108, 262] on p "HIPAA Training" at bounding box center [61, 265] width 106 height 13
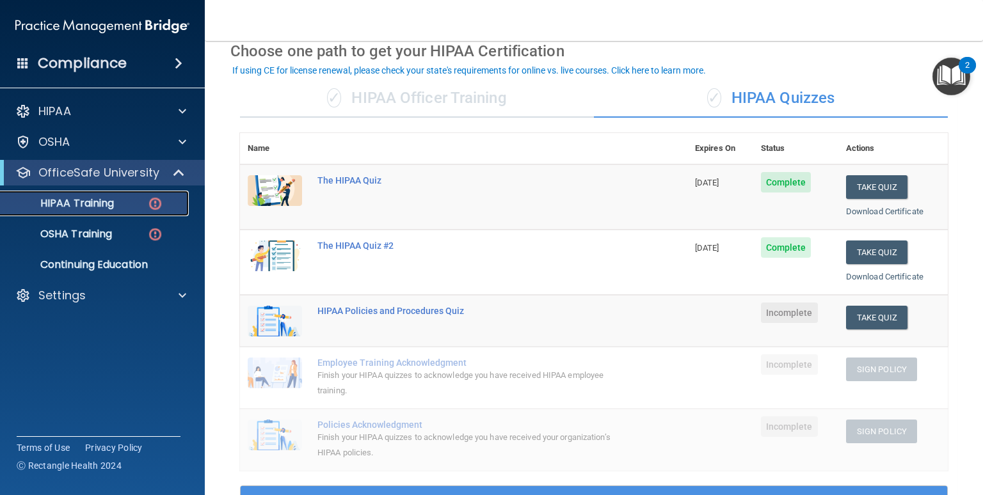
scroll to position [60, 0]
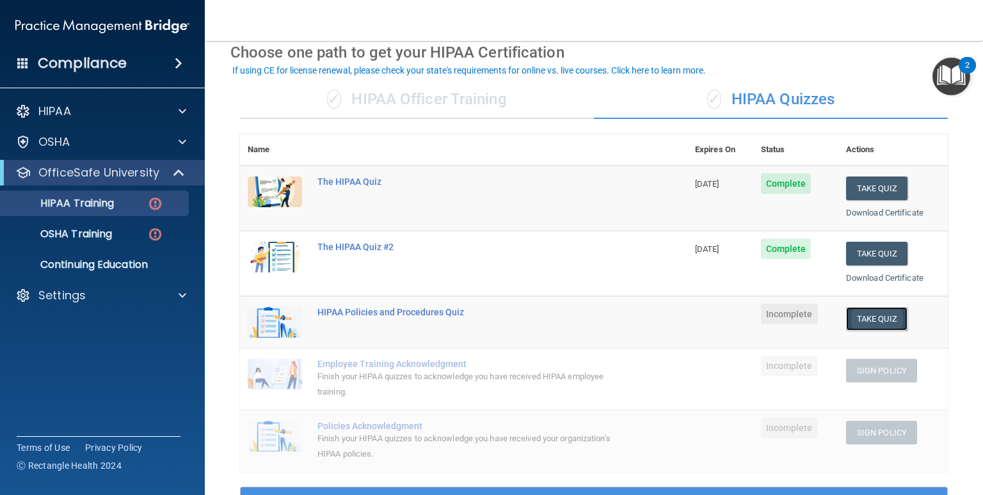
click at [835, 317] on button "Take Quiz" at bounding box center [876, 319] width 61 height 24
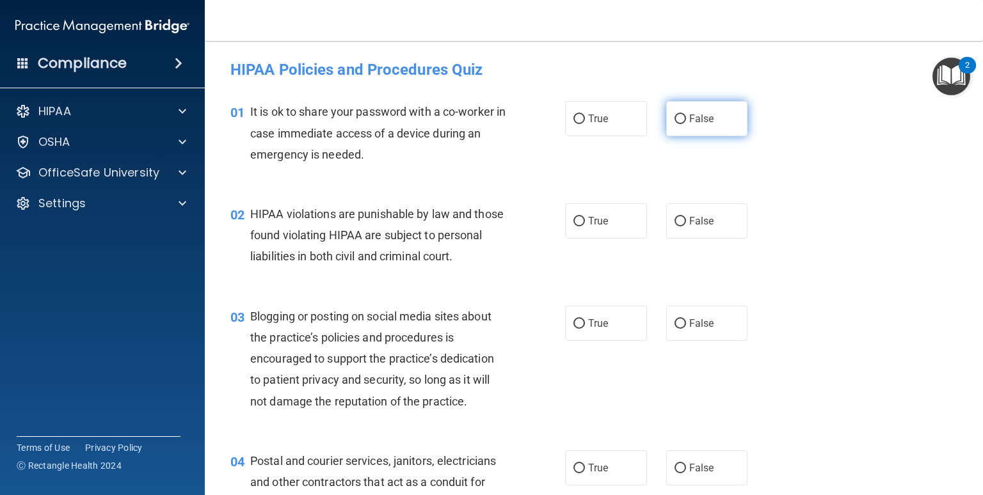
click at [675, 124] on input "False" at bounding box center [681, 120] width 12 height 10
radio input "true"
click at [593, 234] on label "True" at bounding box center [606, 221] width 82 height 35
click at [585, 227] on input "True" at bounding box center [580, 222] width 12 height 10
radio input "true"
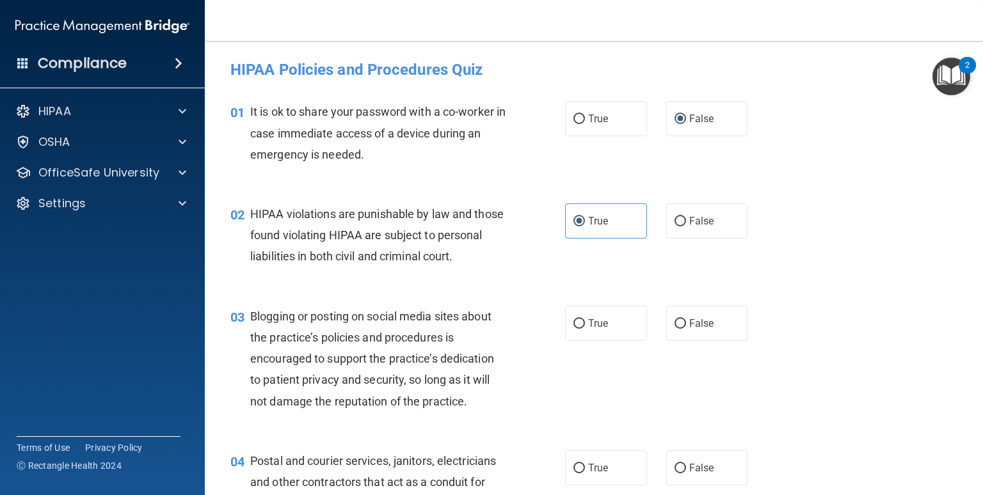
click at [519, 274] on div "02 HIPAA violations are punishable by law and those found violating HIPAA are s…" at bounding box center [397, 239] width 373 height 70
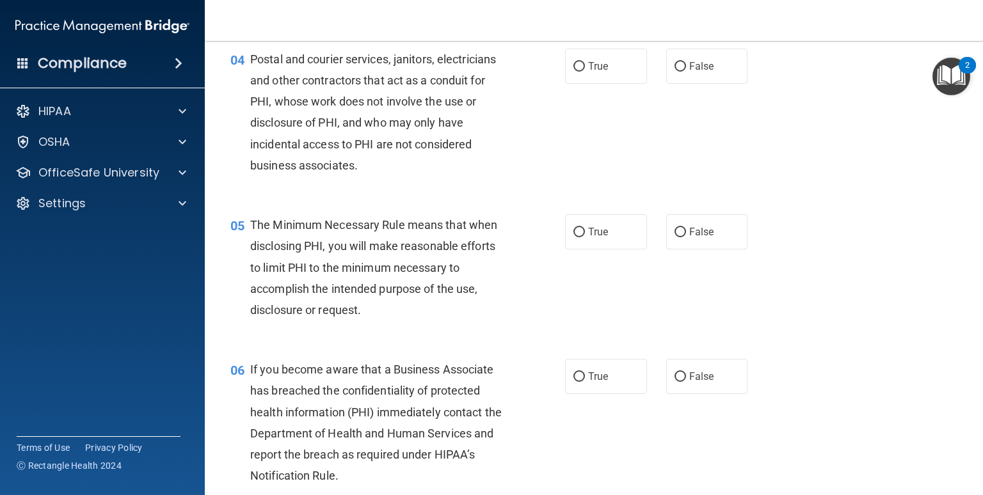
scroll to position [4, 0]
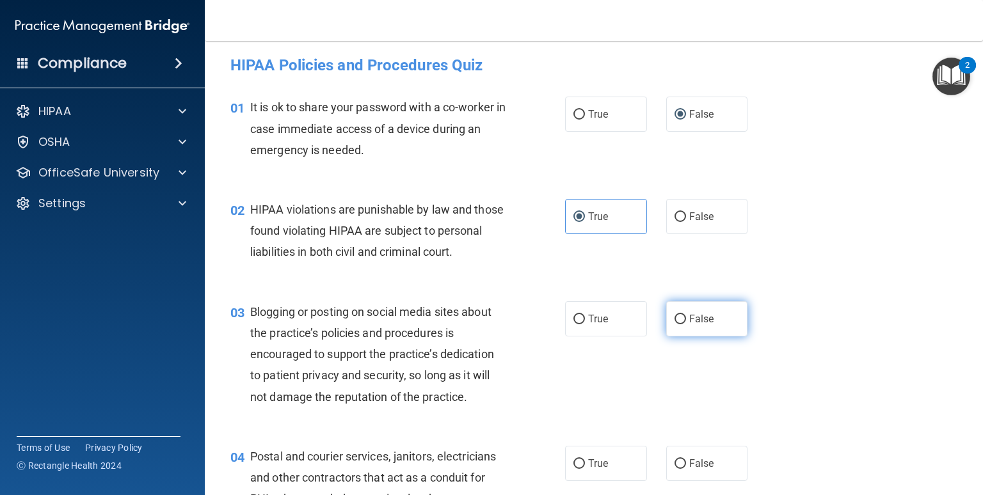
click at [689, 325] on span "False" at bounding box center [701, 319] width 25 height 12
click at [684, 325] on input "False" at bounding box center [681, 320] width 12 height 10
radio input "true"
click at [786, 387] on div "03 Blogging or posting on social media sites about the practice’s policies and …" at bounding box center [594, 358] width 746 height 145
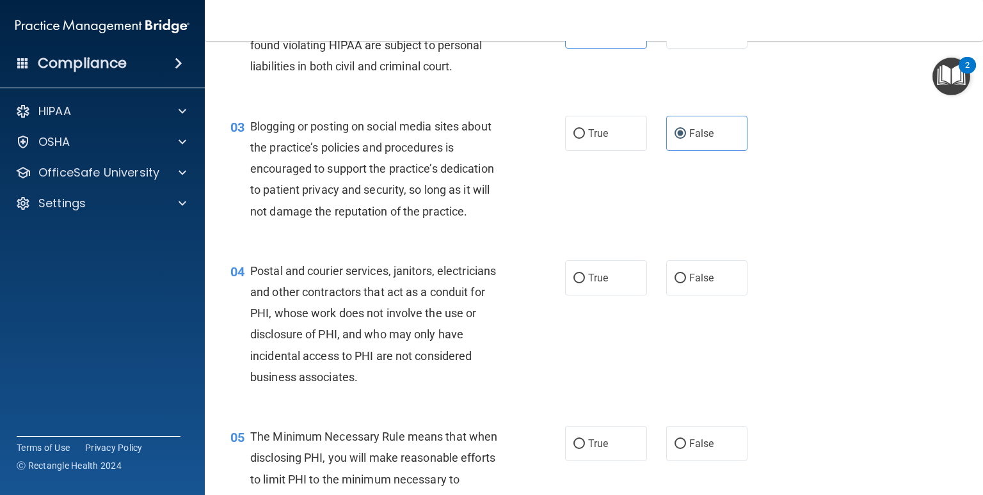
scroll to position [204, 0]
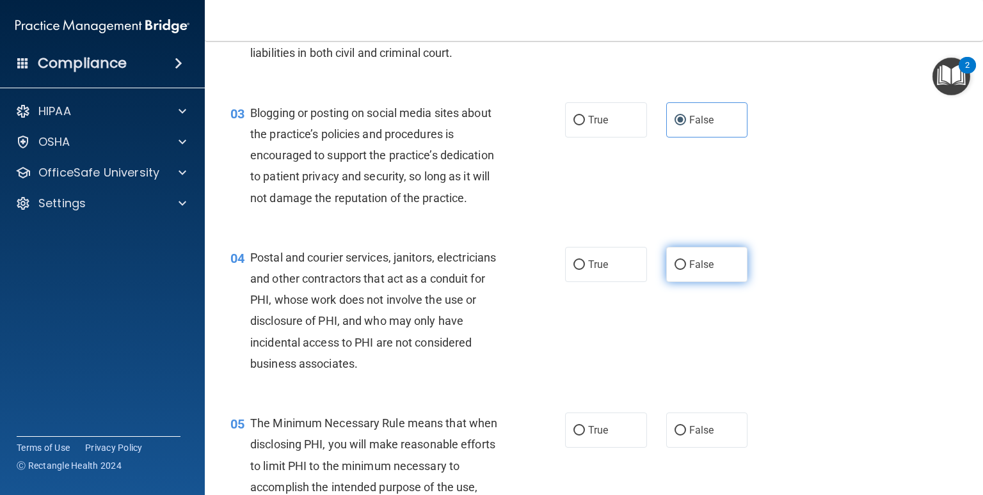
click at [728, 274] on label "False" at bounding box center [707, 264] width 82 height 35
click at [686, 270] on input "False" at bounding box center [681, 266] width 12 height 10
radio input "true"
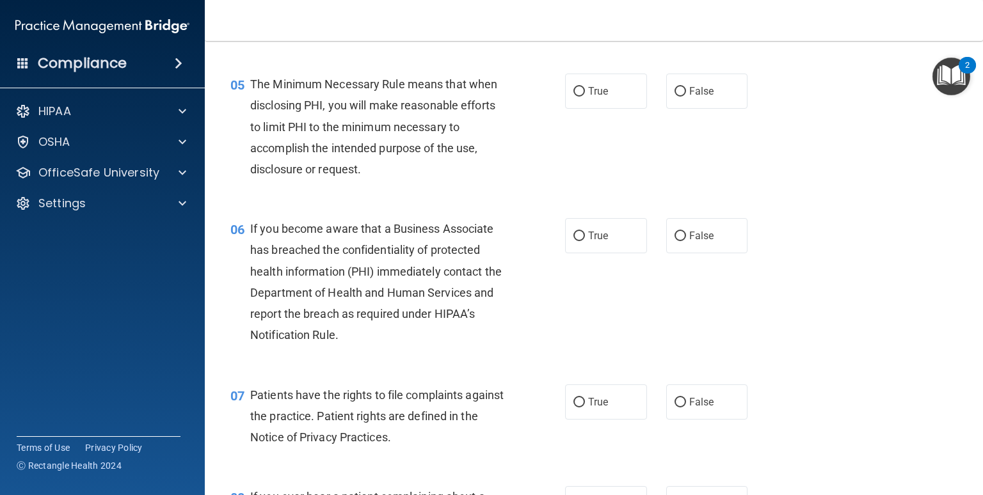
scroll to position [552, 0]
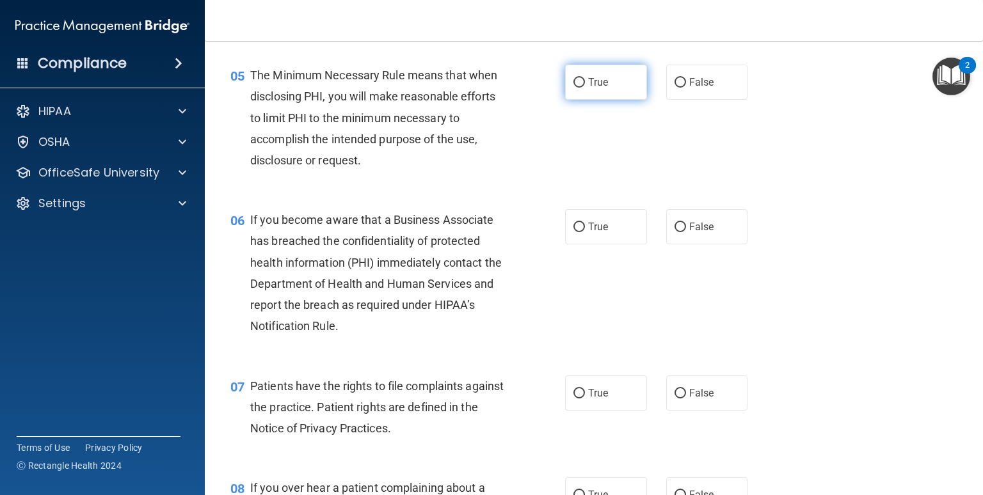
click at [622, 98] on label "True" at bounding box center [606, 82] width 82 height 35
click at [585, 88] on input "True" at bounding box center [580, 83] width 12 height 10
radio input "true"
click at [811, 170] on div "05 The Minimum Necessary Rule means that when disclosing PHI, you will make rea…" at bounding box center [594, 121] width 746 height 145
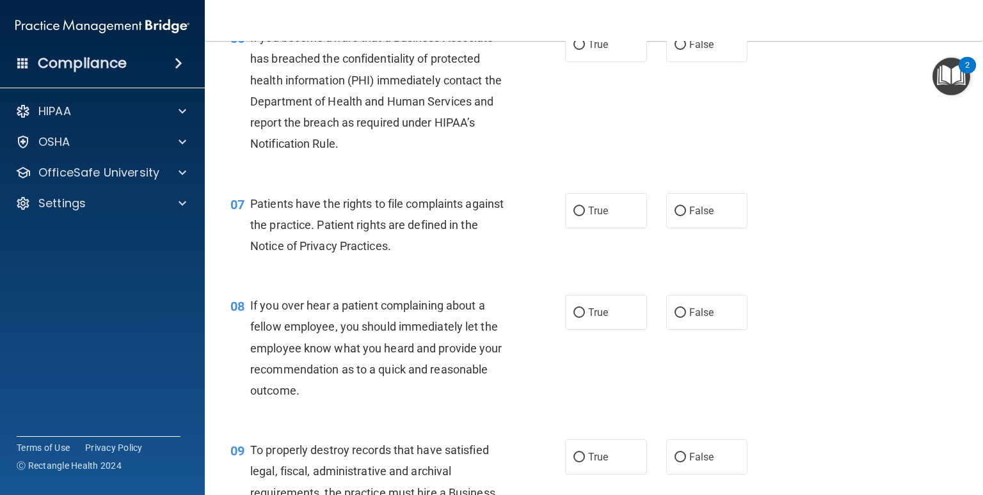
scroll to position [725, 0]
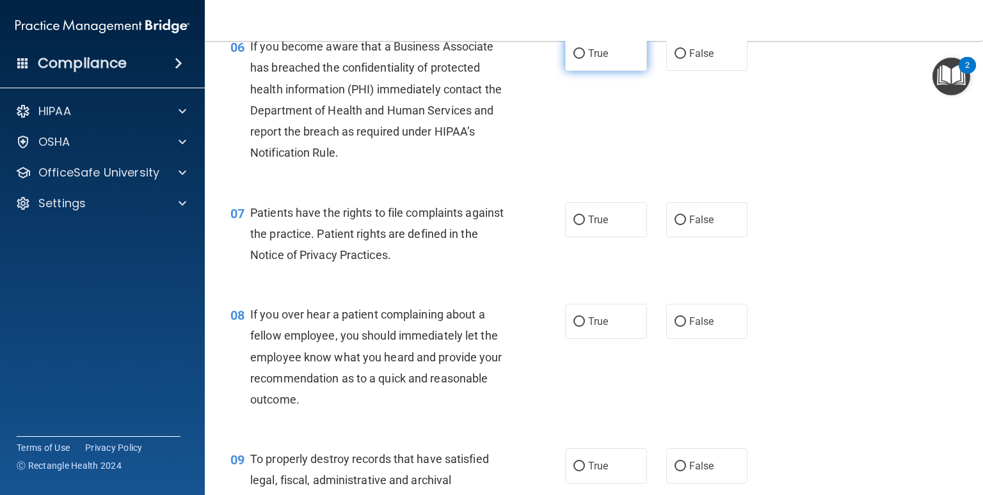
click at [620, 71] on label "True" at bounding box center [606, 53] width 82 height 35
click at [585, 59] on input "True" at bounding box center [580, 54] width 12 height 10
radio input "true"
click at [592, 226] on span "True" at bounding box center [598, 220] width 20 height 12
click at [585, 225] on input "True" at bounding box center [580, 221] width 12 height 10
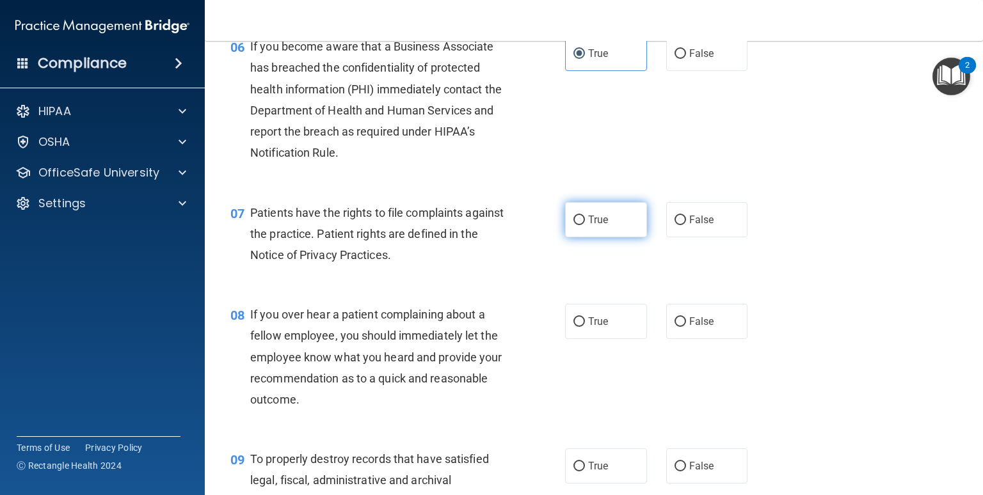
radio input "true"
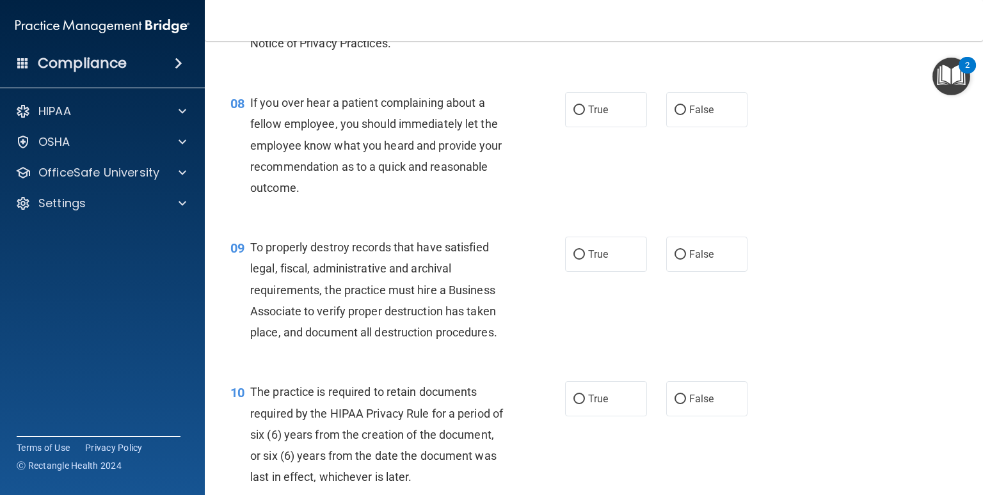
scroll to position [938, 0]
click at [726, 127] on label "False" at bounding box center [707, 109] width 82 height 35
click at [686, 115] on input "False" at bounding box center [681, 110] width 12 height 10
radio input "true"
drag, startPoint x: 977, startPoint y: 169, endPoint x: 628, endPoint y: 195, distance: 349.8
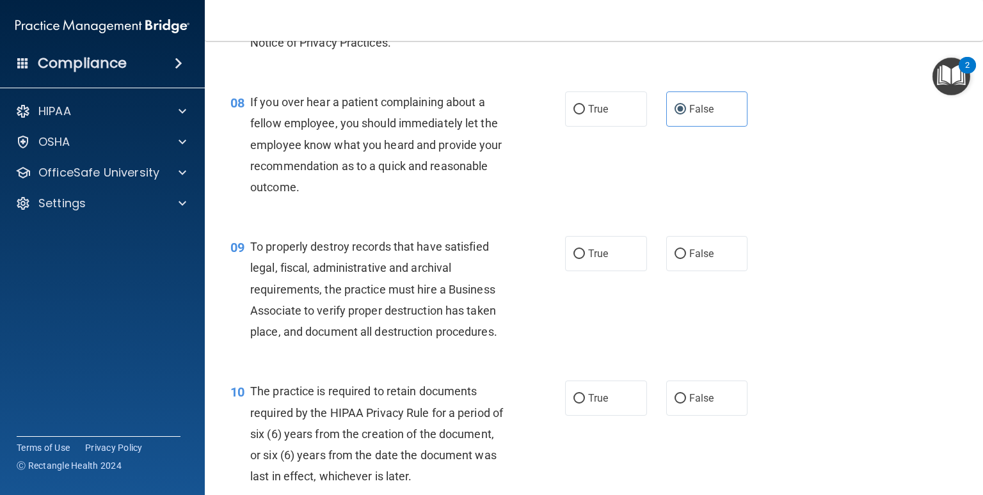
click at [628, 195] on div "08 If you over hear a patient complaining about a fellow employee, you should i…" at bounding box center [594, 148] width 746 height 145
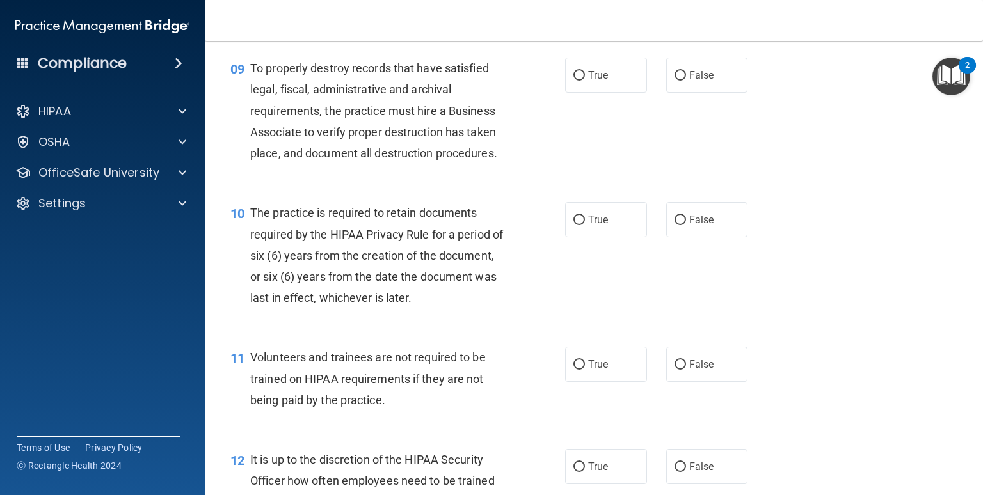
scroll to position [1134, 0]
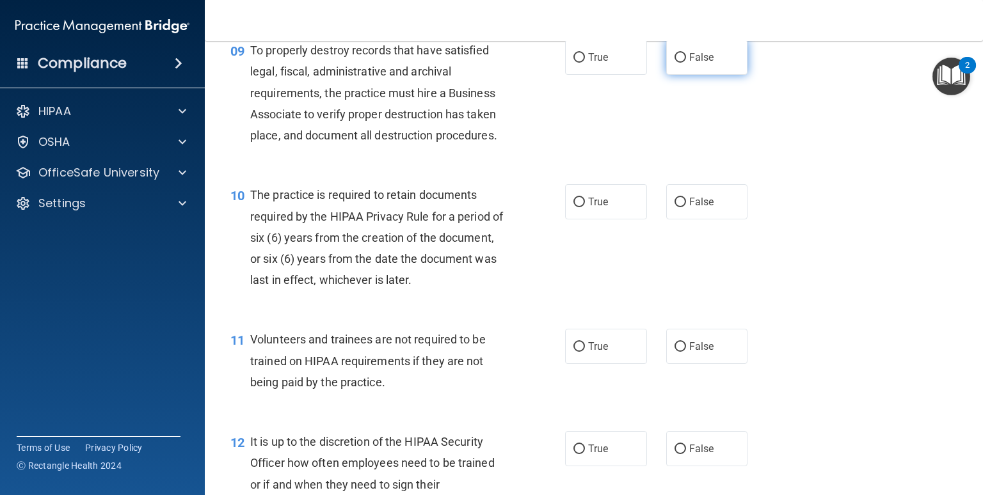
click at [689, 63] on span "False" at bounding box center [701, 57] width 25 height 12
click at [686, 63] on input "False" at bounding box center [681, 58] width 12 height 10
radio input "true"
click at [605, 220] on label "True" at bounding box center [606, 201] width 82 height 35
click at [585, 207] on input "True" at bounding box center [580, 203] width 12 height 10
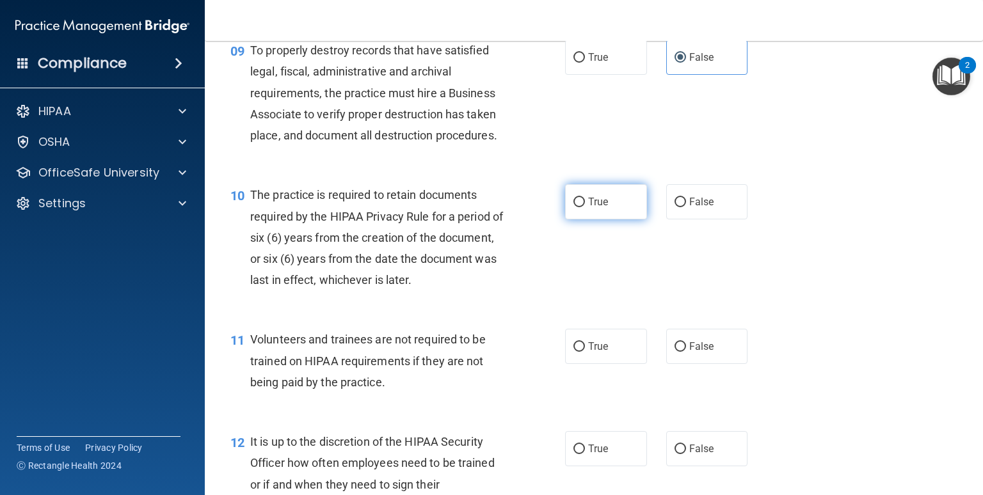
radio input "true"
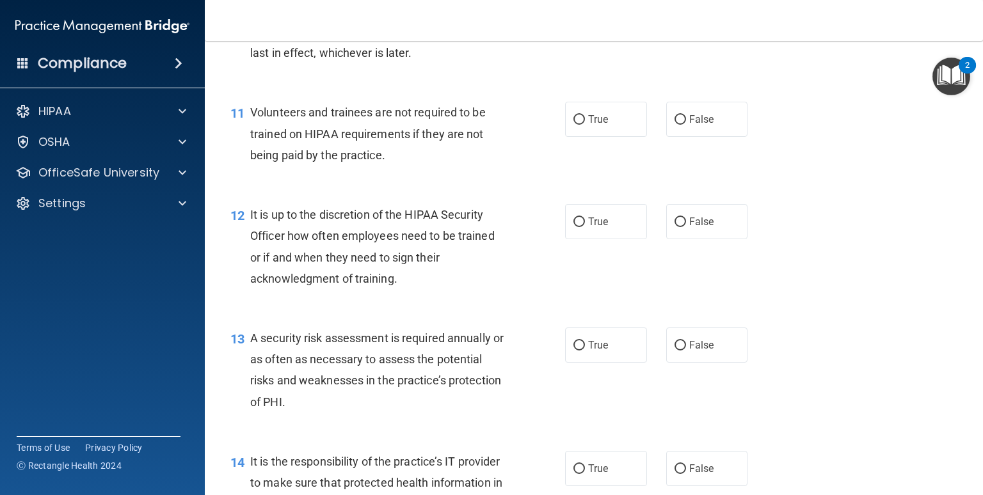
scroll to position [1365, 0]
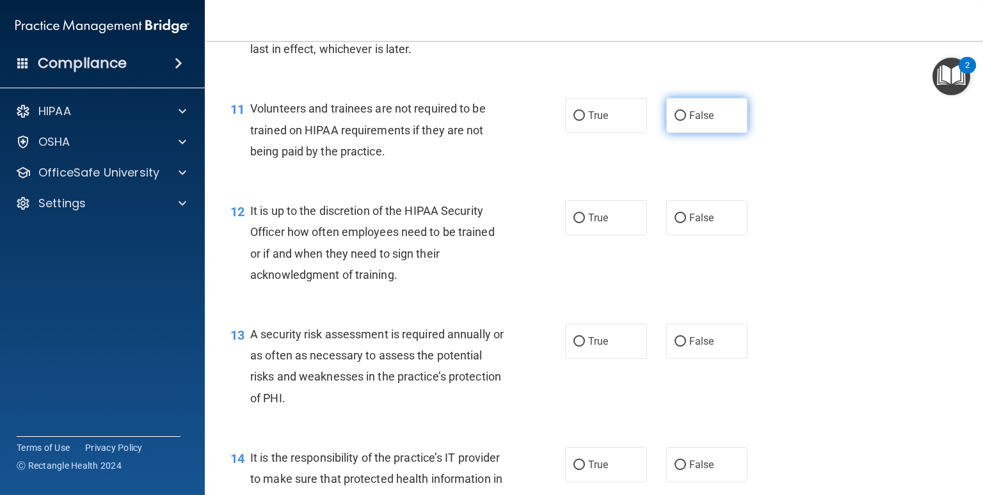
click at [703, 133] on label "False" at bounding box center [707, 115] width 82 height 35
click at [686, 121] on input "False" at bounding box center [681, 116] width 12 height 10
radio input "true"
click at [835, 246] on div "12 It is up to the discretion of the HIPAA Security Officer how often employees…" at bounding box center [594, 246] width 746 height 124
click at [835, 308] on div "12 It is up to the discretion of the HIPAA Security Officer how often employees…" at bounding box center [594, 246] width 746 height 124
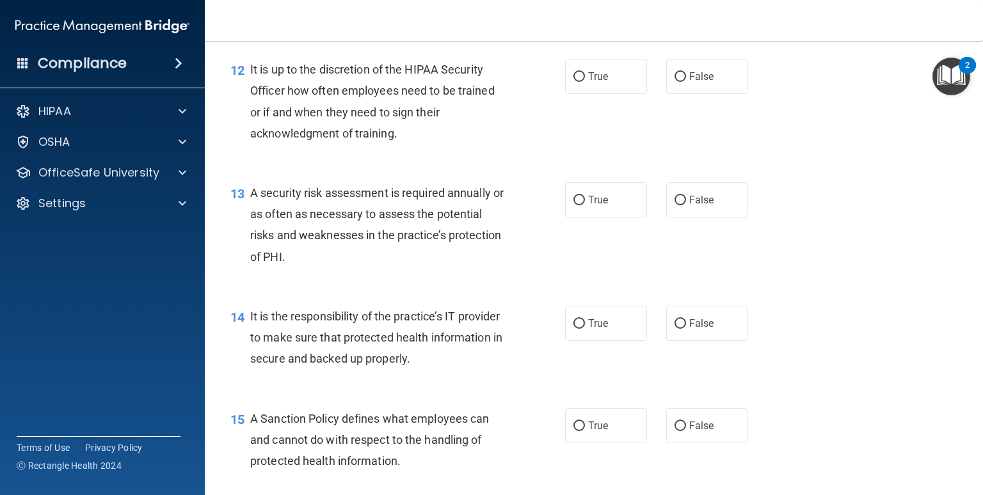
scroll to position [1508, 0]
click at [691, 81] on span "False" at bounding box center [701, 75] width 25 height 12
click at [686, 81] on input "False" at bounding box center [681, 76] width 12 height 10
radio input "true"
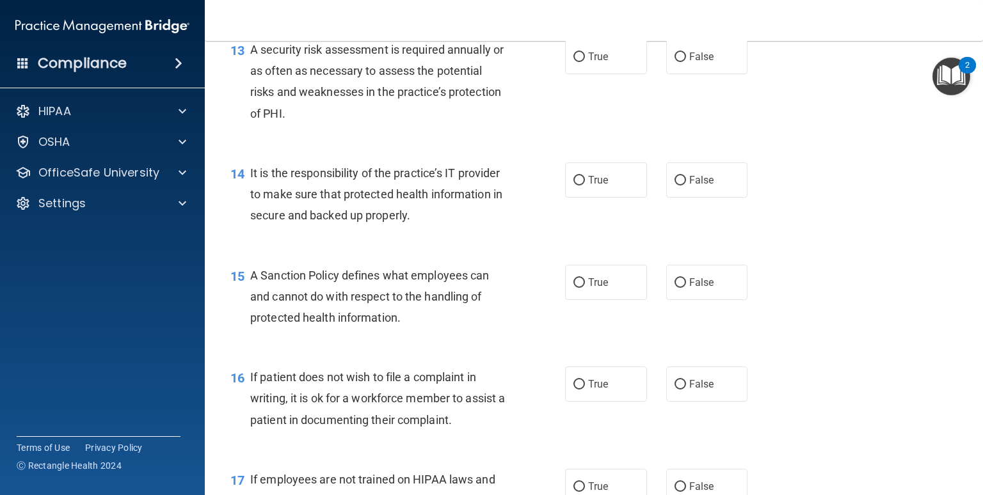
scroll to position [1659, 0]
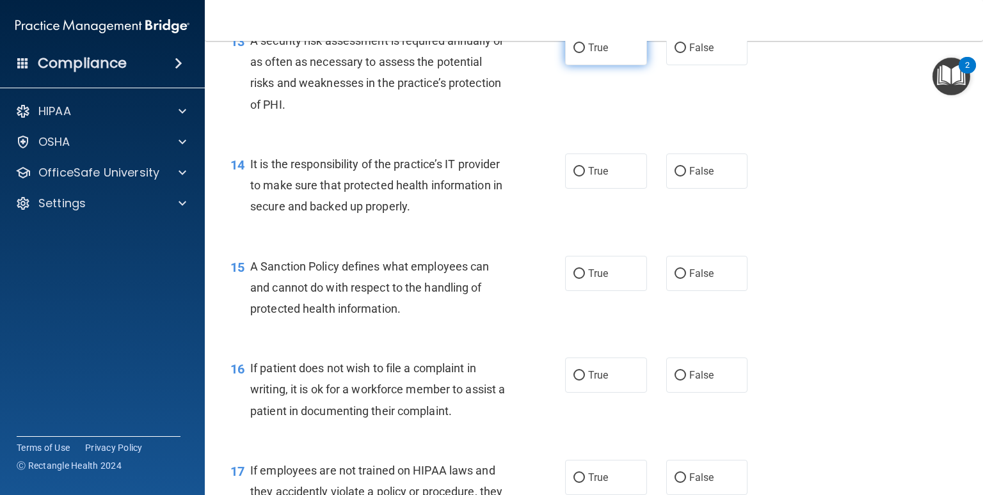
click at [629, 65] on label "True" at bounding box center [606, 47] width 82 height 35
click at [585, 53] on input "True" at bounding box center [580, 49] width 12 height 10
radio input "true"
click at [698, 177] on span "False" at bounding box center [701, 171] width 25 height 12
click at [686, 177] on input "False" at bounding box center [681, 172] width 12 height 10
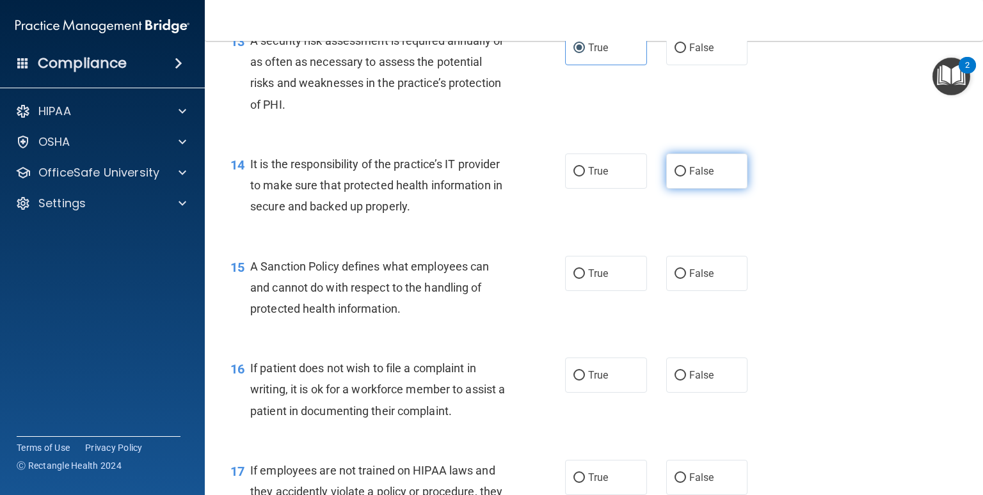
radio input "true"
click at [620, 291] on label "True" at bounding box center [606, 273] width 82 height 35
click at [585, 279] on input "True" at bounding box center [580, 275] width 12 height 10
radio input "true"
drag, startPoint x: 978, startPoint y: 275, endPoint x: 896, endPoint y: 334, distance: 101.4
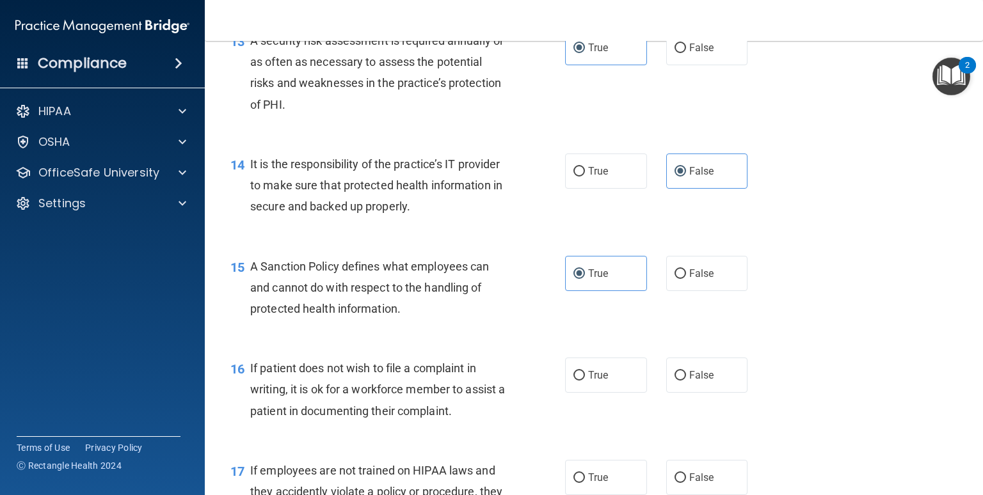
click at [835, 334] on div "15 A Sanction Policy defines what employees can and cannot do with respect to t…" at bounding box center [594, 291] width 746 height 102
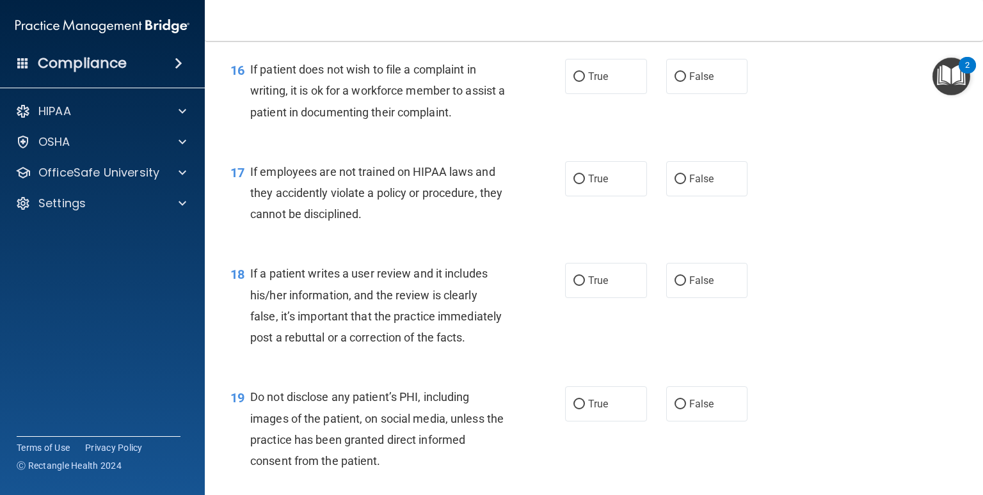
scroll to position [1967, 0]
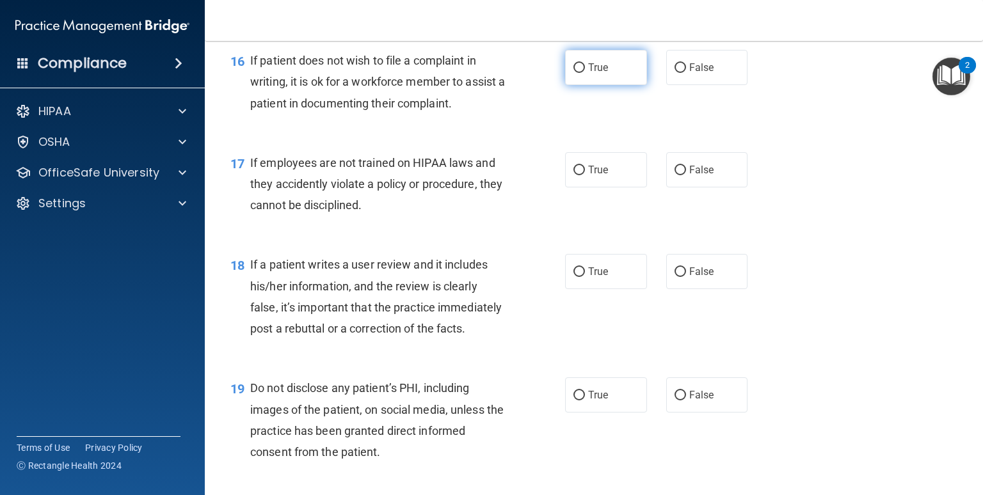
click at [625, 85] on label "True" at bounding box center [606, 67] width 82 height 35
click at [585, 73] on input "True" at bounding box center [580, 68] width 12 height 10
radio input "true"
click at [728, 188] on label "False" at bounding box center [707, 169] width 82 height 35
click at [686, 175] on input "False" at bounding box center [681, 171] width 12 height 10
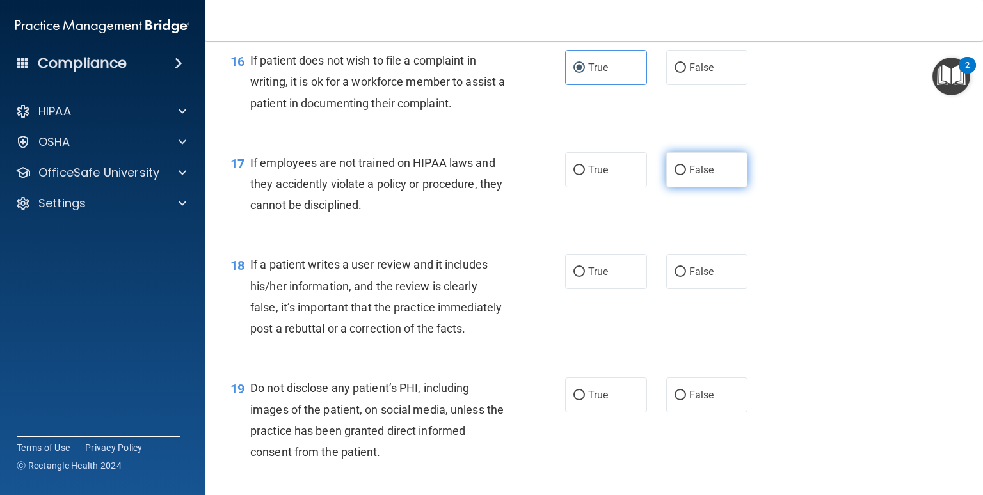
radio input "true"
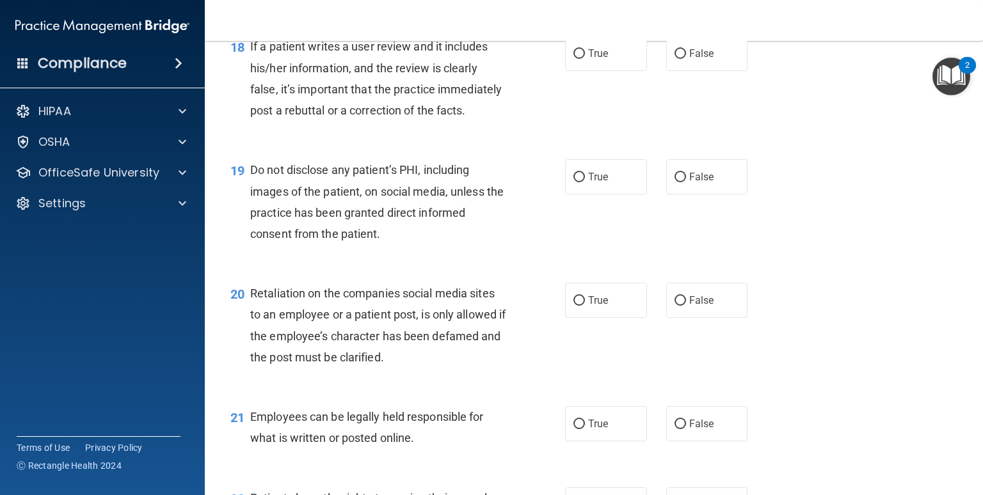
scroll to position [2190, 0]
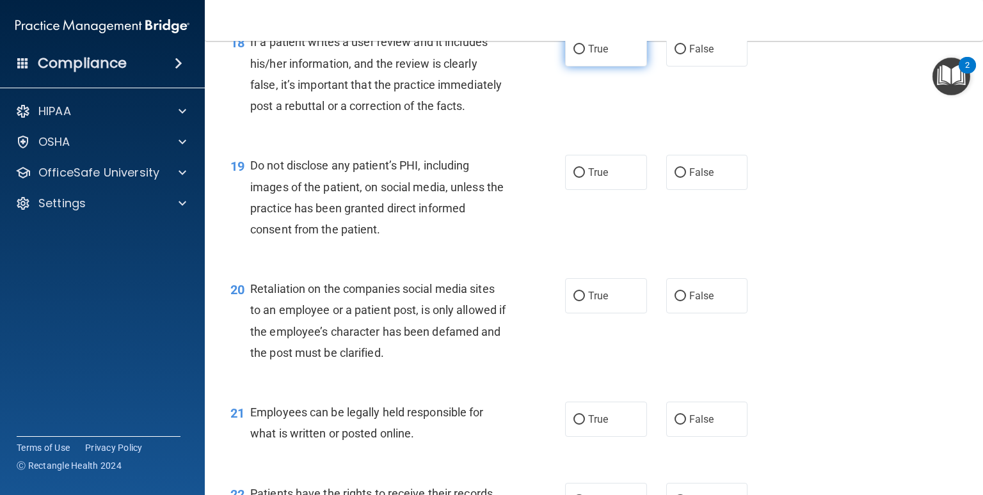
click at [622, 67] on label "True" at bounding box center [606, 48] width 82 height 35
click at [585, 54] on input "True" at bounding box center [580, 50] width 12 height 10
radio input "true"
drag, startPoint x: 976, startPoint y: 318, endPoint x: 972, endPoint y: 354, distance: 36.1
click at [835, 354] on main "- HIPAA Policies and Procedures Quiz This quiz doesn’t expire until . Are you s…" at bounding box center [594, 268] width 778 height 455
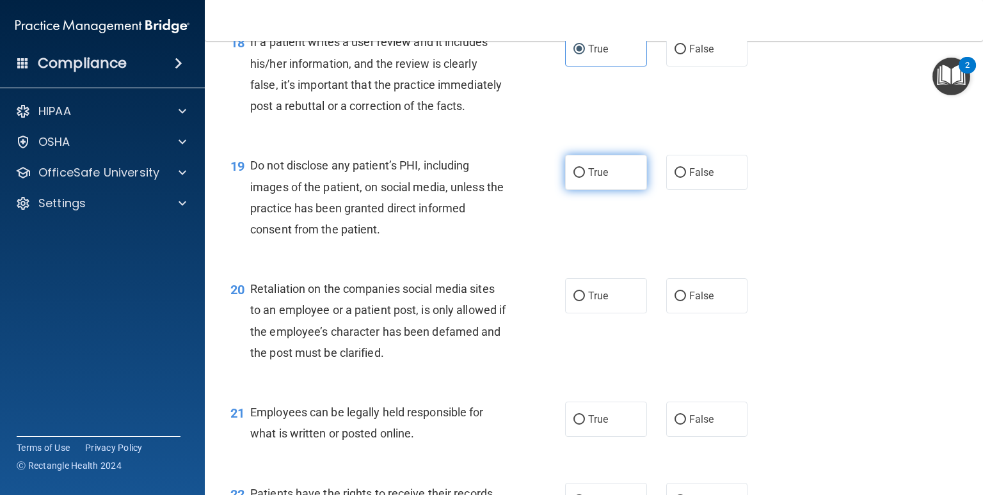
click at [640, 190] on label "True" at bounding box center [606, 172] width 82 height 35
click at [585, 178] on input "True" at bounding box center [580, 173] width 12 height 10
radio input "true"
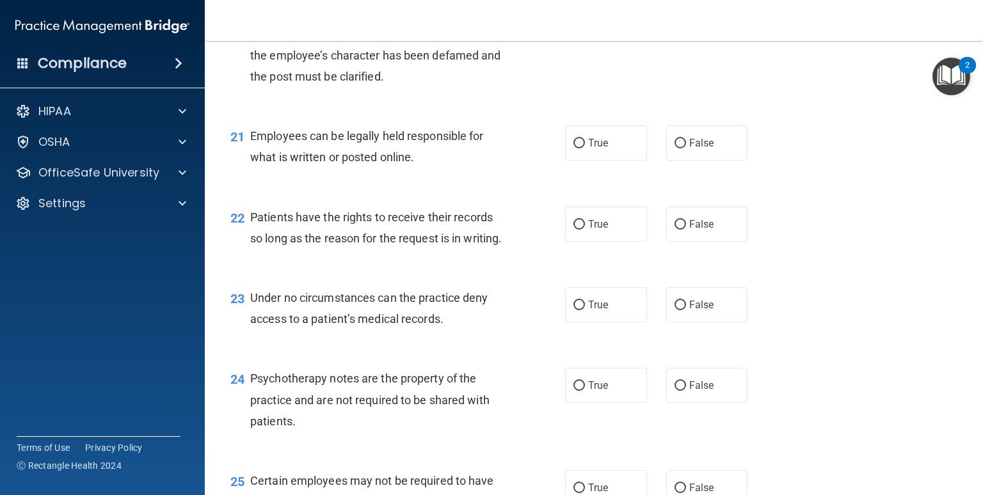
scroll to position [2475, 0]
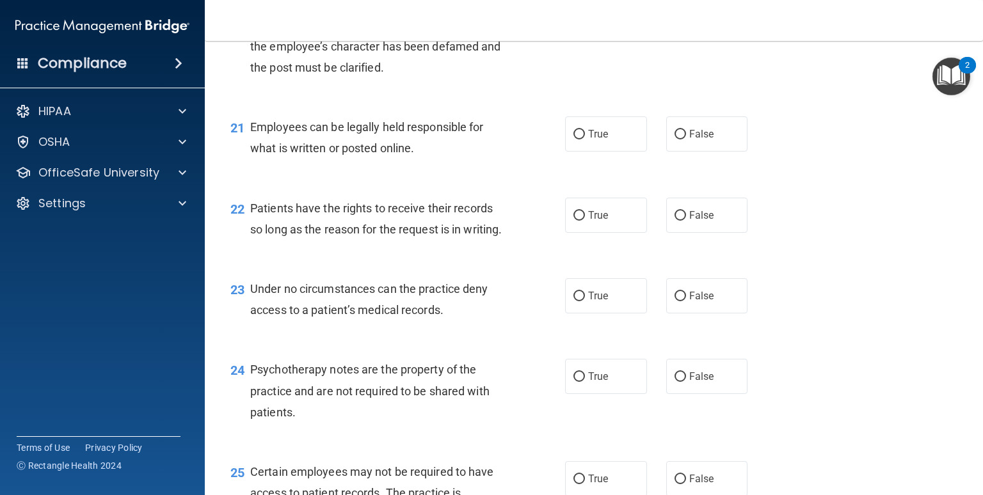
click at [699, 28] on label "False" at bounding box center [707, 10] width 82 height 35
click at [686, 16] on input "False" at bounding box center [681, 11] width 12 height 10
radio input "true"
click at [699, 152] on label "False" at bounding box center [707, 134] width 82 height 35
click at [686, 140] on input "False" at bounding box center [681, 135] width 12 height 10
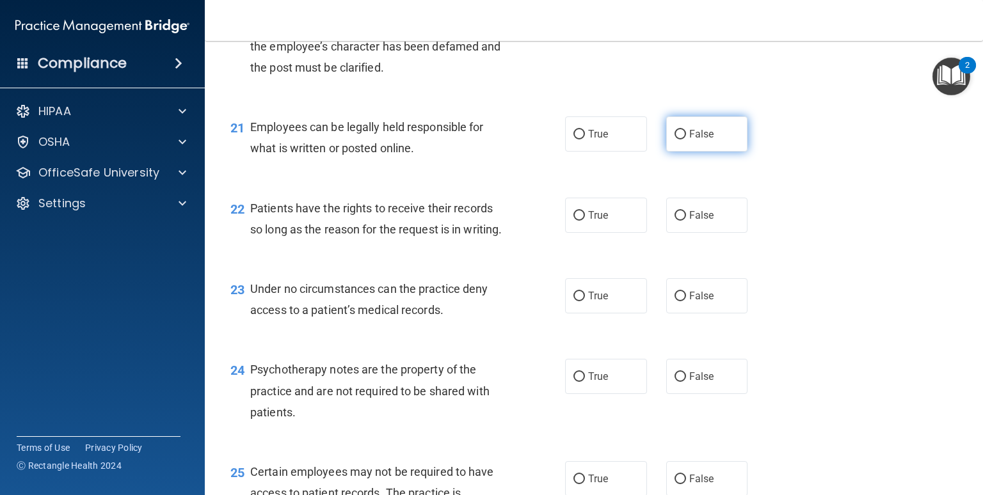
radio input "true"
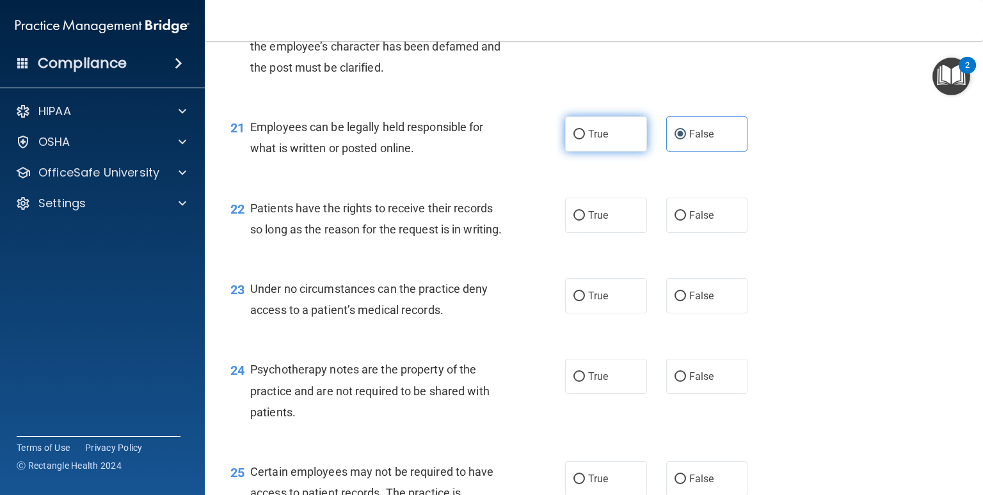
click at [619, 152] on label "True" at bounding box center [606, 134] width 82 height 35
click at [585, 140] on input "True" at bounding box center [580, 135] width 12 height 10
radio input "true"
radio input "false"
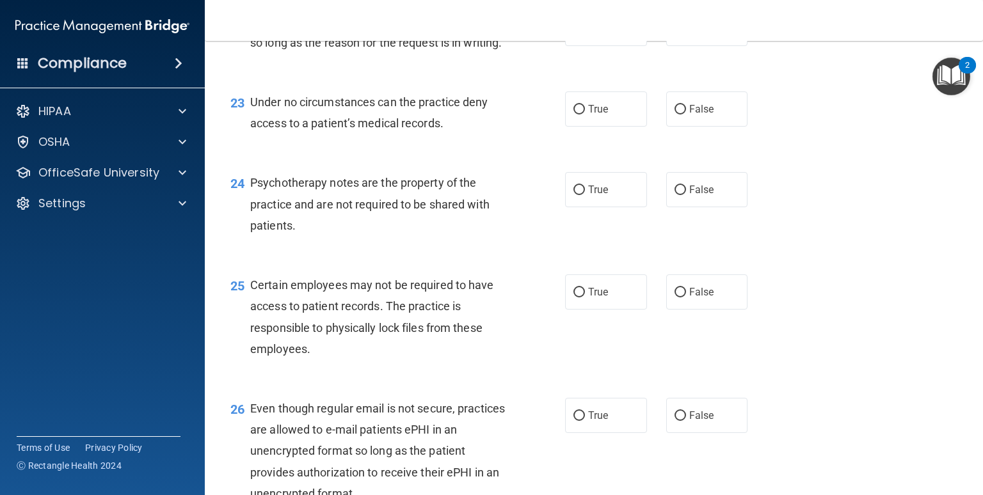
scroll to position [2667, 0]
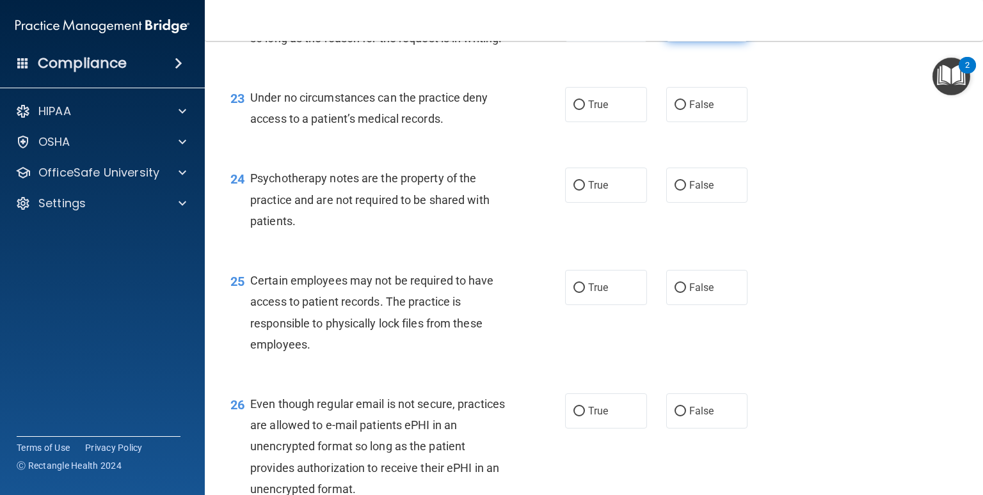
click at [730, 42] on label "False" at bounding box center [707, 23] width 82 height 35
click at [686, 29] on input "False" at bounding box center [681, 25] width 12 height 10
radio input "true"
click at [696, 111] on span "False" at bounding box center [701, 105] width 25 height 12
click at [686, 110] on input "False" at bounding box center [681, 106] width 12 height 10
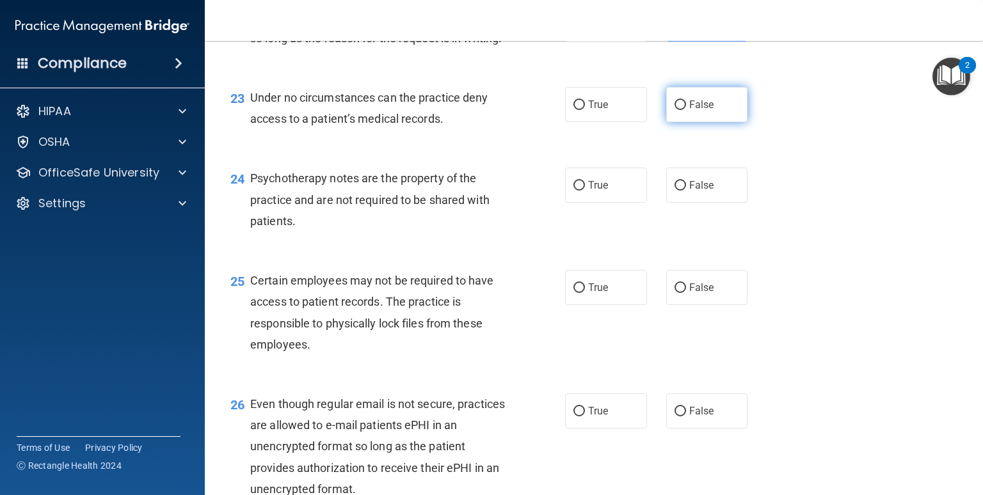
radio input "true"
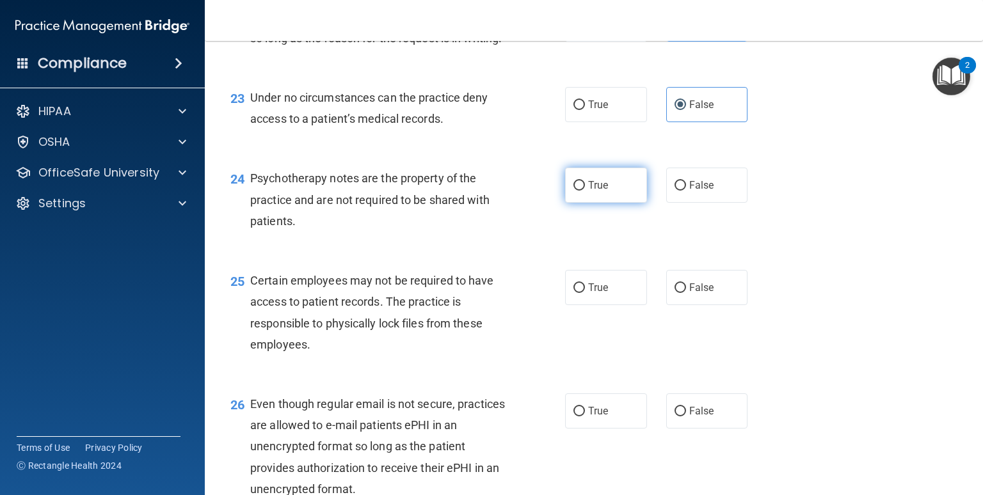
click at [588, 191] on span "True" at bounding box center [598, 185] width 20 height 12
click at [585, 191] on input "True" at bounding box center [580, 186] width 12 height 10
radio input "true"
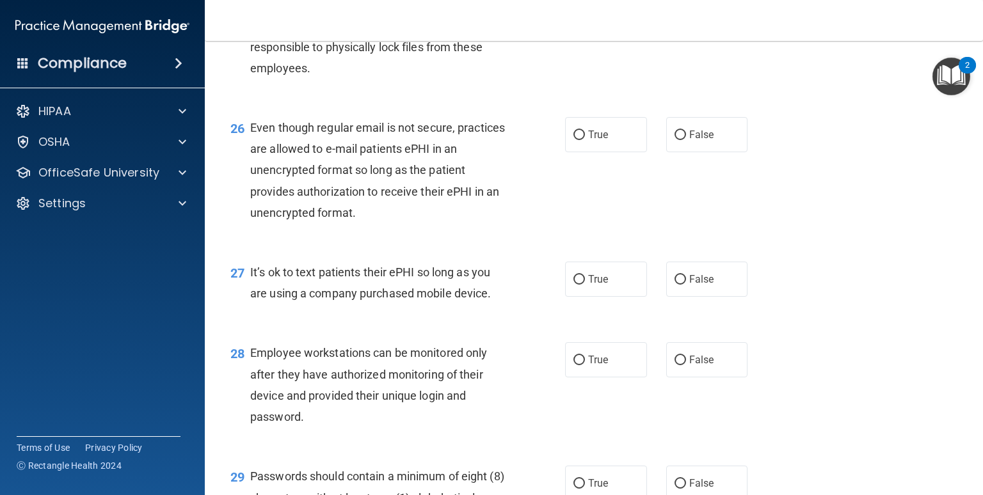
scroll to position [2949, 0]
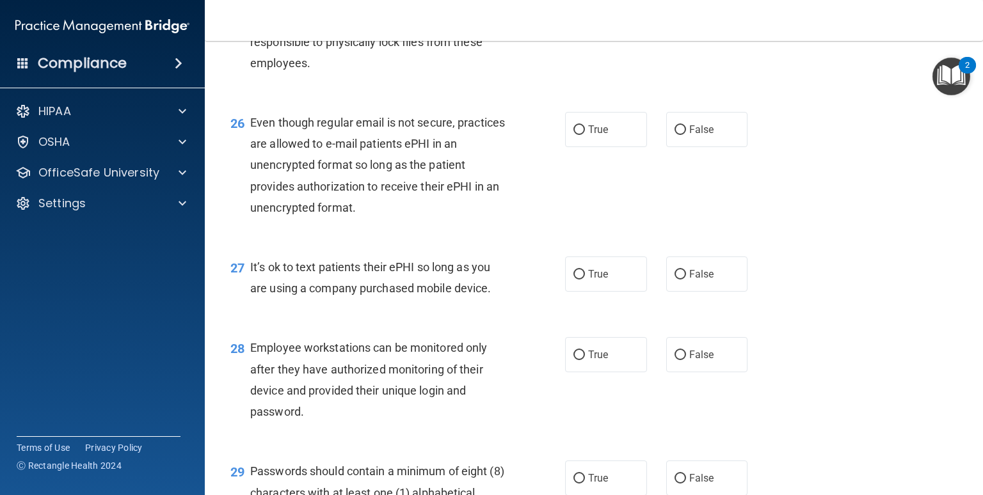
click at [635, 24] on label "True" at bounding box center [606, 5] width 82 height 35
click at [585, 12] on input "True" at bounding box center [580, 7] width 12 height 10
radio input "true"
click at [574, 135] on input "True" at bounding box center [580, 130] width 12 height 10
radio input "true"
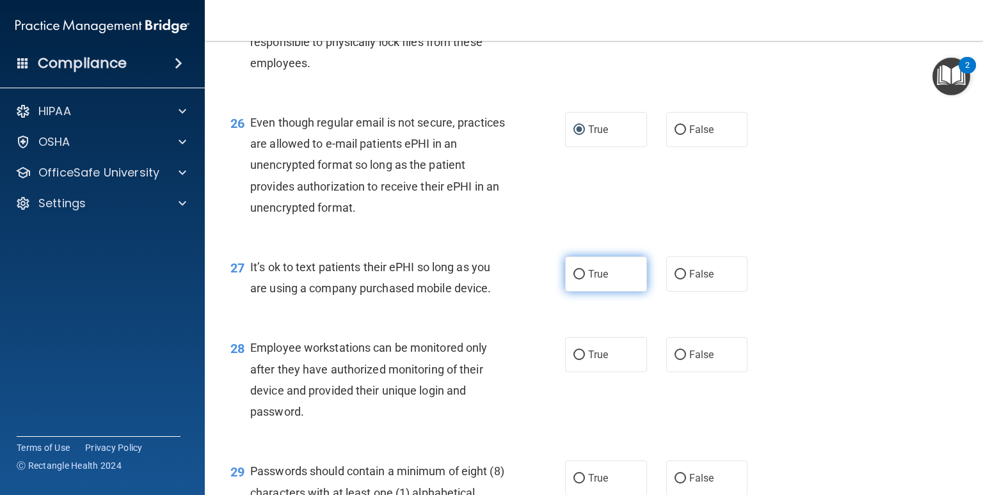
click at [609, 292] on label "True" at bounding box center [606, 274] width 82 height 35
click at [585, 280] on input "True" at bounding box center [580, 275] width 12 height 10
radio input "true"
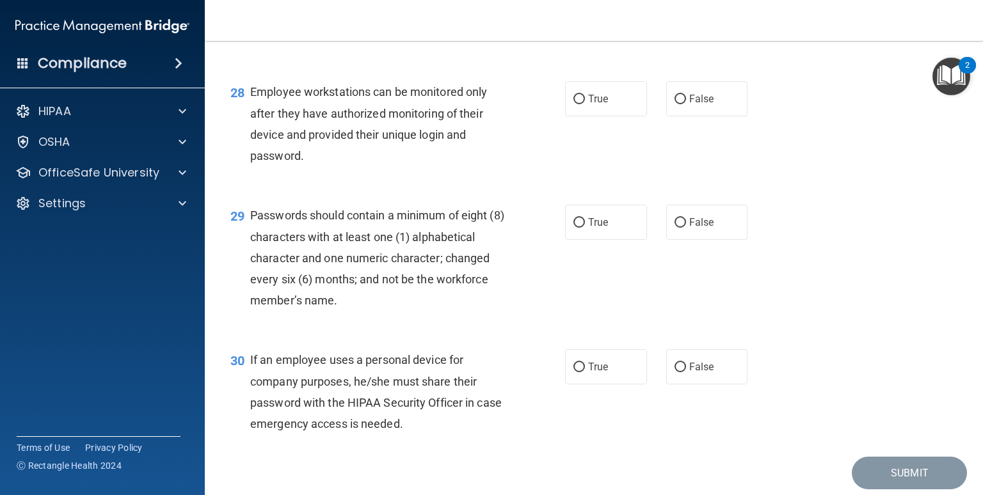
scroll to position [3230, 0]
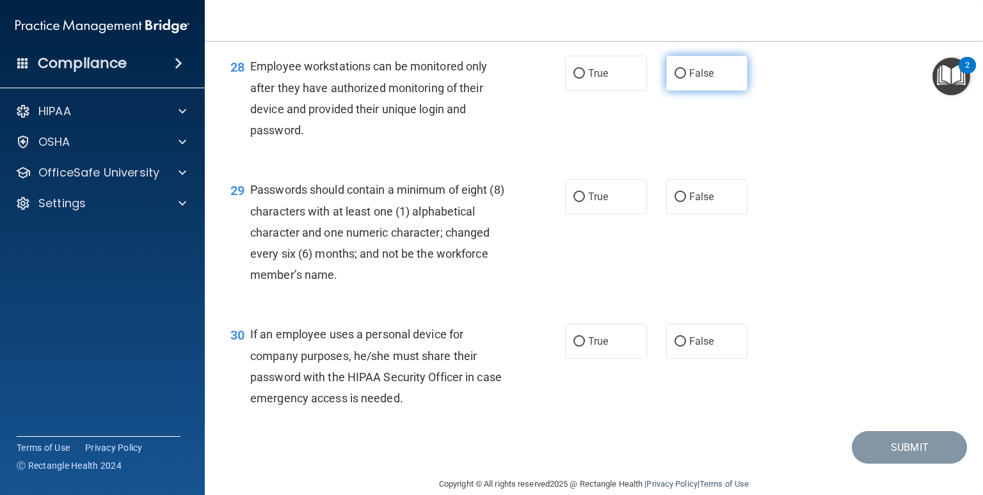
click at [709, 91] on label "False" at bounding box center [707, 73] width 82 height 35
click at [686, 79] on input "False" at bounding box center [681, 74] width 12 height 10
radio input "true"
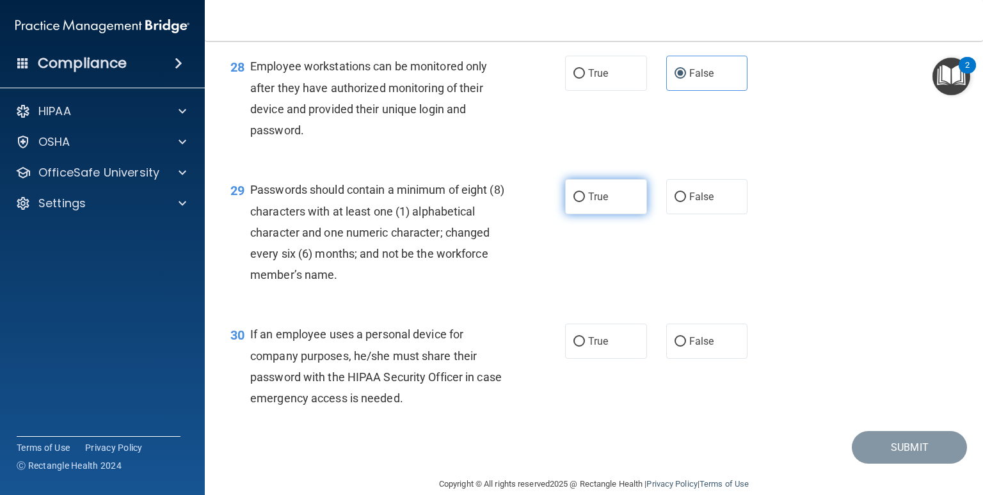
click at [594, 203] on span "True" at bounding box center [598, 197] width 20 height 12
click at [585, 202] on input "True" at bounding box center [580, 198] width 12 height 10
radio input "true"
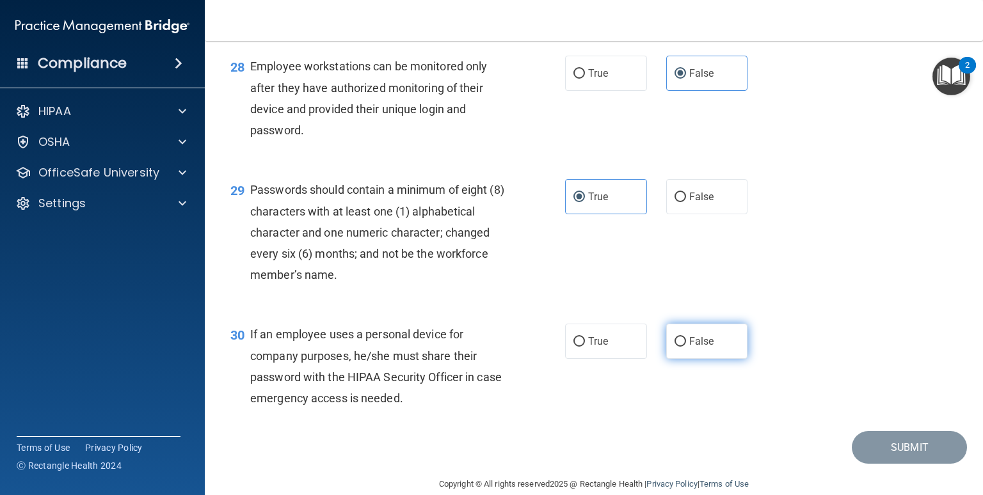
click at [675, 347] on input "False" at bounding box center [681, 342] width 12 height 10
radio input "true"
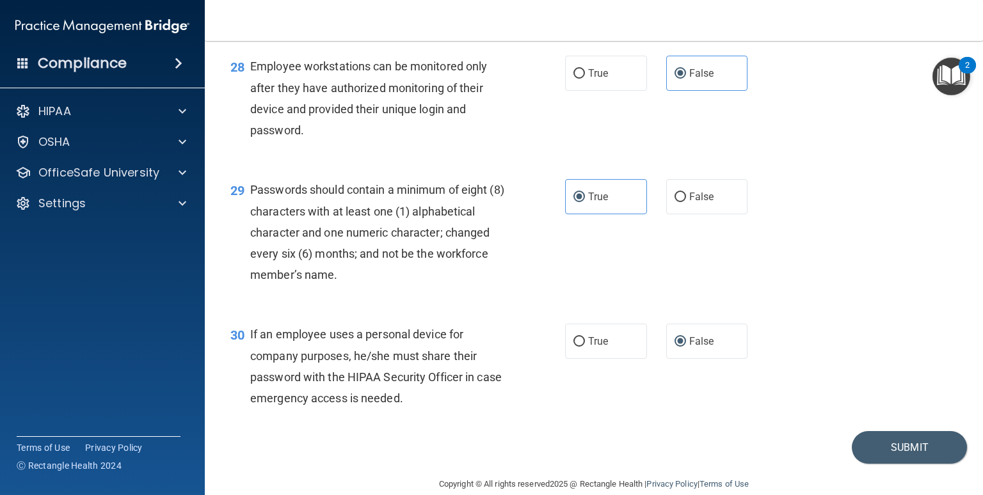
scroll to position [3314, 0]
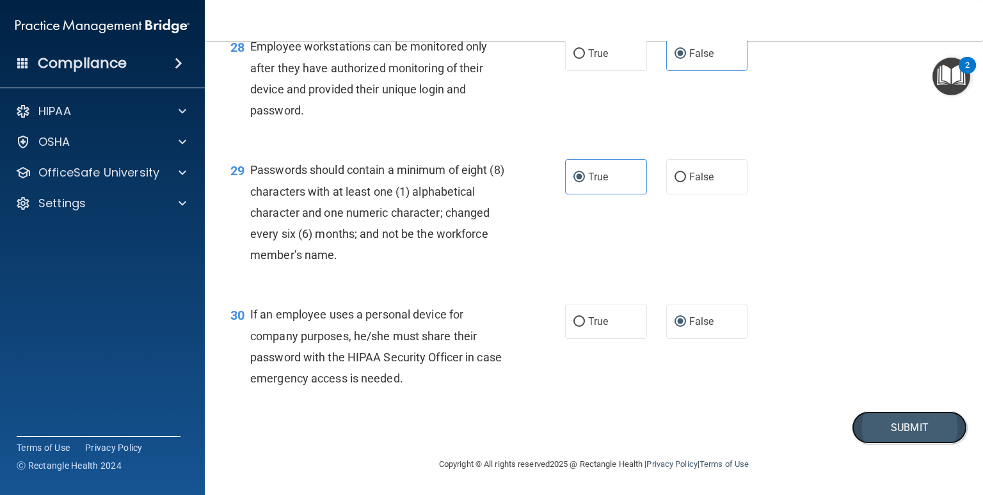
click at [835, 426] on button "Submit" at bounding box center [909, 428] width 115 height 33
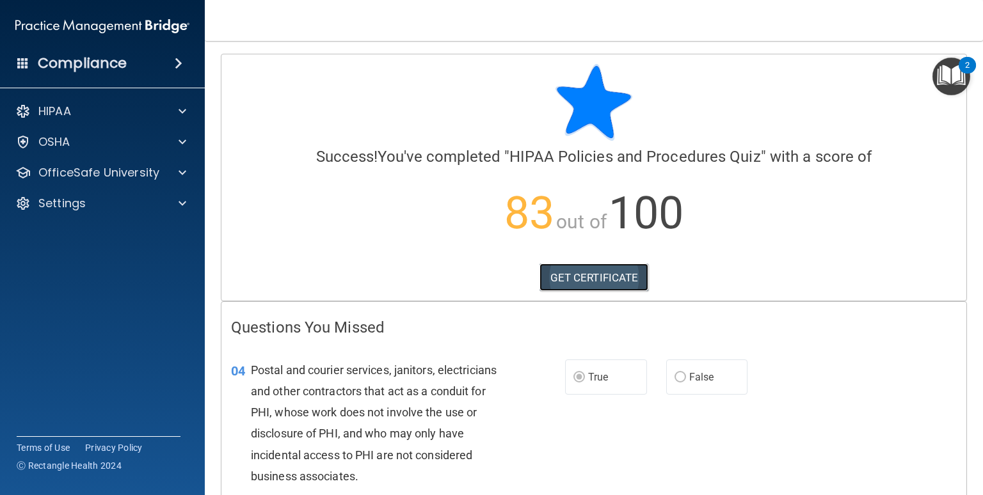
click at [593, 277] on link "GET CERTIFICATE" at bounding box center [594, 278] width 109 height 28
click at [98, 109] on div "HIPAA" at bounding box center [85, 111] width 159 height 15
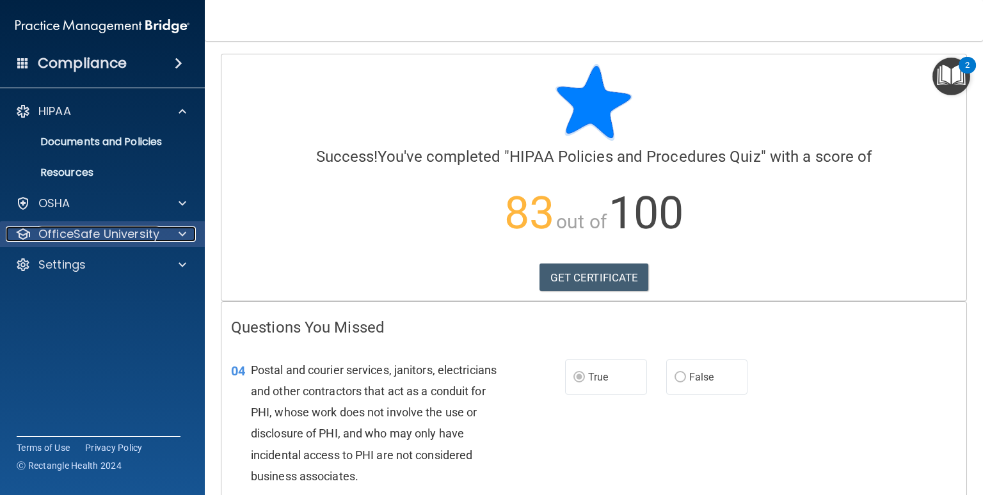
click at [107, 234] on p "OfficeSafe University" at bounding box center [98, 234] width 121 height 15
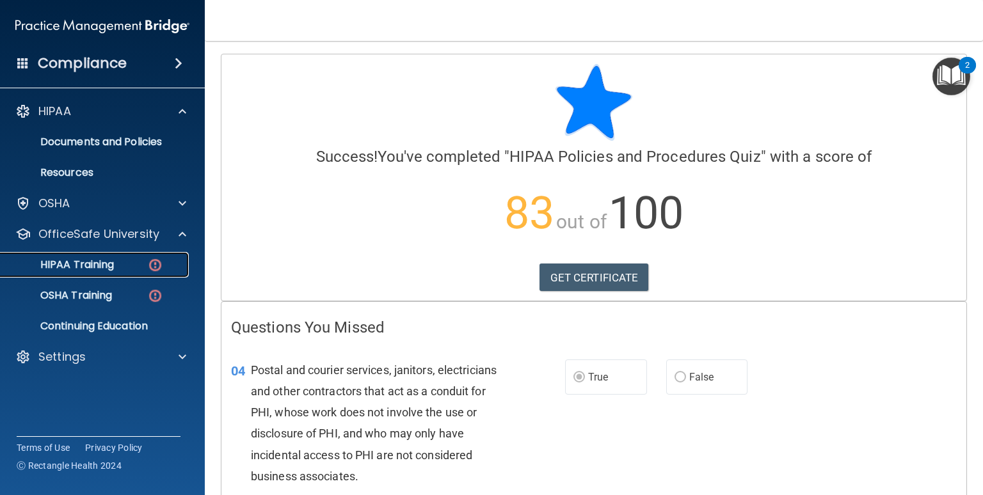
click at [112, 263] on p "HIPAA Training" at bounding box center [61, 265] width 106 height 13
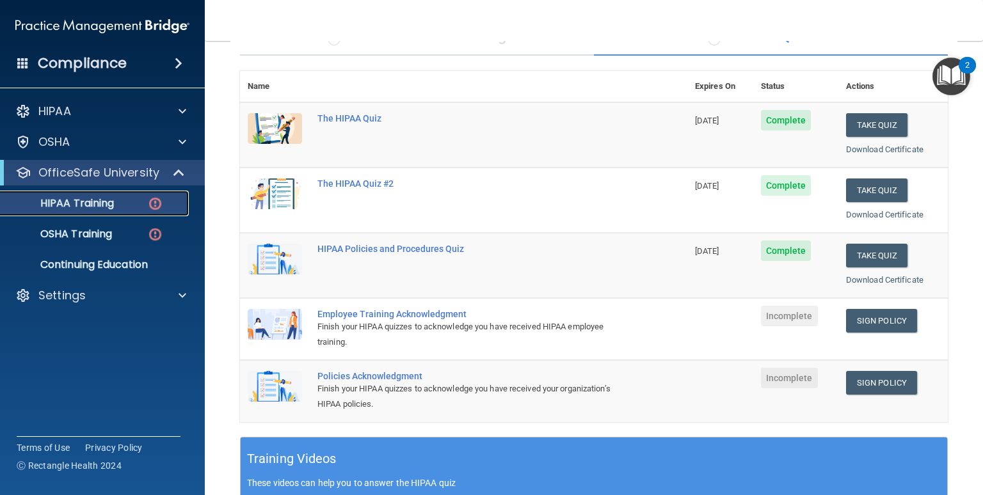
scroll to position [136, 0]
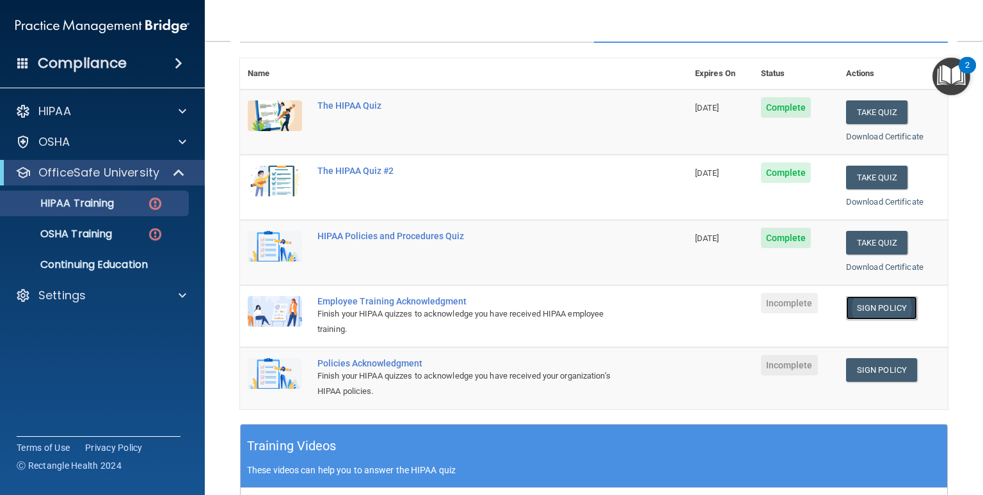
click at [835, 305] on link "Sign Policy" at bounding box center [881, 308] width 71 height 24
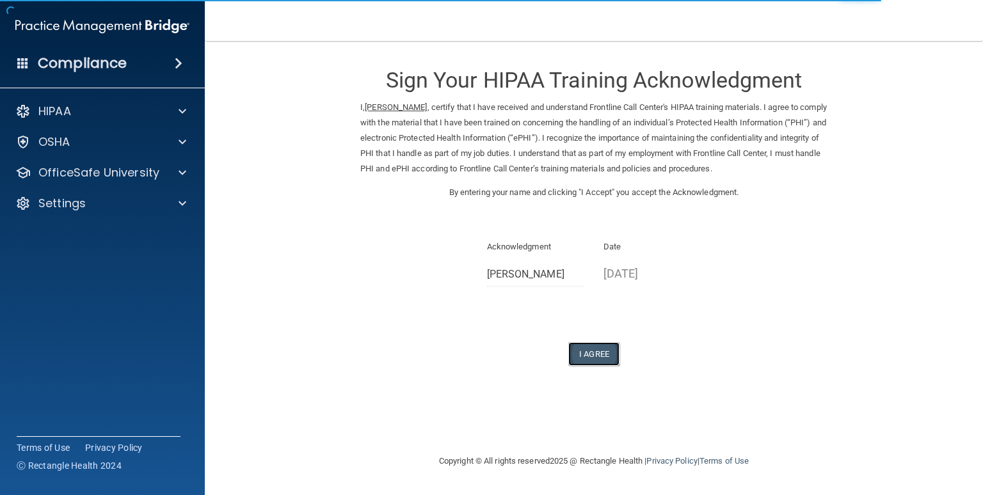
click at [607, 366] on button "I Agree" at bounding box center [593, 354] width 51 height 24
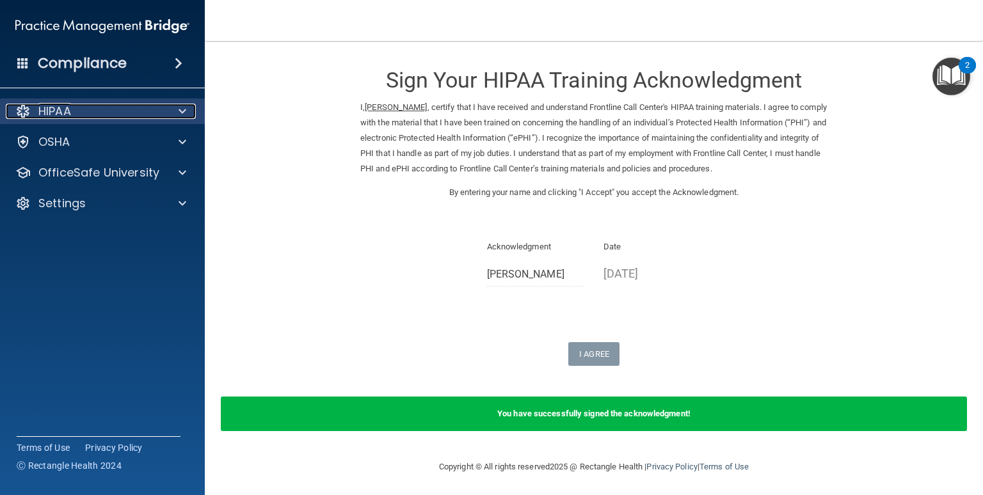
click at [116, 116] on div "HIPAA" at bounding box center [85, 111] width 159 height 15
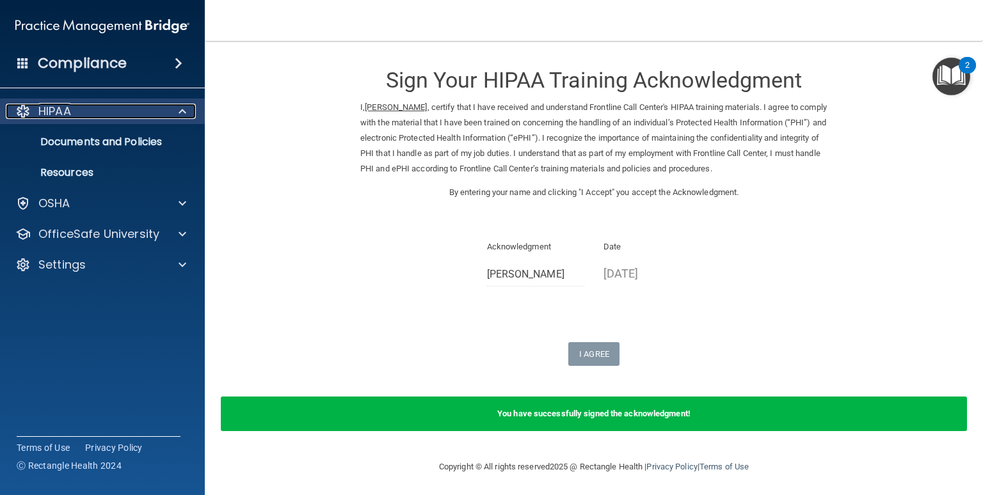
click at [116, 116] on div "HIPAA" at bounding box center [85, 111] width 159 height 15
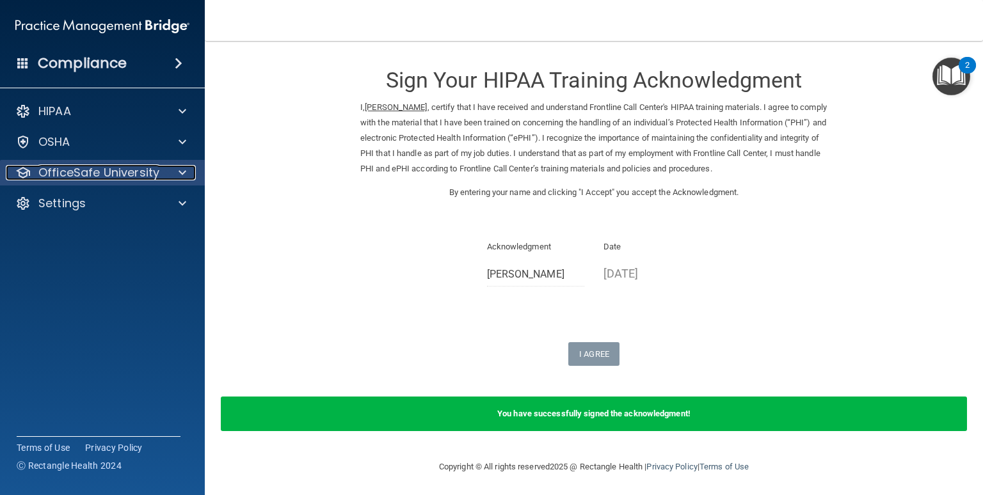
click at [141, 168] on p "OfficeSafe University" at bounding box center [98, 172] width 121 height 15
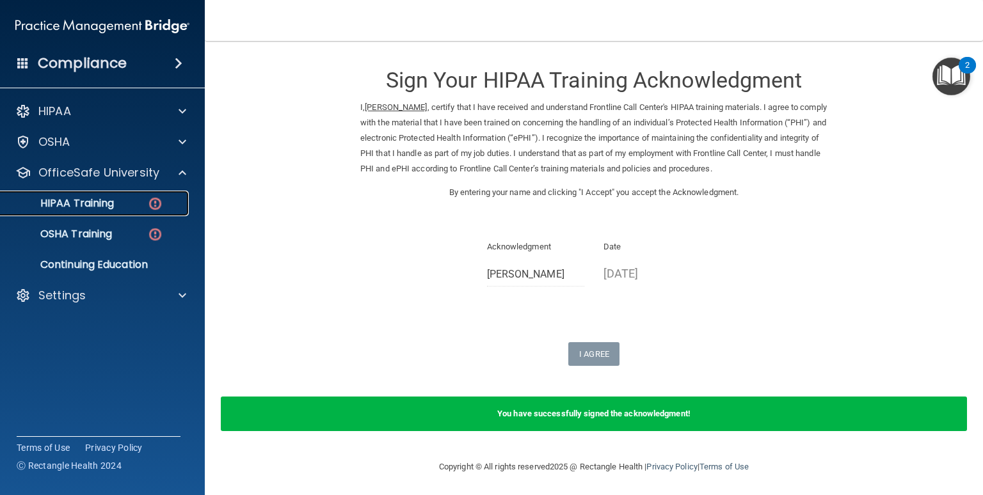
click at [126, 209] on div "HIPAA Training" at bounding box center [95, 203] width 175 height 13
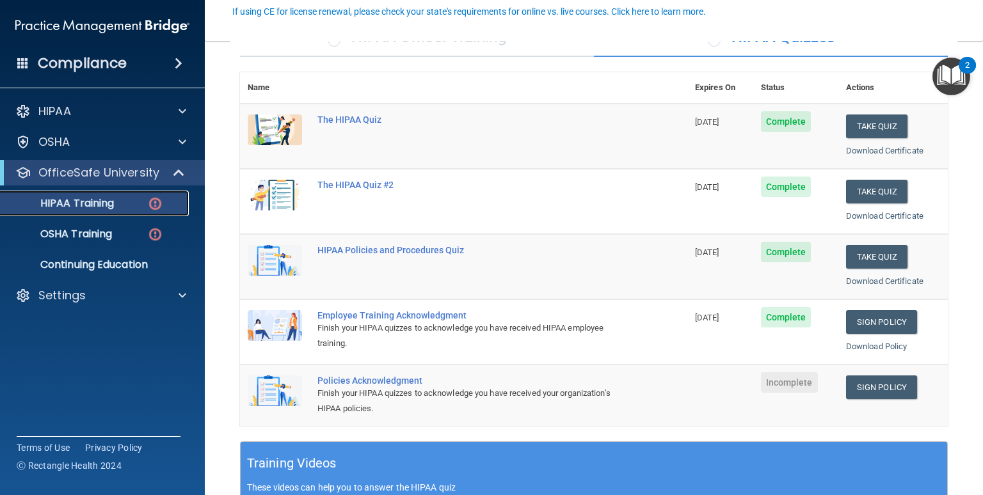
scroll to position [124, 0]
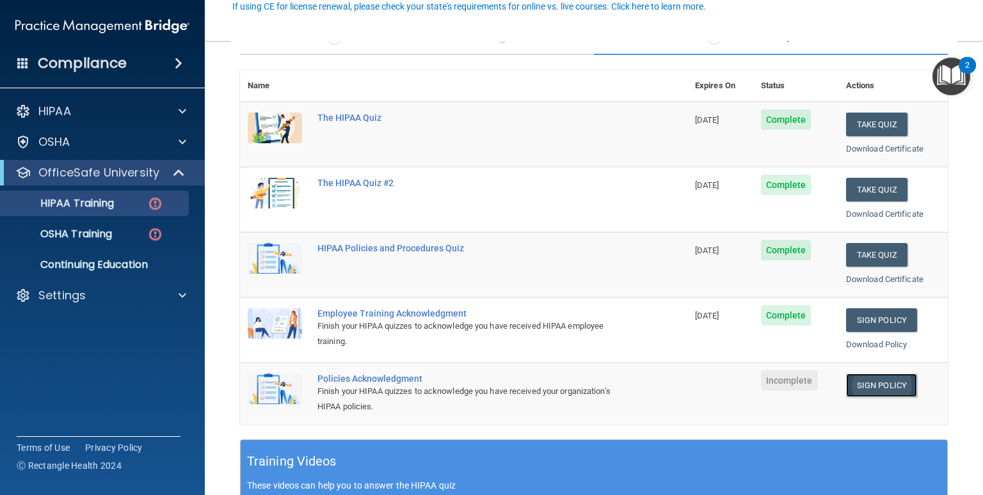
click at [884, 382] on link "Sign Policy" at bounding box center [881, 386] width 71 height 24
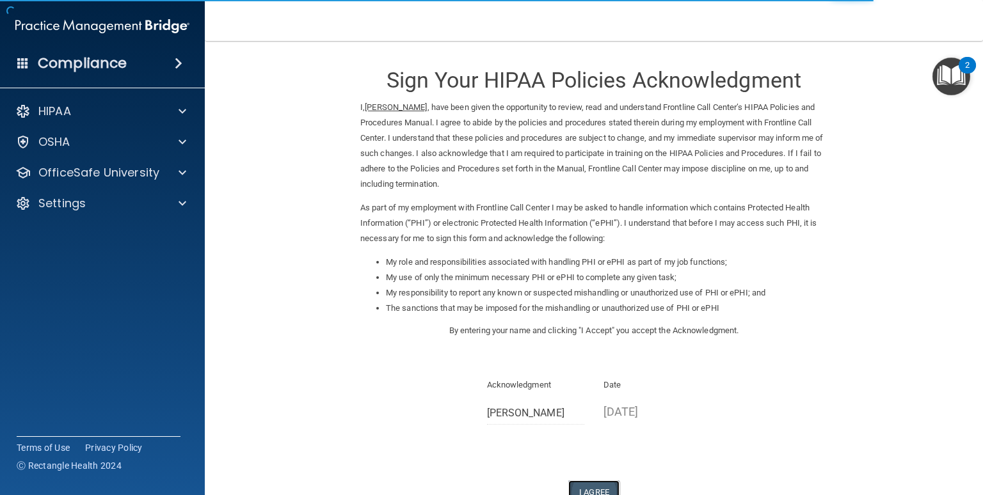
click at [599, 484] on button "I Agree" at bounding box center [593, 493] width 51 height 24
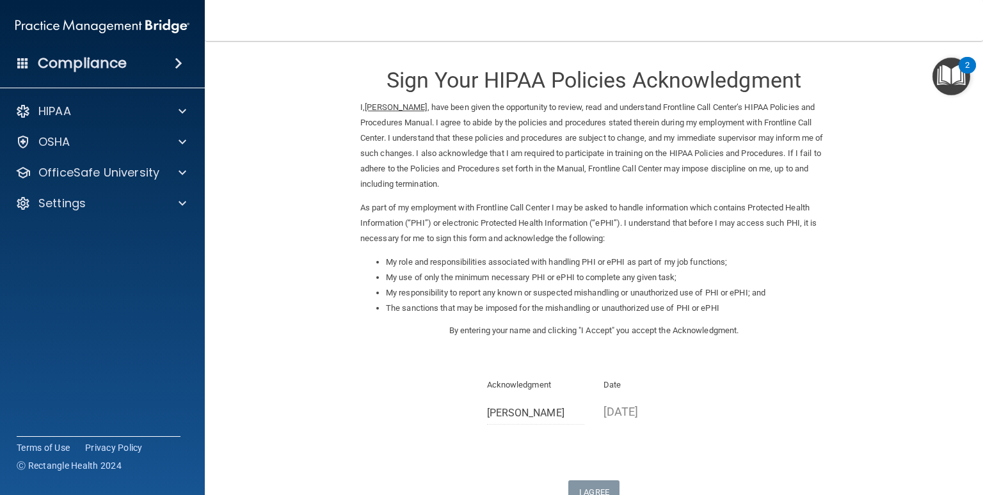
click at [937, 206] on form "Sign Your HIPAA Policies Acknowledgment I, [PERSON_NAME] , have been given the …" at bounding box center [593, 319] width 727 height 531
